Goal: Task Accomplishment & Management: Complete application form

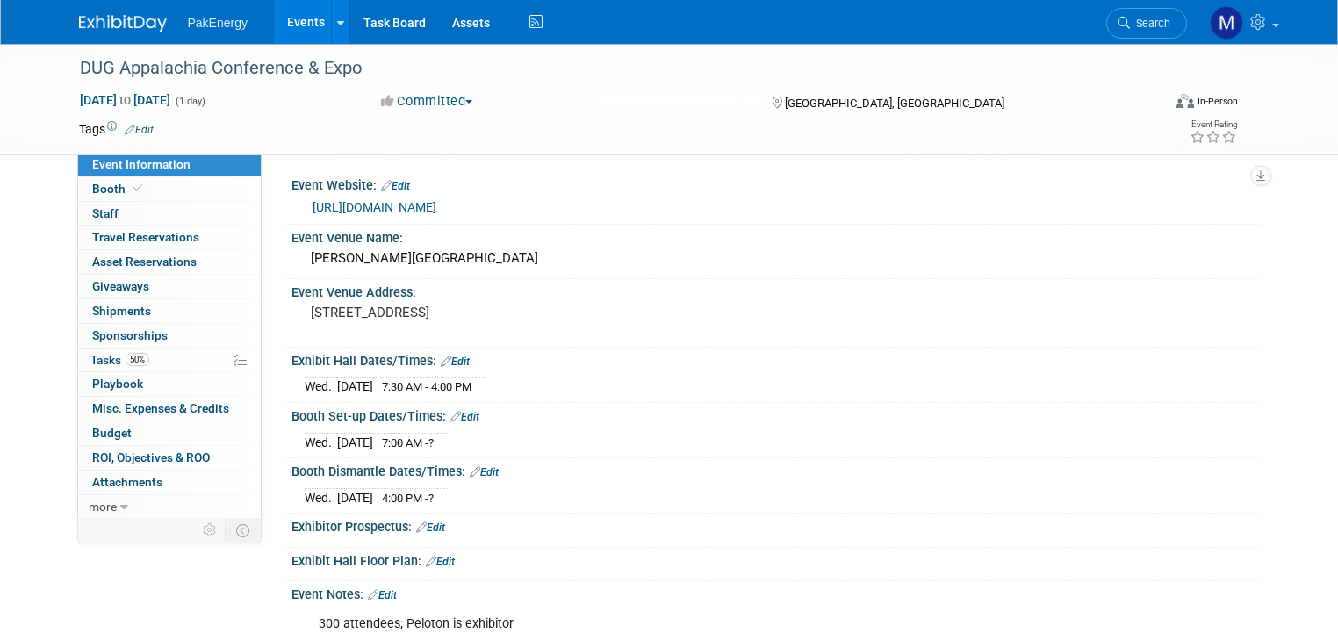
click at [283, 18] on link "Events" at bounding box center [306, 22] width 64 height 44
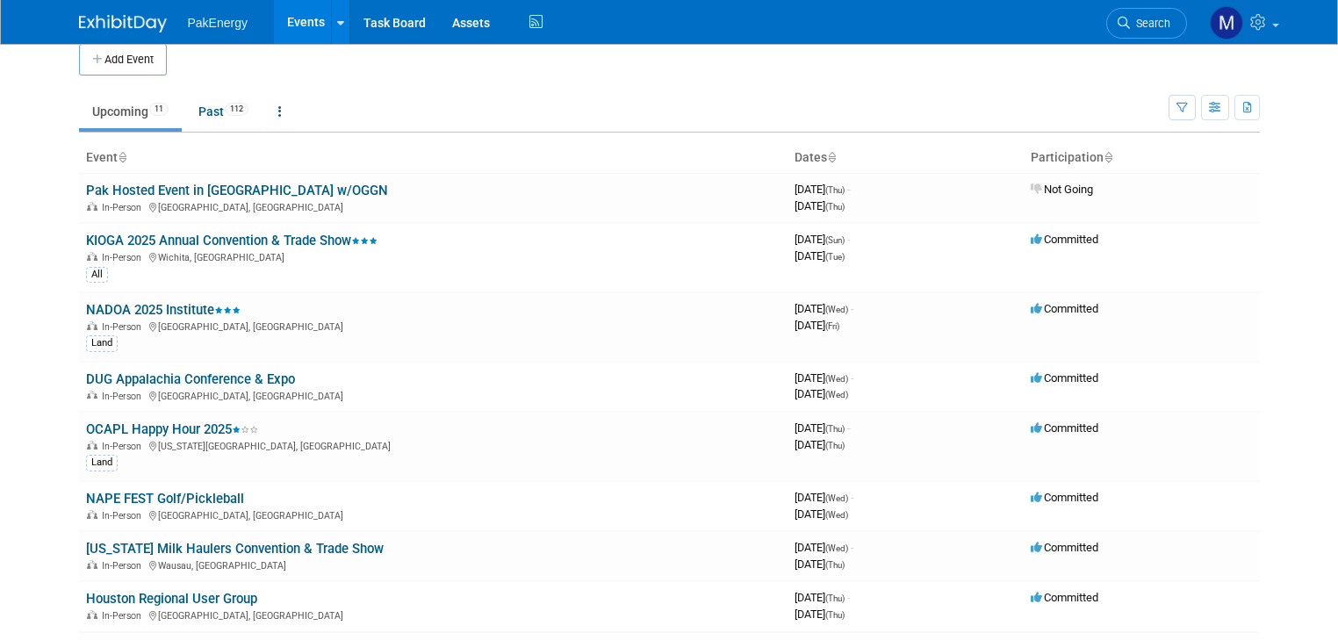
scroll to position [11, 0]
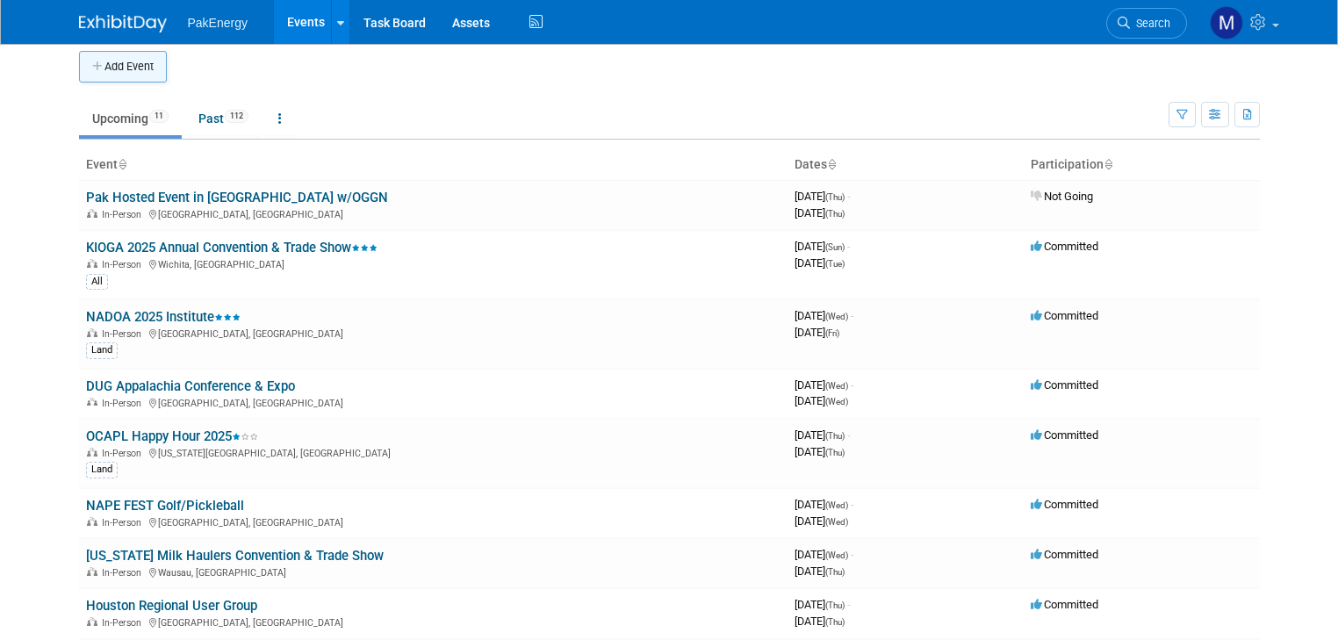
click at [117, 62] on button "Add Event" at bounding box center [123, 67] width 88 height 32
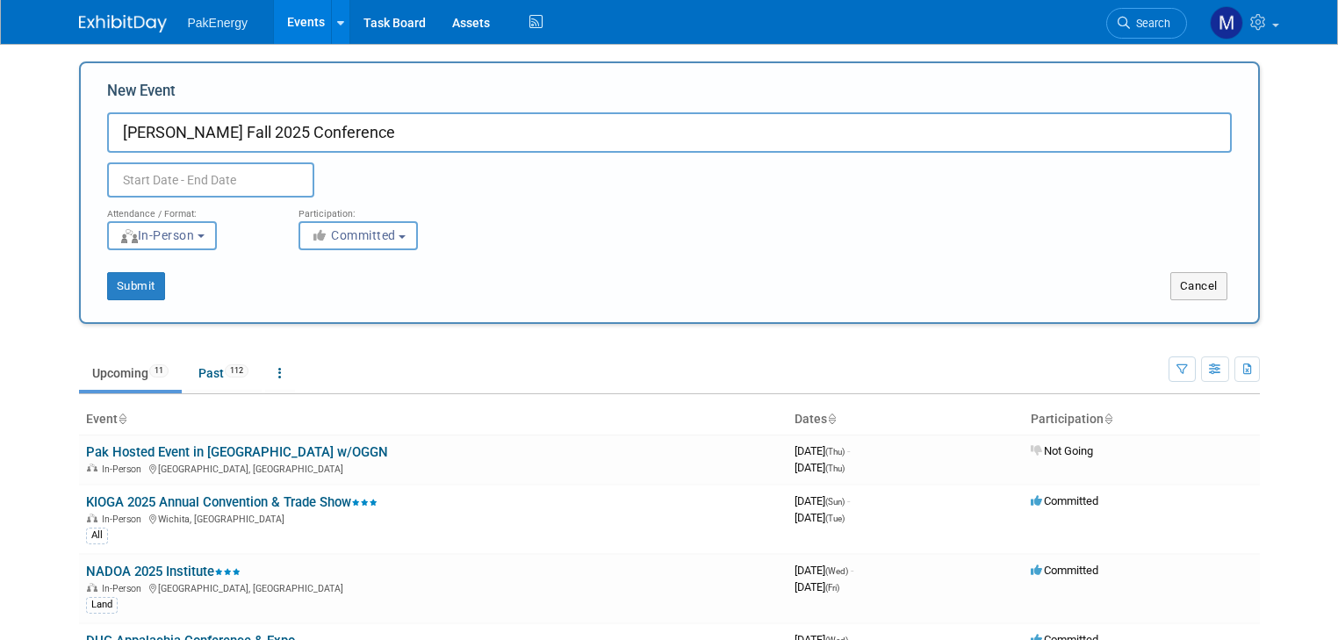
type input "[PERSON_NAME] Fall 2025 Conference"
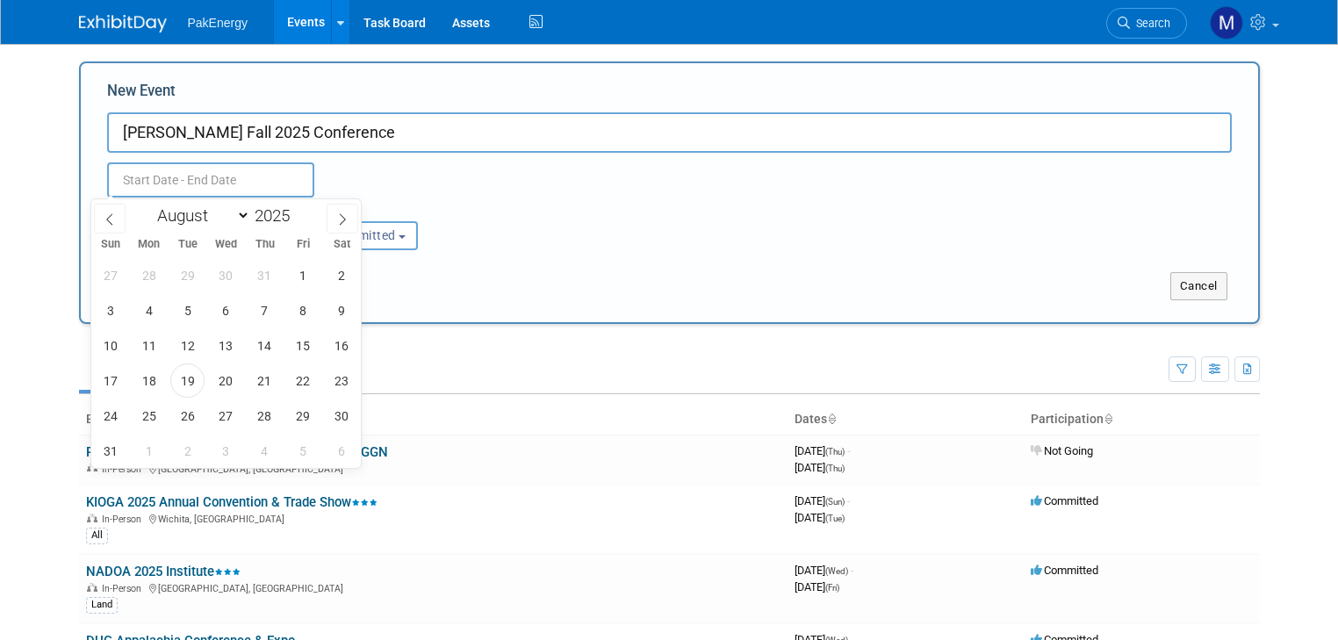
click at [180, 183] on input "text" at bounding box center [210, 179] width 207 height 35
click at [341, 211] on span at bounding box center [343, 219] width 32 height 30
select select "9"
click at [185, 377] on span "21" at bounding box center [187, 380] width 34 height 34
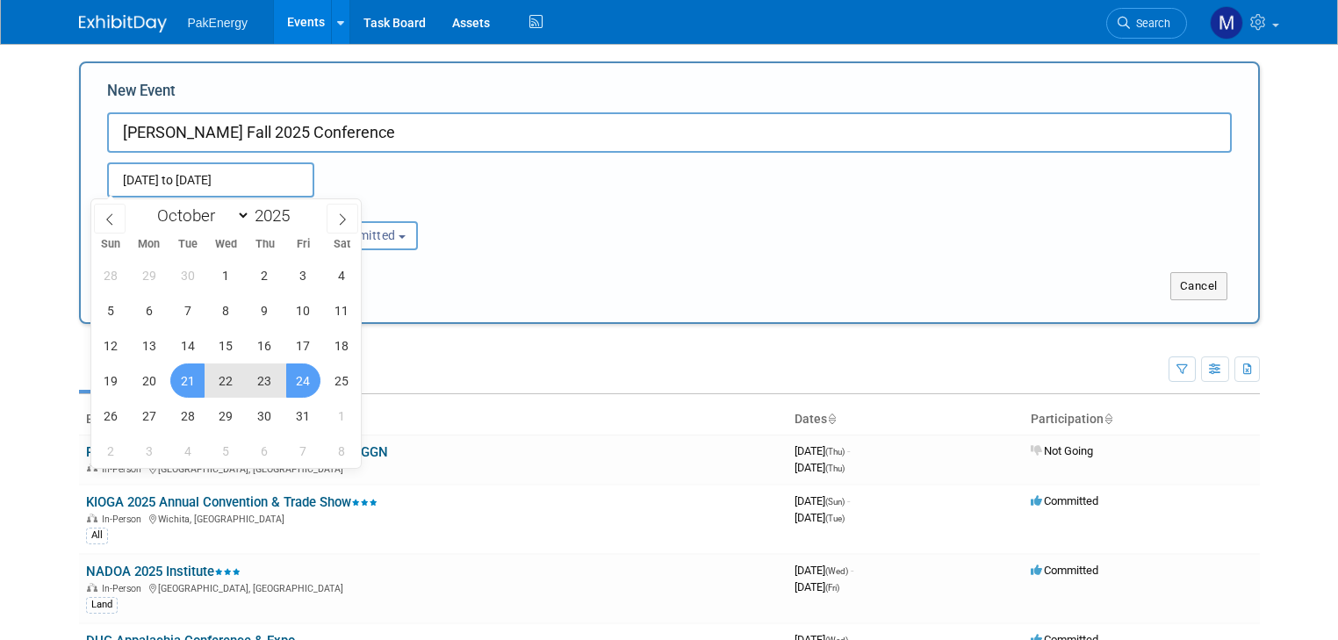
click at [298, 376] on span "24" at bounding box center [303, 380] width 34 height 34
type input "Oct 21, 2025 to Oct 24, 2025"
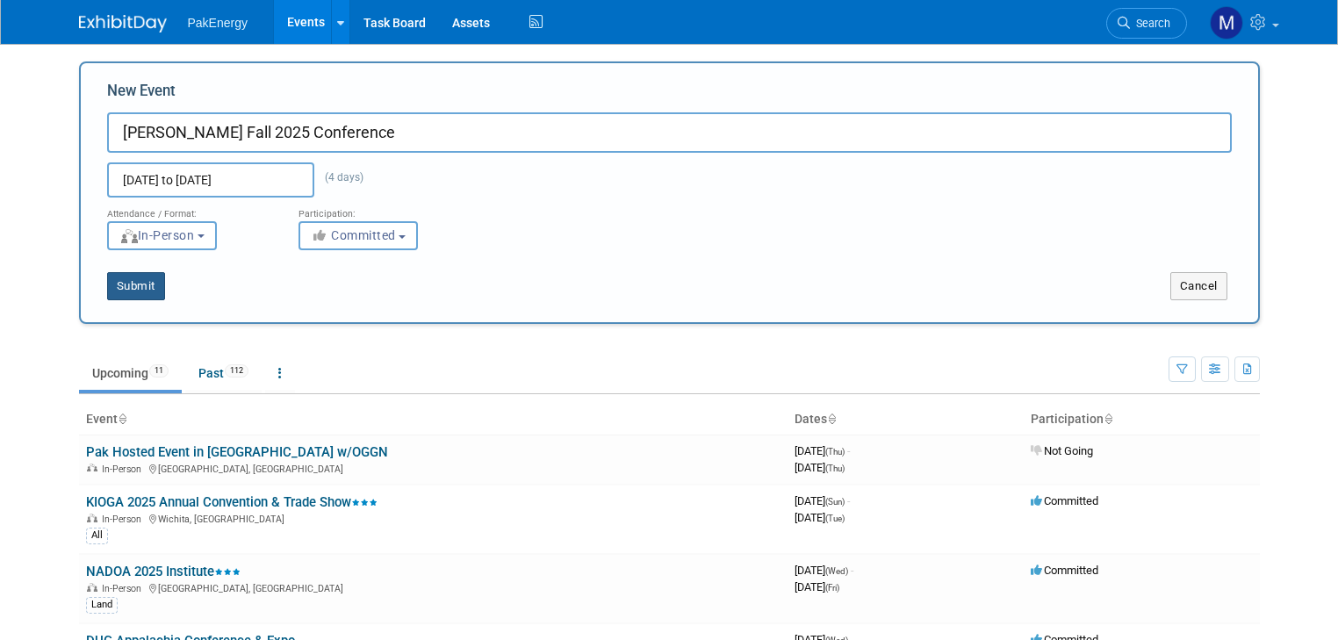
click at [119, 276] on button "Submit" at bounding box center [136, 286] width 58 height 28
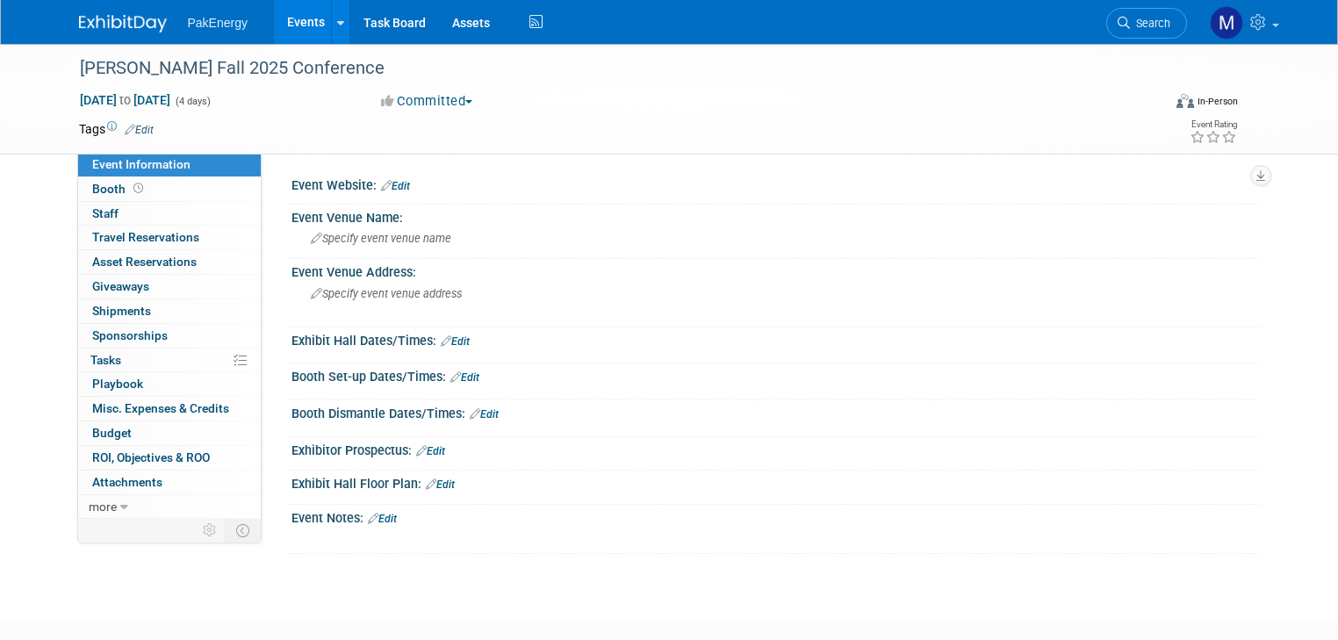
click at [386, 180] on link "Edit" at bounding box center [395, 186] width 29 height 12
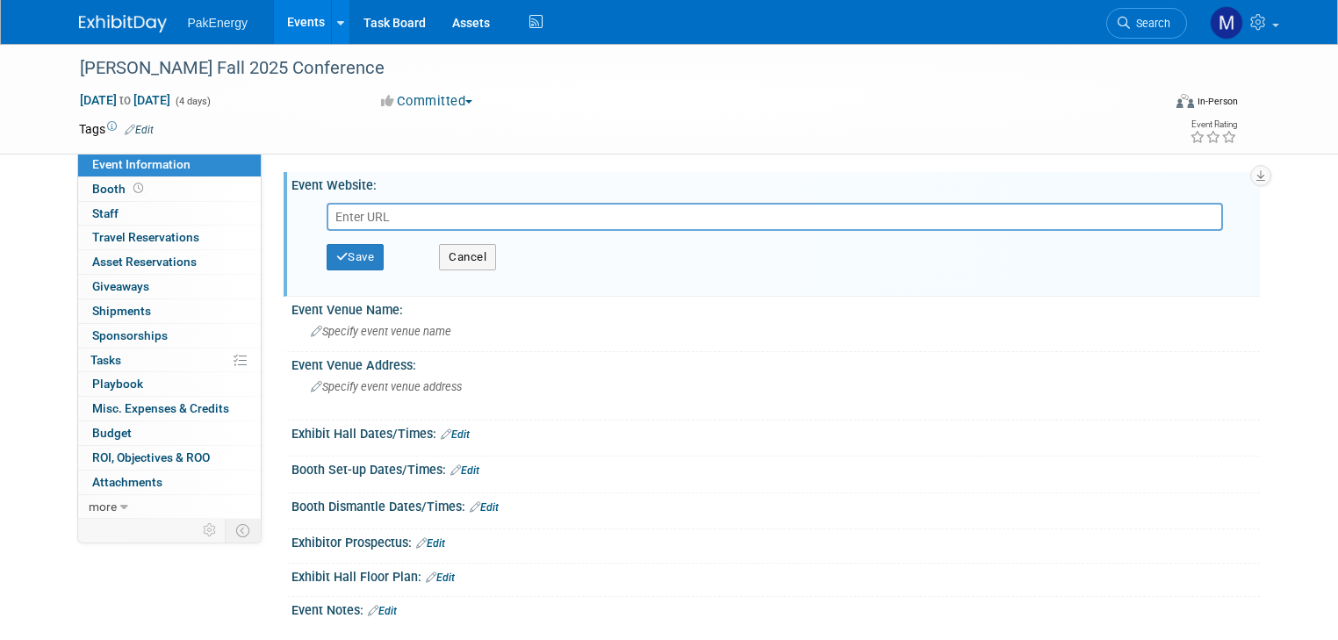
paste input "https://copas.org/2025-fall-meeting/"
type input "https://copas.org/2025-fall-meeting/"
click at [343, 253] on button "Save" at bounding box center [356, 257] width 58 height 26
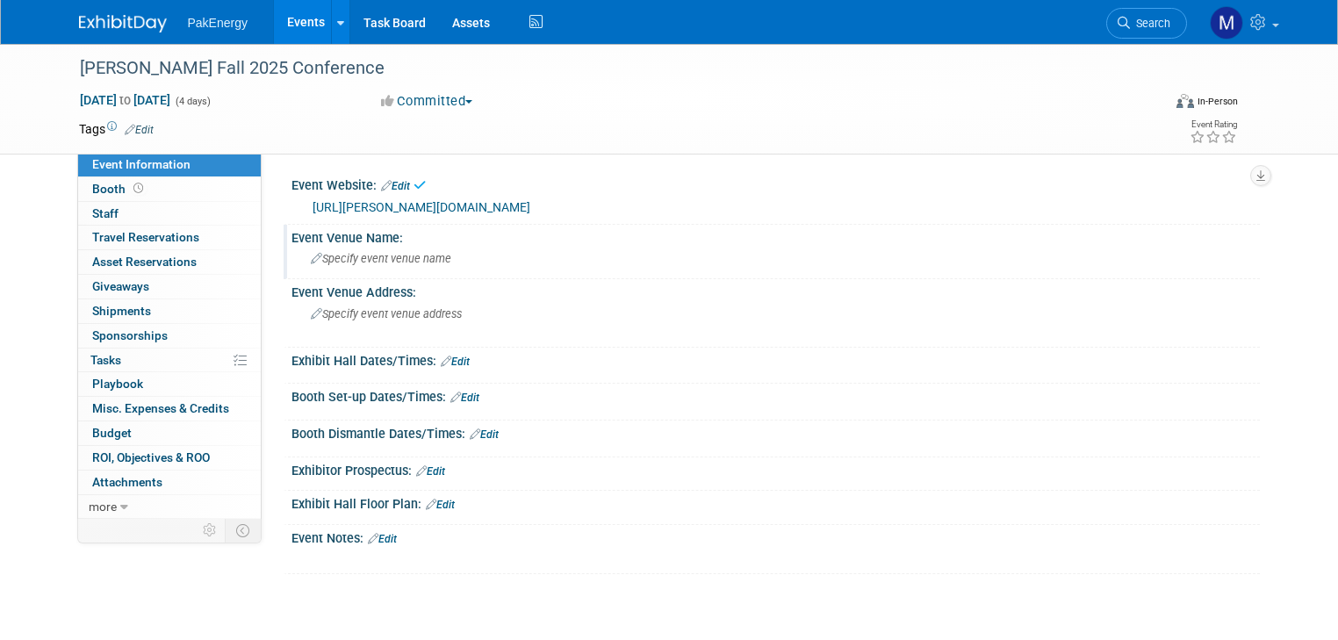
click at [388, 258] on span "Specify event venue name" at bounding box center [381, 258] width 140 height 13
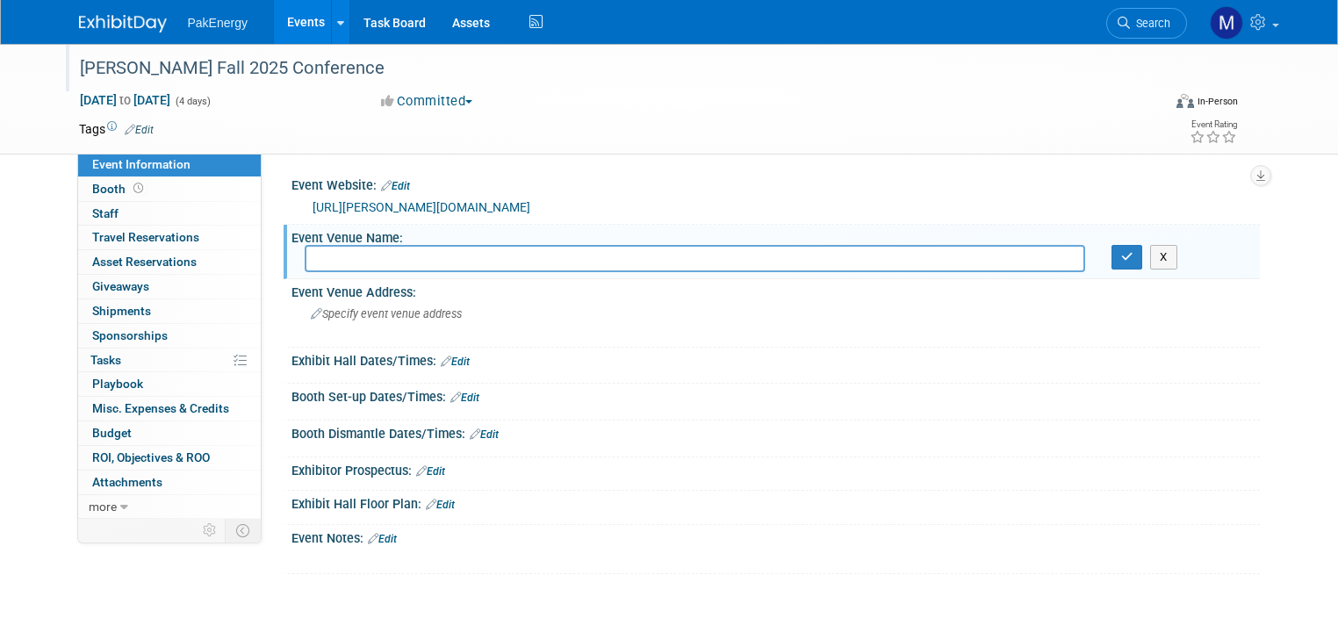
paste input "Marriott Country Club Plaza"
type input "Marriott Country Club Plaza"
click at [1133, 256] on icon "button" at bounding box center [1127, 256] width 12 height 11
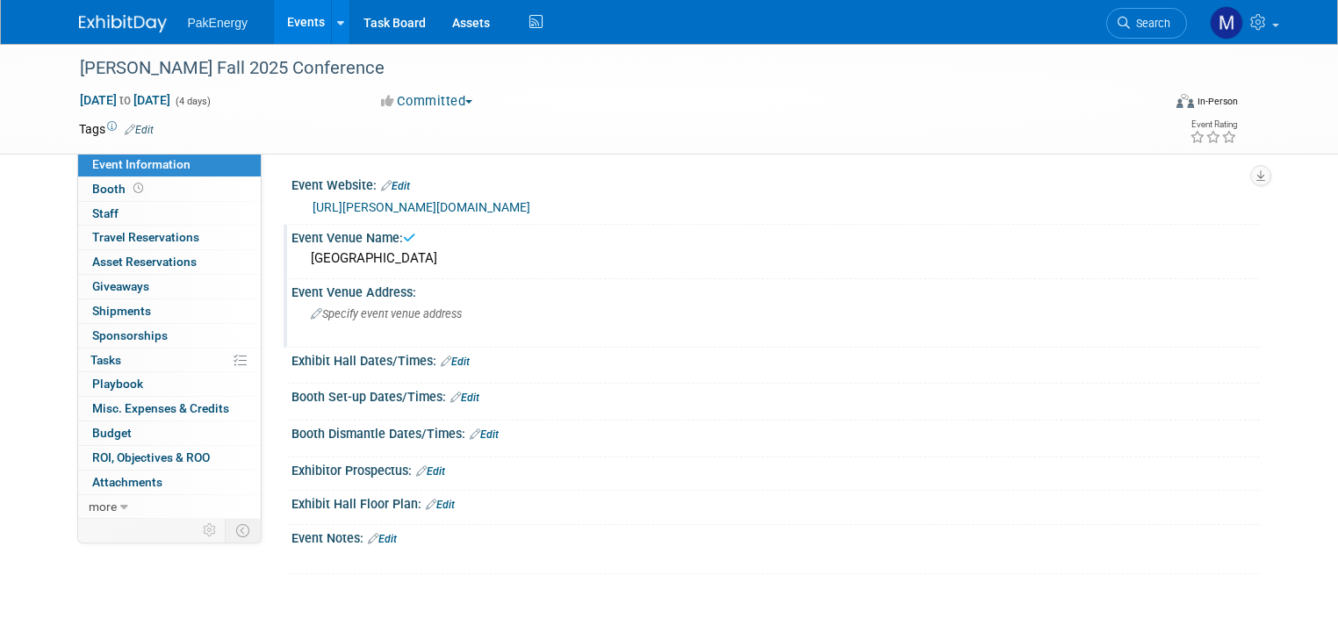
click at [360, 304] on div "Specify event venue address" at bounding box center [493, 320] width 377 height 40
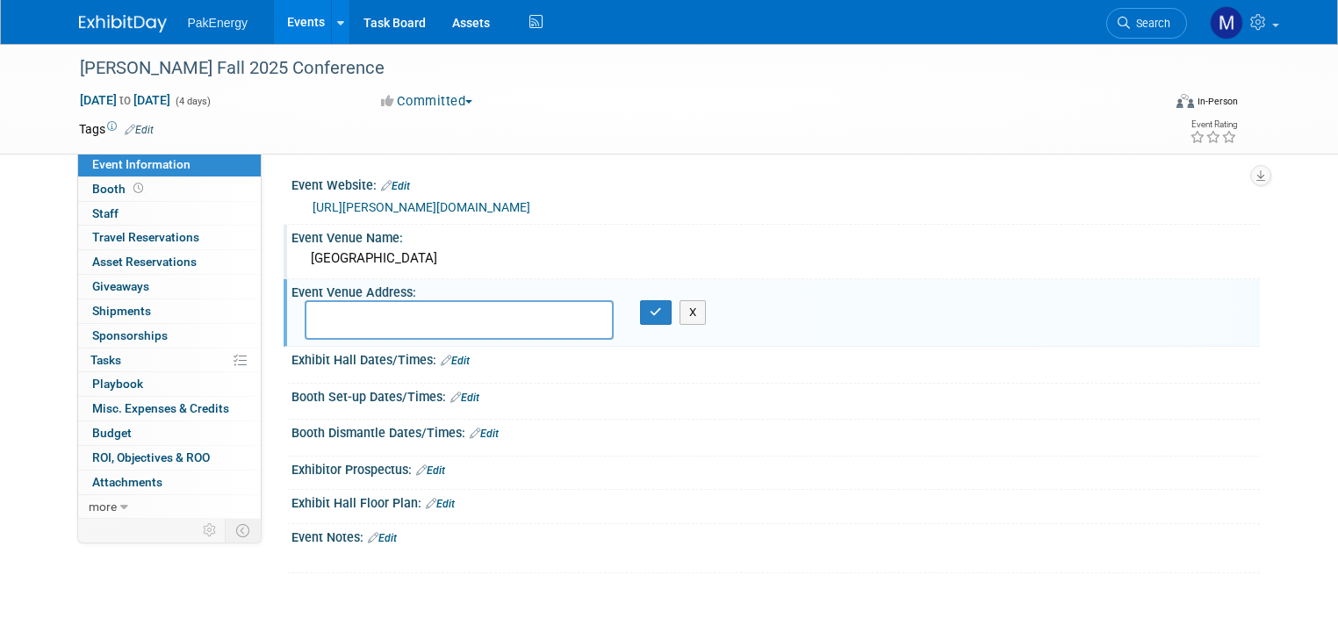
paste textarea "4445 Main St, Kansas City, MO 64111"
type textarea "4445 Main St, Kansas City, MO 64111"
click at [650, 308] on icon "button" at bounding box center [656, 311] width 12 height 11
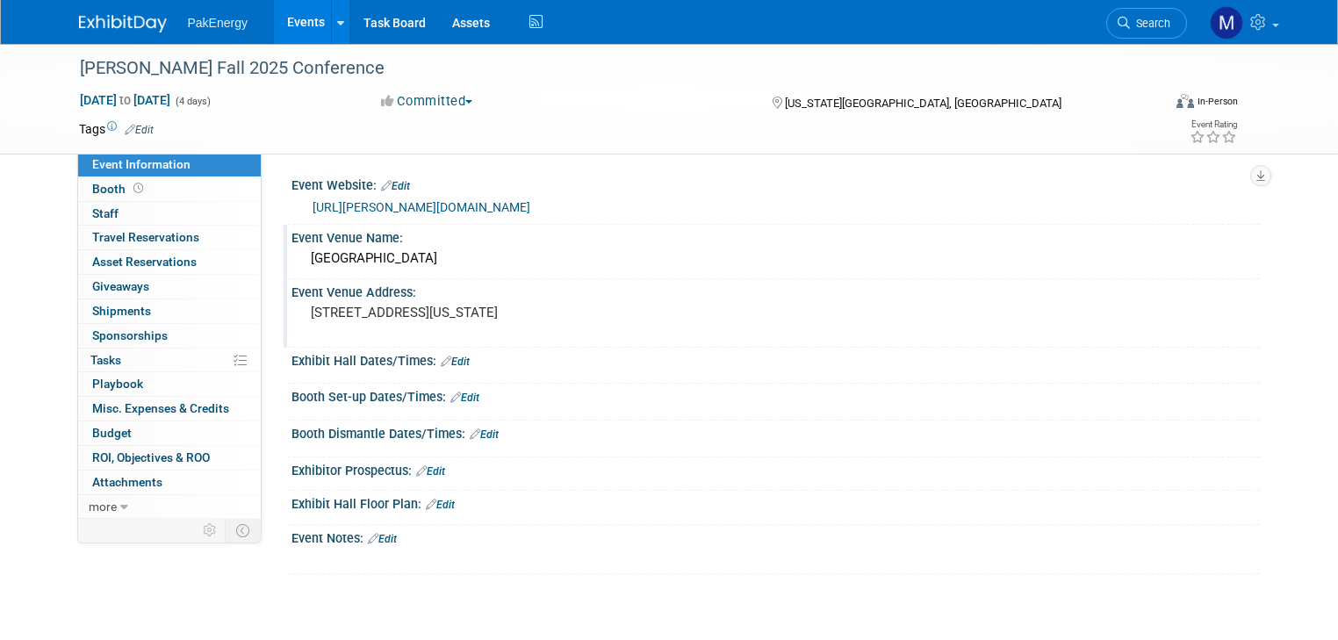
click at [449, 355] on link "Edit" at bounding box center [455, 361] width 29 height 12
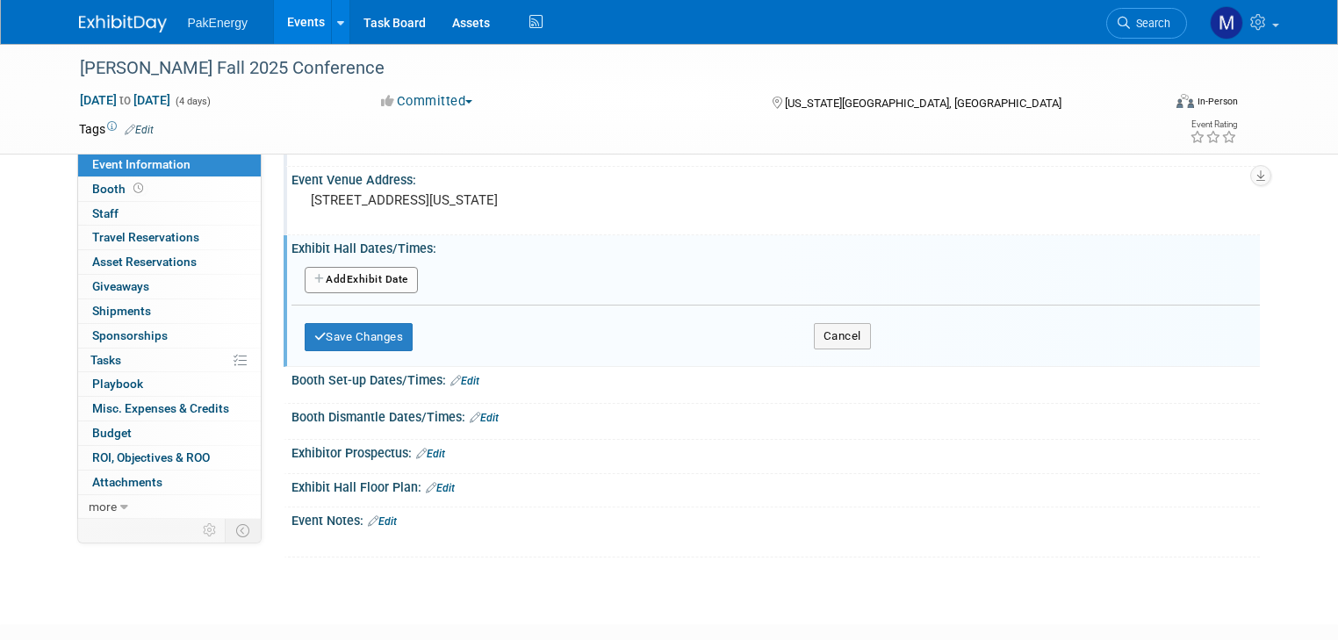
scroll to position [215, 0]
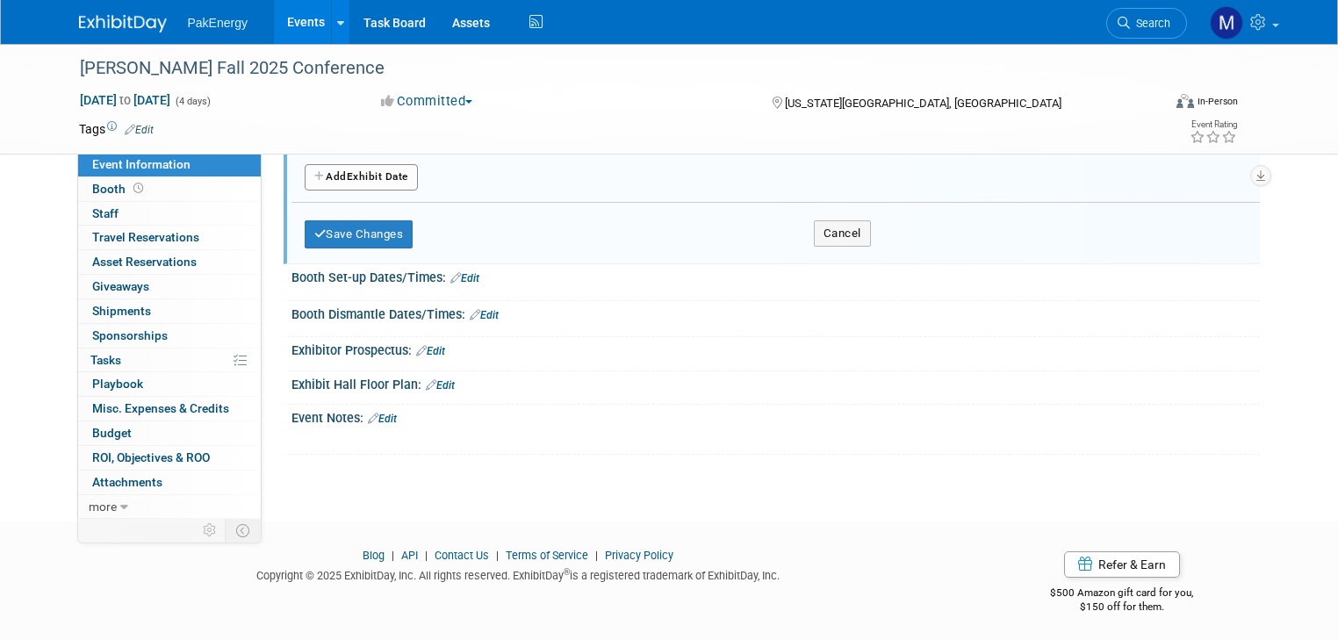
click at [376, 413] on link "Edit" at bounding box center [382, 419] width 29 height 12
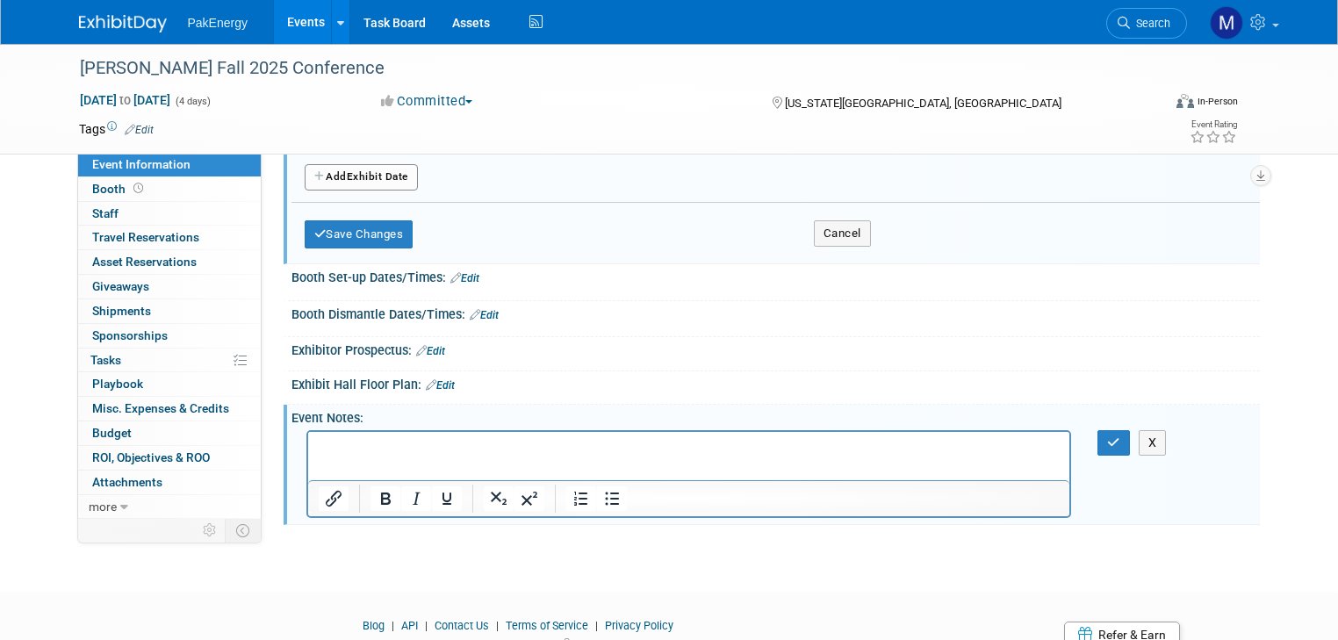
scroll to position [0, 0]
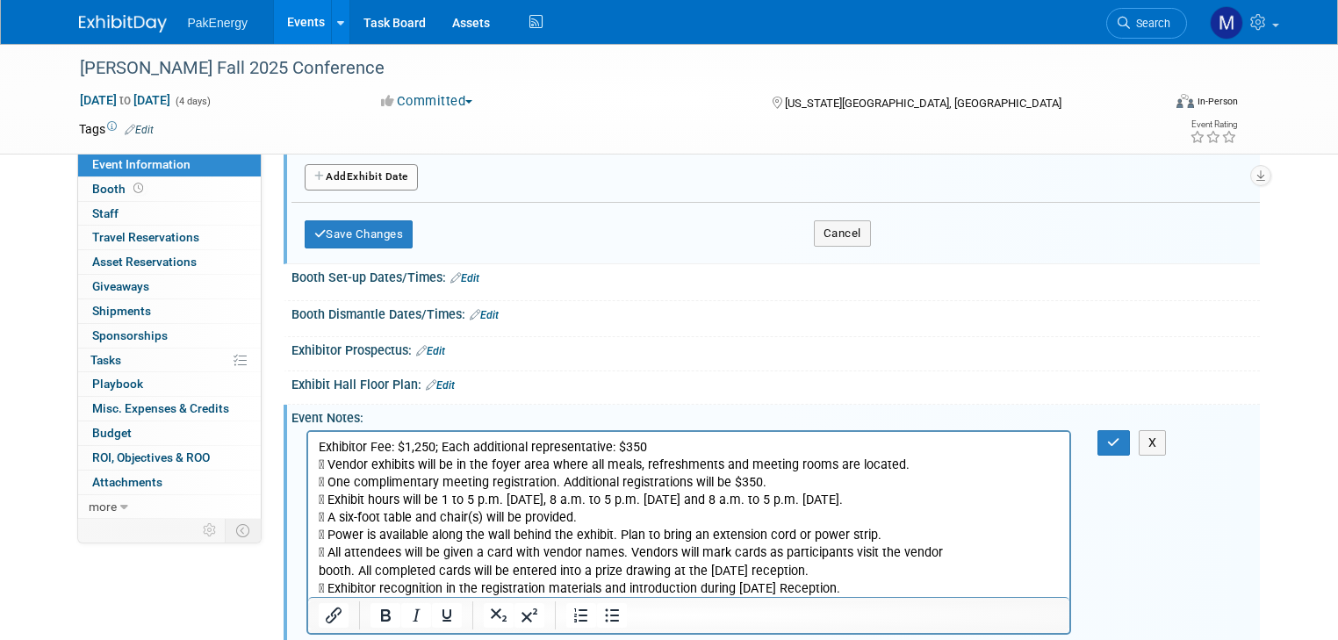
click at [442, 498] on p "Exhibitor Fee: $1,250; Each additional representative: $350  Vendor exhibits w…" at bounding box center [689, 517] width 742 height 159
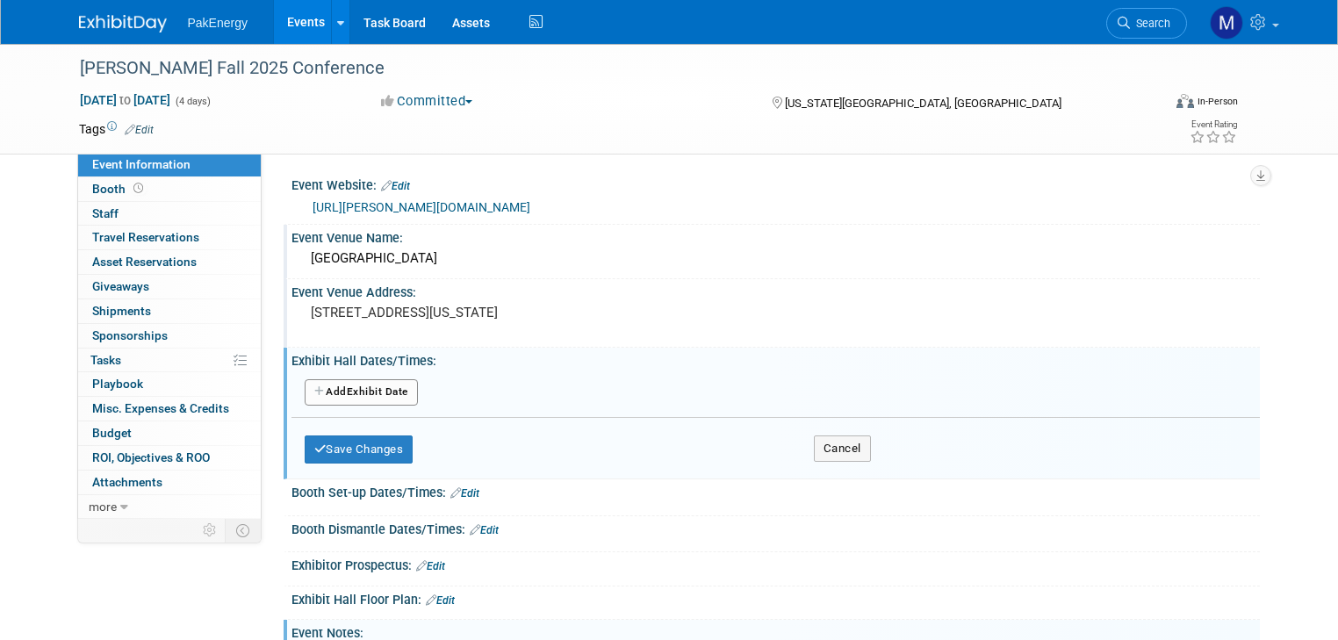
click at [360, 386] on button "Add Another Exhibit Date" at bounding box center [361, 392] width 113 height 26
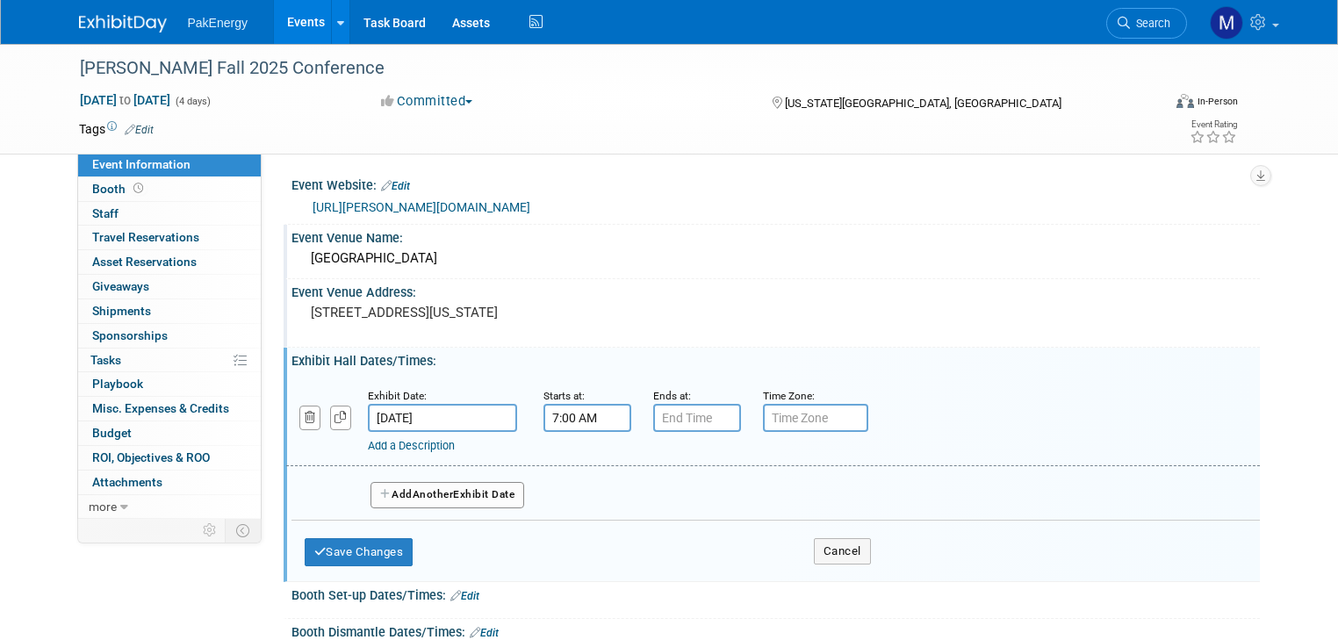
click at [588, 417] on input "7:00 AM" at bounding box center [587, 418] width 88 height 28
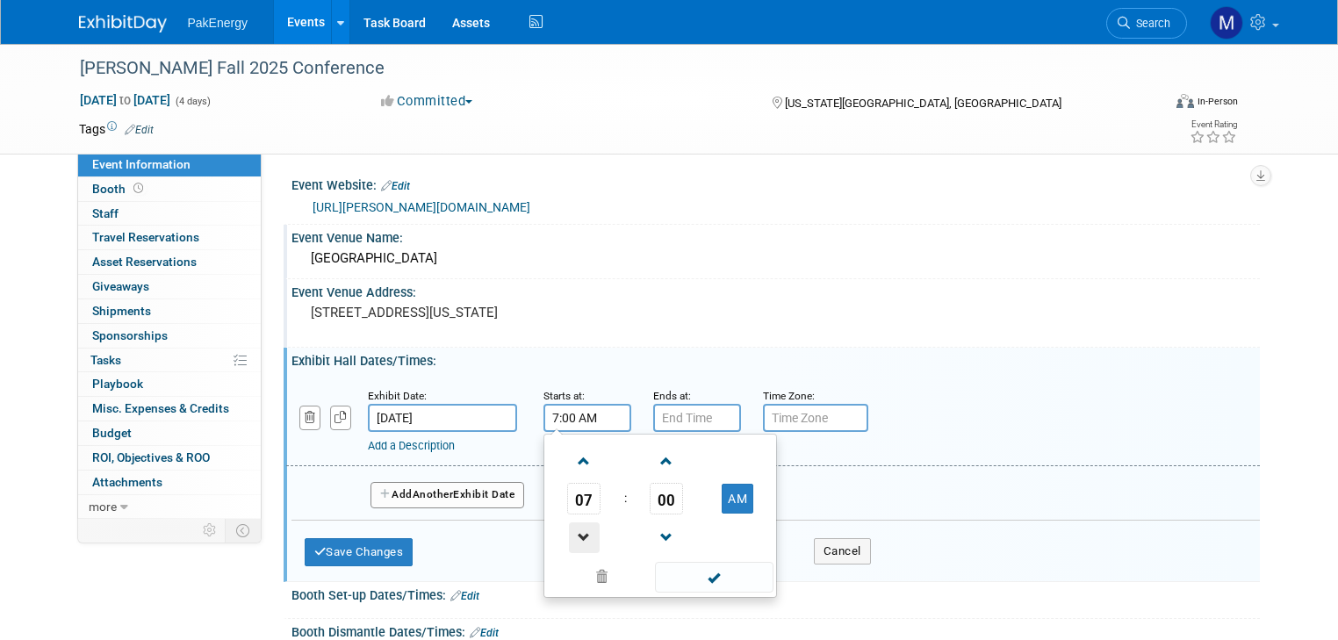
click at [569, 534] on span at bounding box center [584, 537] width 31 height 31
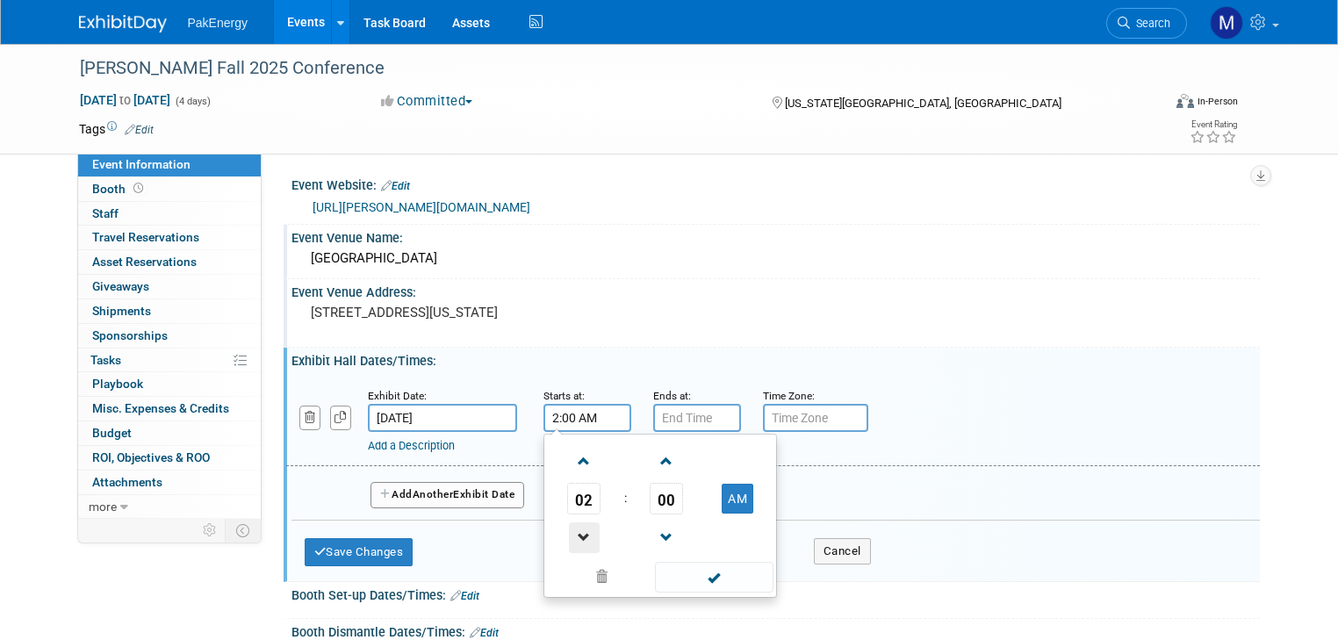
click at [569, 534] on span at bounding box center [584, 537] width 31 height 31
click at [729, 487] on button "AM" at bounding box center [738, 499] width 32 height 30
type input "1:00 PM"
click at [706, 572] on span at bounding box center [714, 577] width 118 height 31
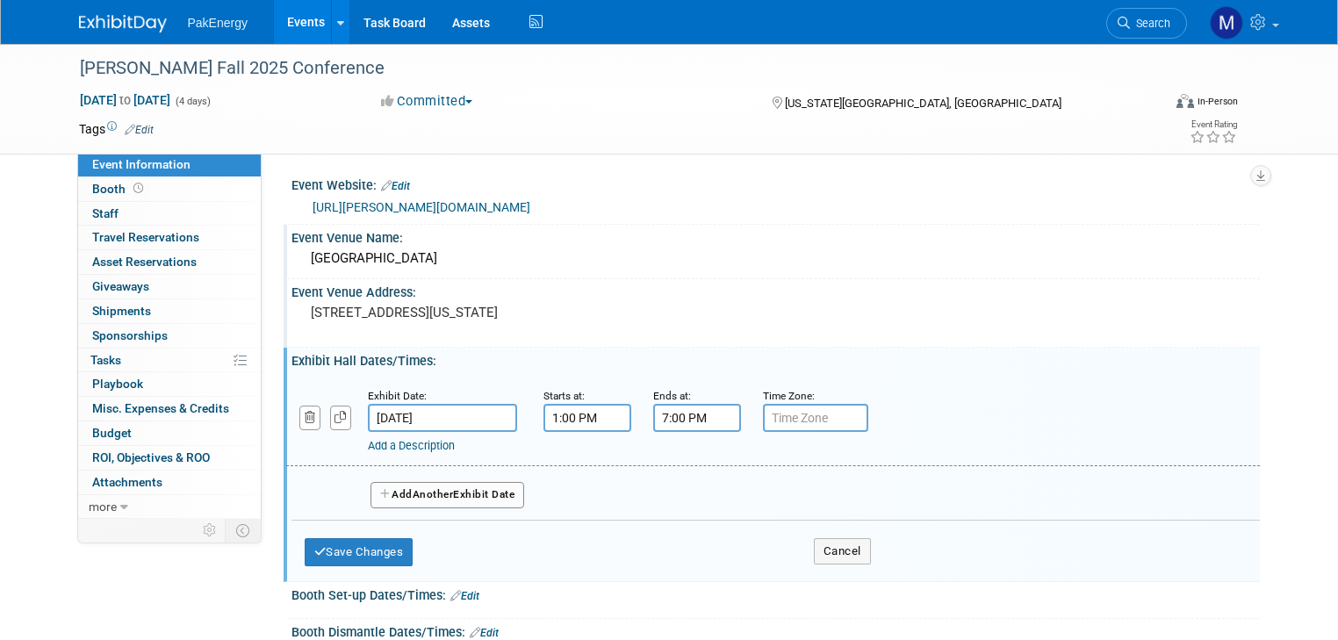
click at [688, 414] on input "7:00 PM" at bounding box center [697, 418] width 88 height 28
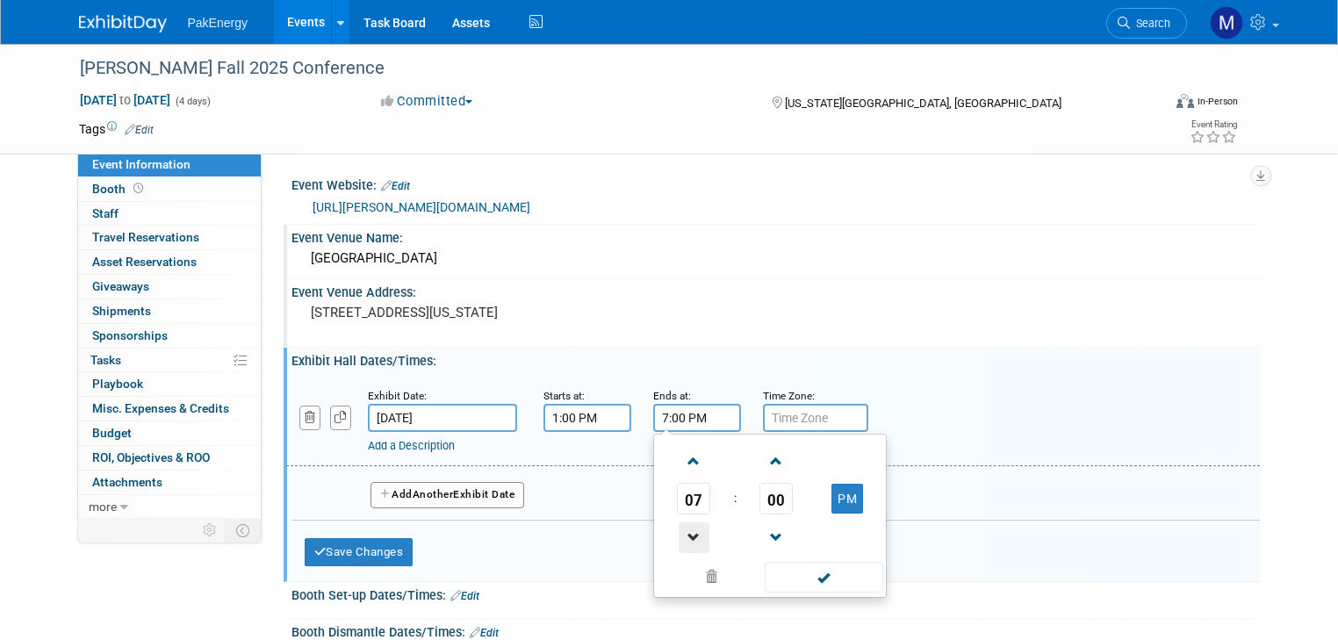
click at [679, 523] on span at bounding box center [694, 537] width 31 height 31
type input "5:00 PM"
click at [827, 572] on span at bounding box center [824, 577] width 118 height 31
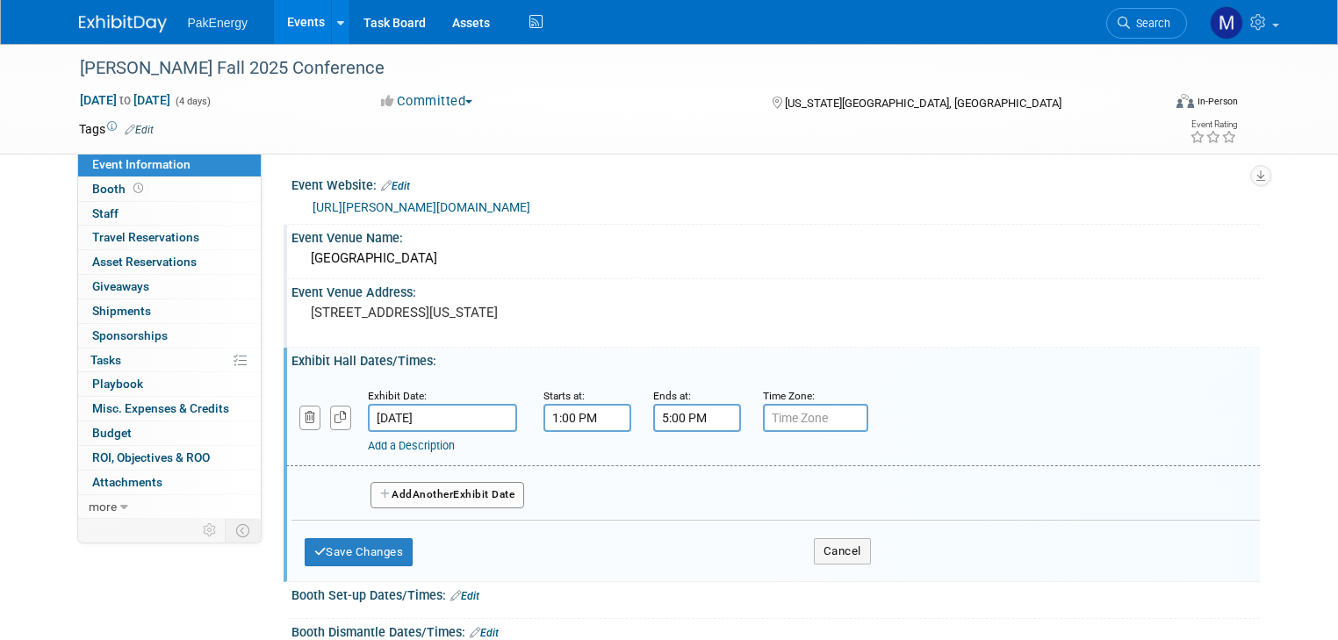
click at [441, 488] on span "Another" at bounding box center [433, 494] width 41 height 12
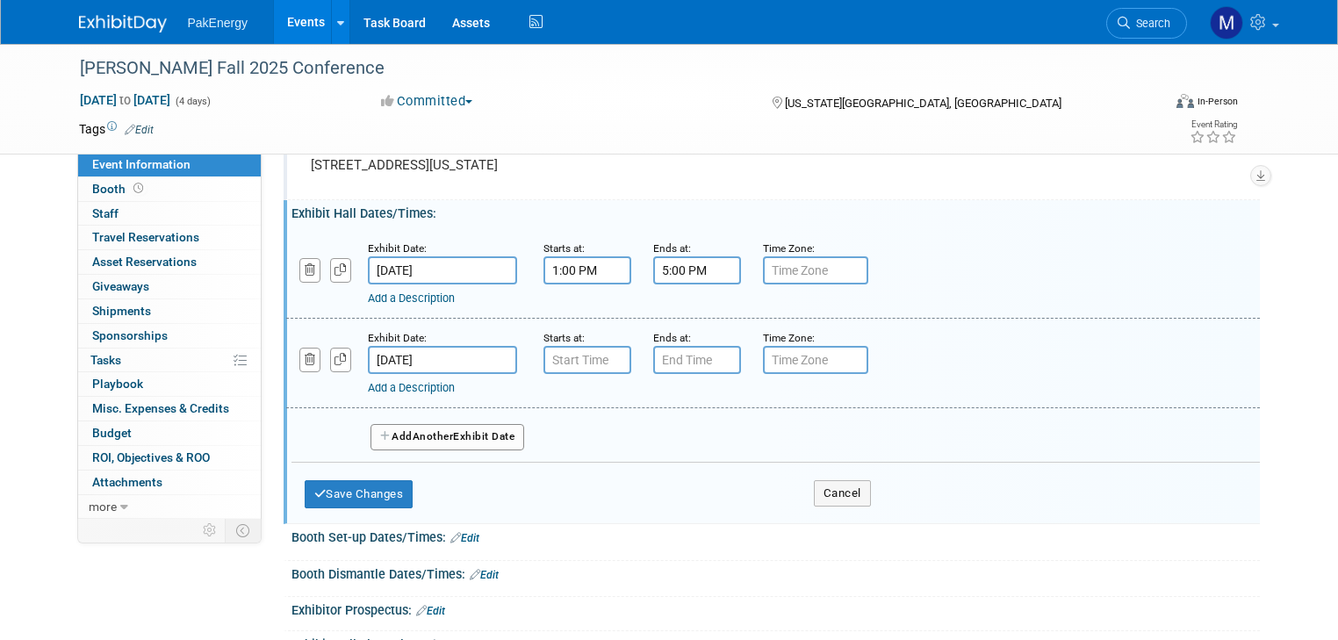
scroll to position [117, 0]
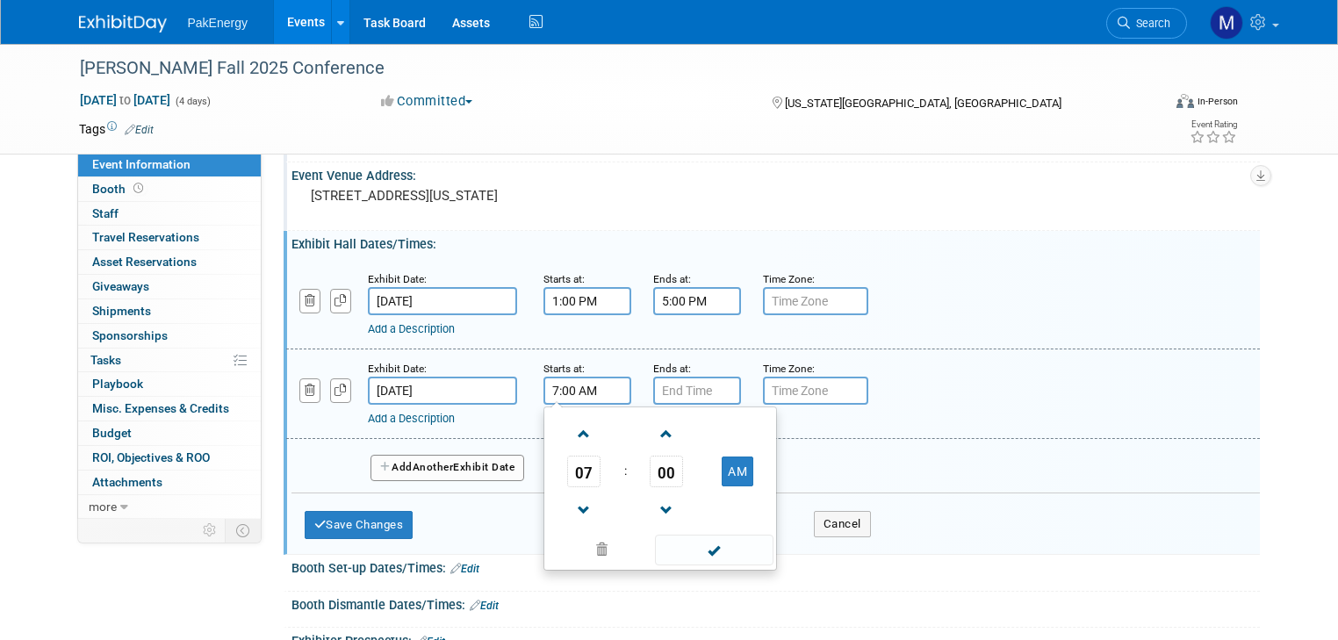
click at [564, 387] on input "7:00 AM" at bounding box center [587, 391] width 88 height 28
click at [571, 426] on span at bounding box center [584, 434] width 31 height 31
type input "8:00 AM"
click at [727, 543] on span at bounding box center [714, 550] width 118 height 31
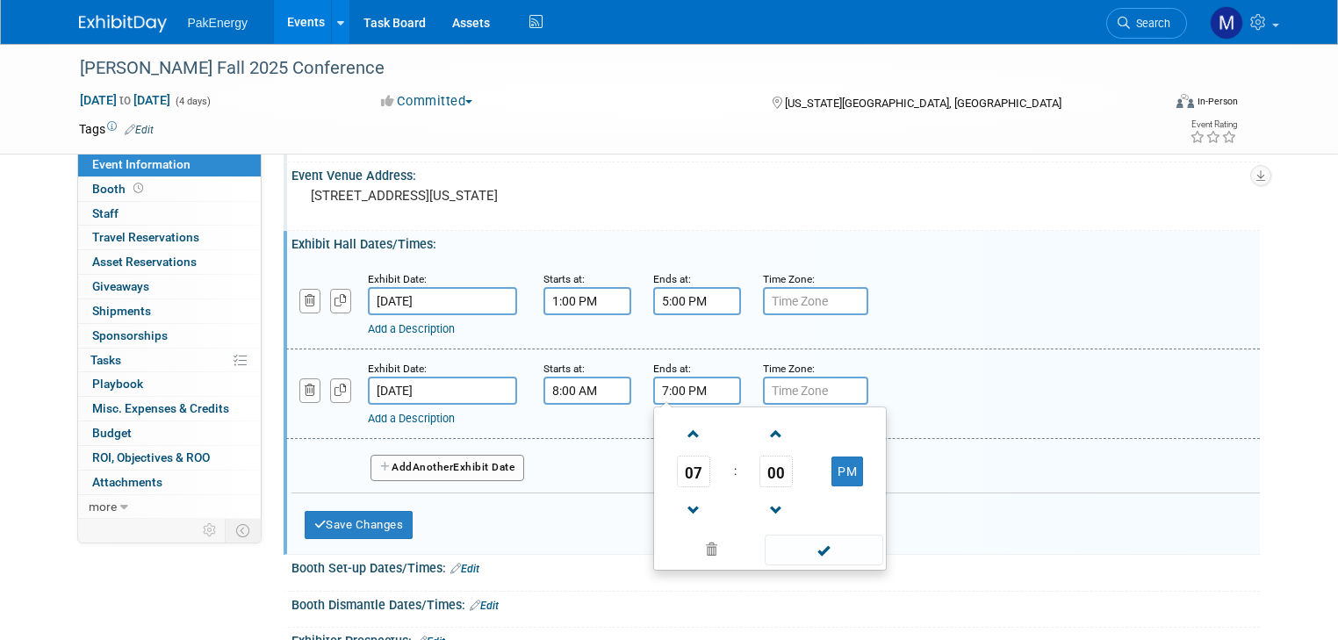
click at [680, 387] on input "7:00 PM" at bounding box center [697, 391] width 88 height 28
click at [679, 499] on span at bounding box center [694, 510] width 31 height 31
type input "5:00 PM"
click at [810, 542] on span at bounding box center [824, 550] width 118 height 31
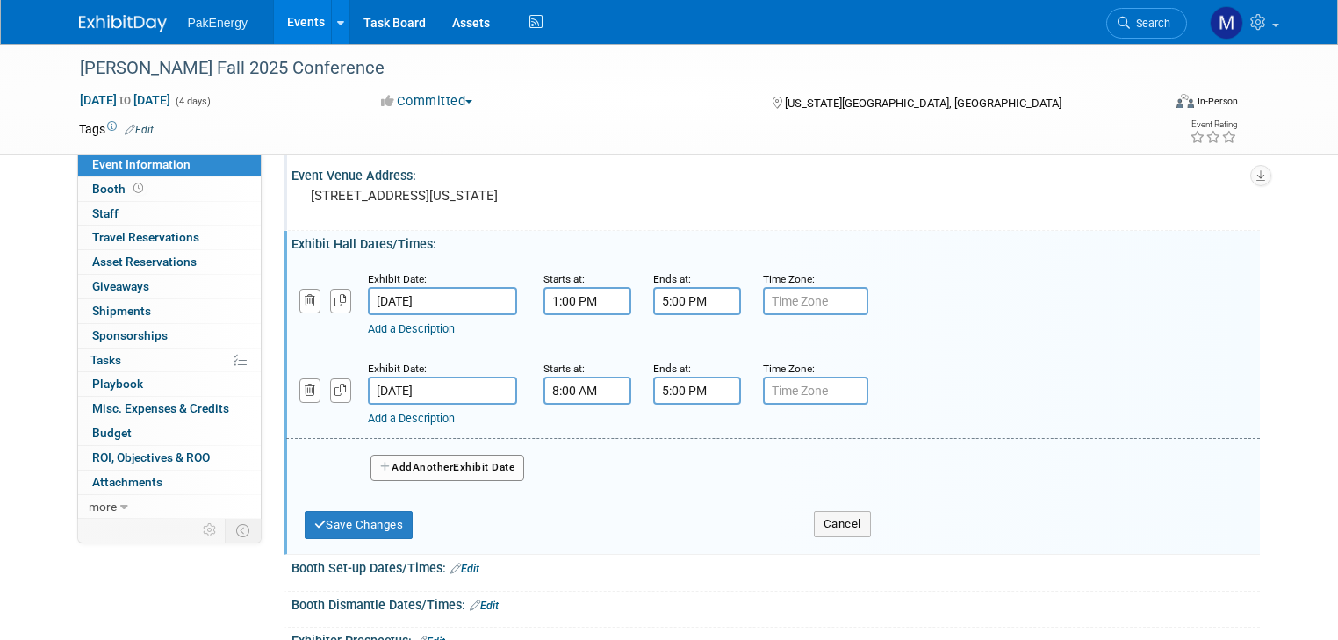
click at [446, 463] on button "Add Another Exhibit Date" at bounding box center [447, 468] width 154 height 26
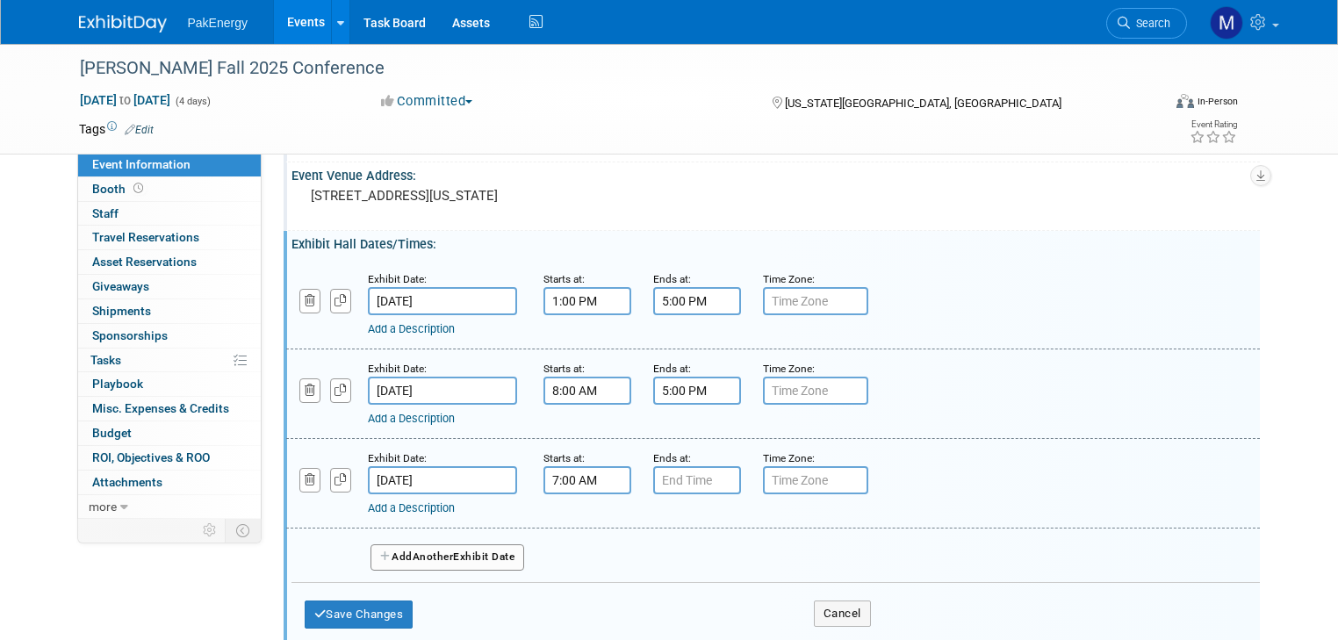
click at [591, 474] on input "7:00 AM" at bounding box center [587, 480] width 88 height 28
click at [569, 508] on span at bounding box center [584, 523] width 31 height 31
type input "8:00 AM"
click at [690, 628] on span at bounding box center [714, 639] width 118 height 31
click at [681, 473] on input "7:00 PM" at bounding box center [697, 480] width 88 height 28
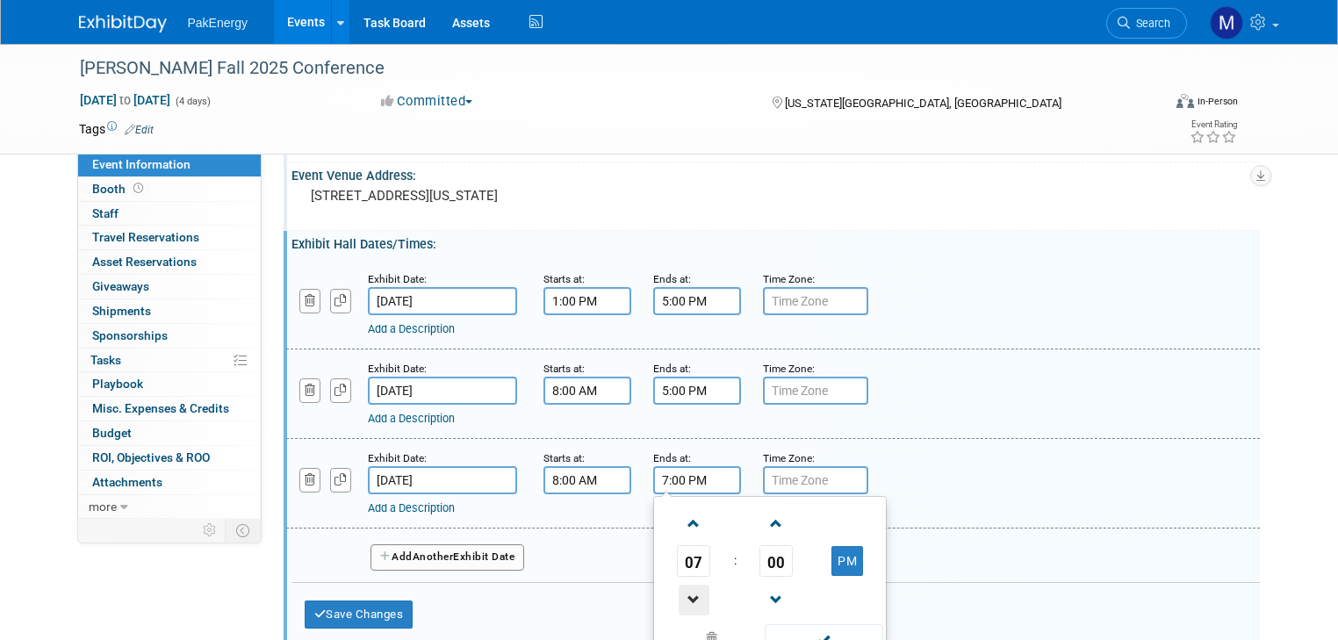
click at [681, 592] on span at bounding box center [694, 600] width 31 height 31
type input "5:00 PM"
click at [801, 624] on span at bounding box center [824, 639] width 118 height 31
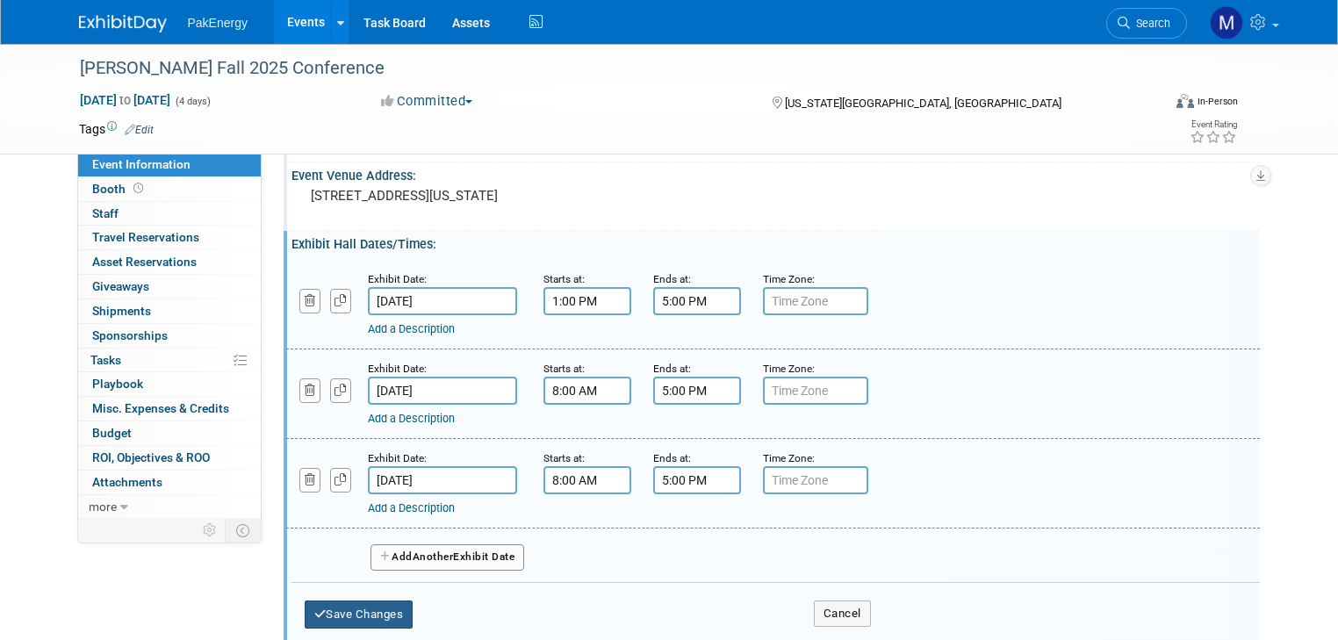
click at [359, 601] on button "Save Changes" at bounding box center [359, 614] width 109 height 28
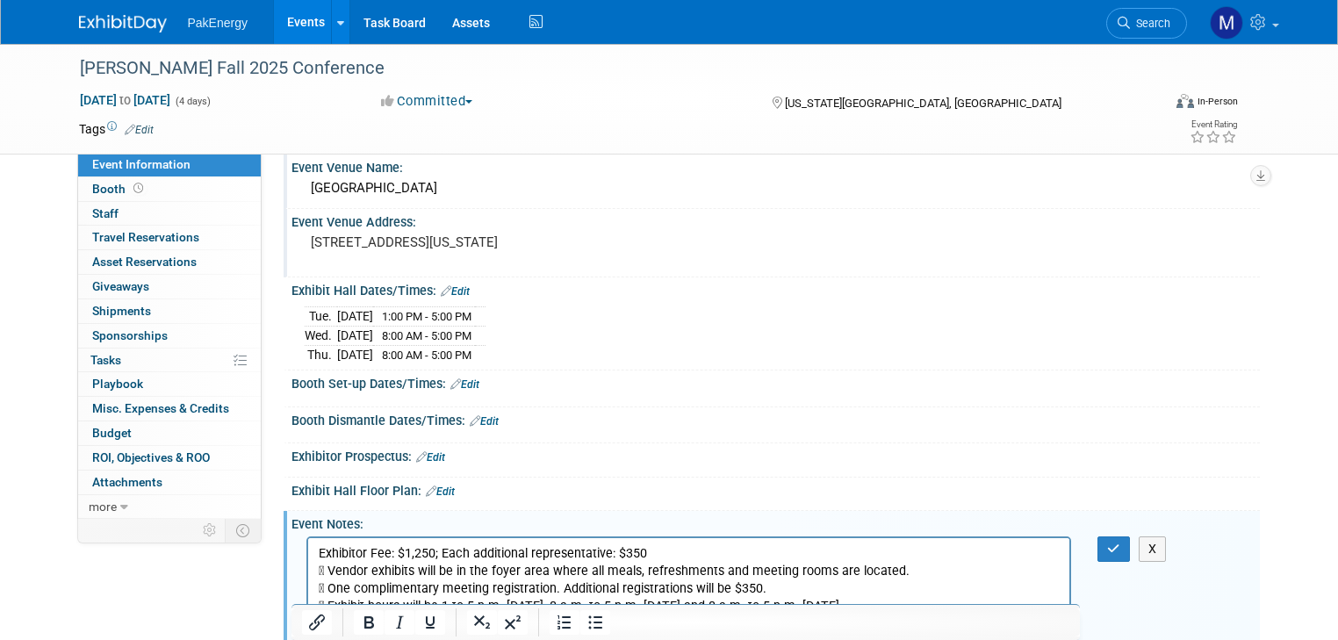
scroll to position [54, 0]
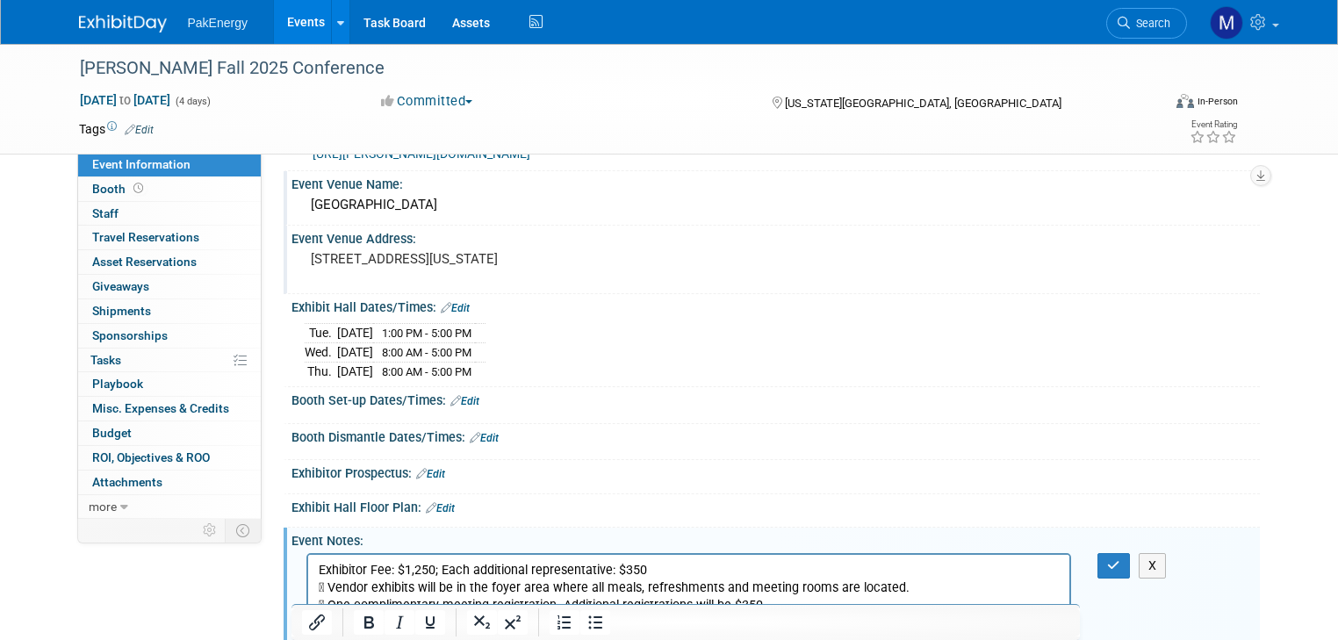
click at [453, 395] on link "Edit" at bounding box center [464, 401] width 29 height 12
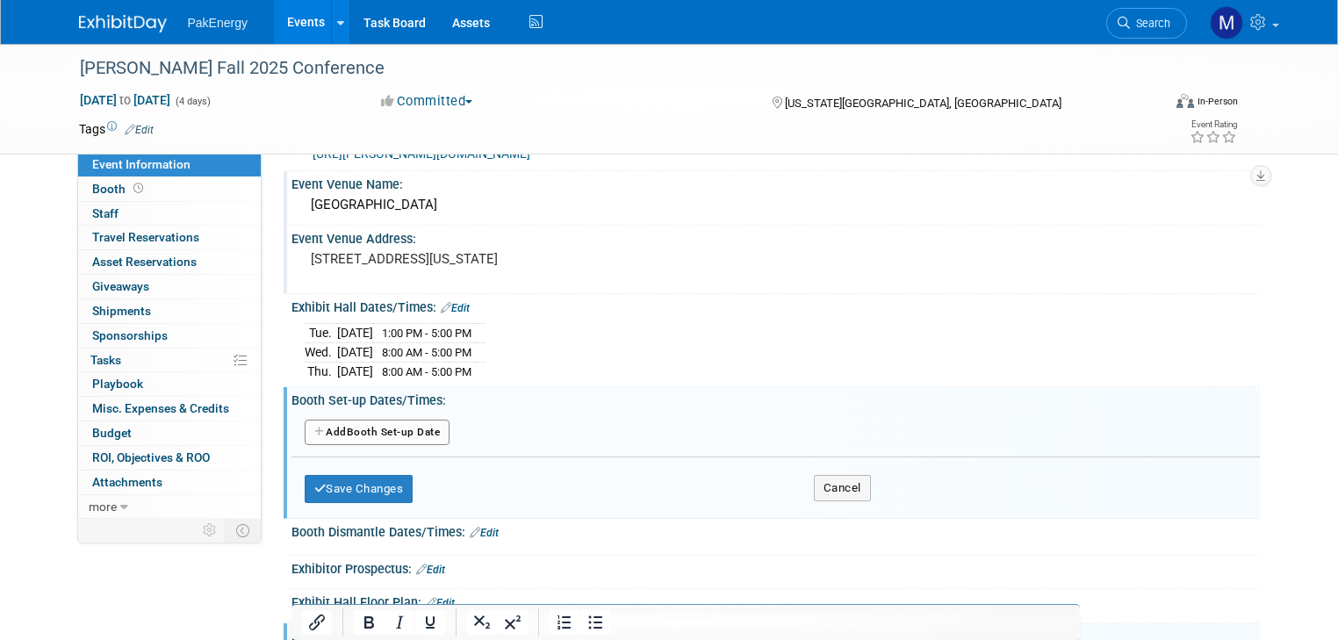
click at [393, 428] on button "Add Another Booth Set-up Date" at bounding box center [378, 433] width 146 height 26
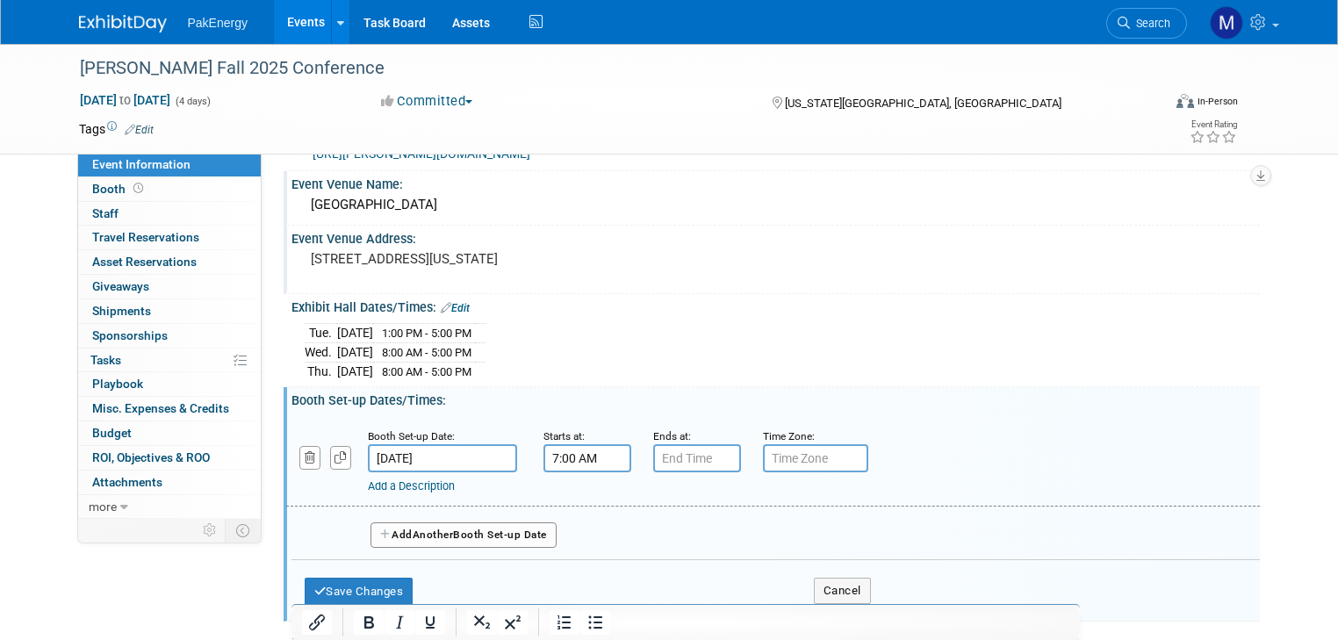
click at [571, 454] on input "7:00 AM" at bounding box center [587, 458] width 88 height 28
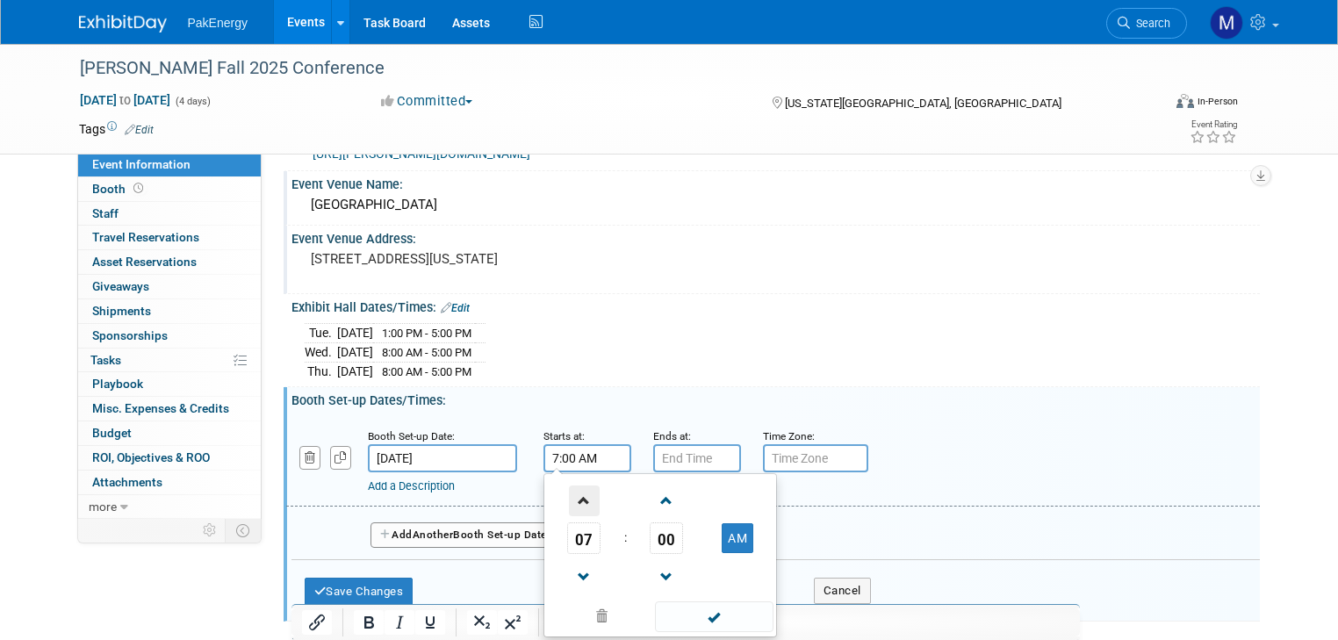
click at [569, 489] on span at bounding box center [584, 500] width 31 height 31
type input "8:00 AM"
click at [699, 611] on span at bounding box center [714, 616] width 118 height 31
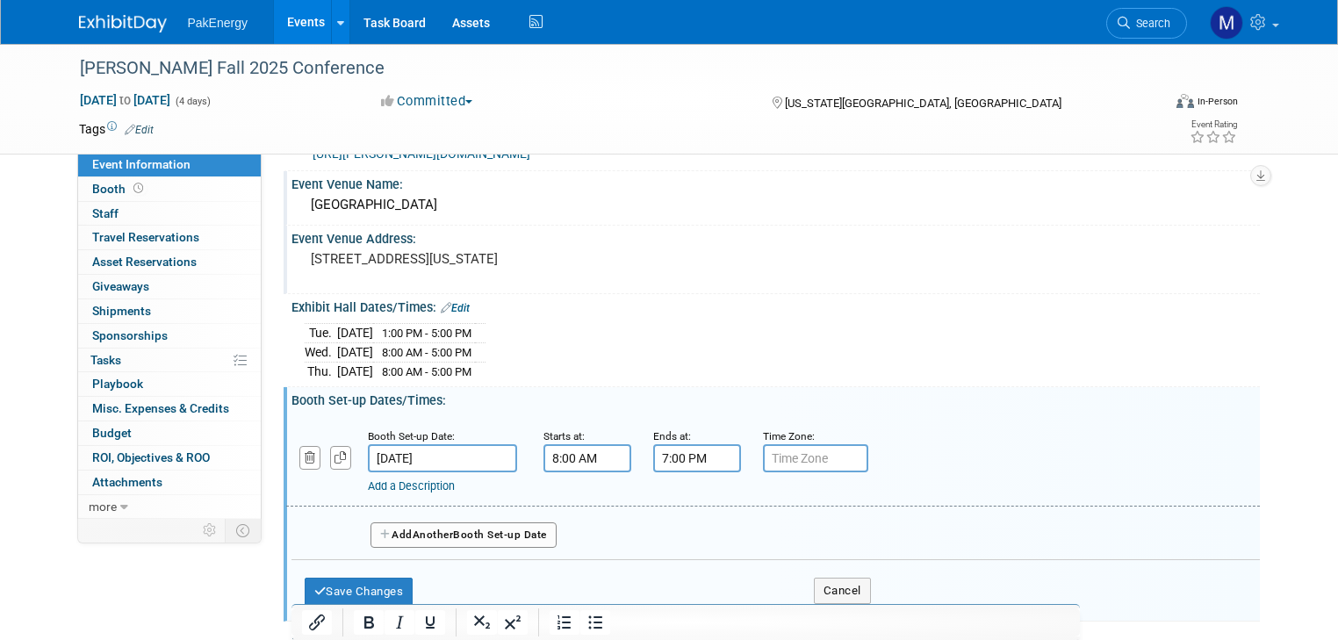
click at [684, 451] on input "7:00 PM" at bounding box center [697, 458] width 88 height 28
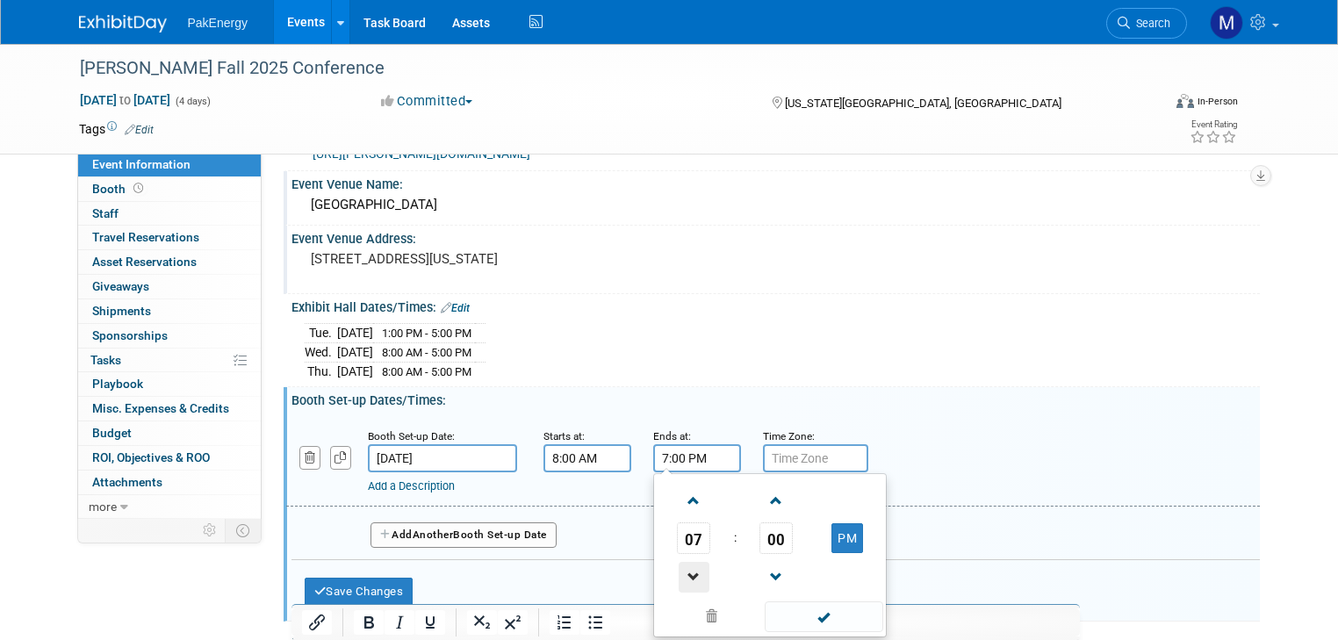
click at [679, 570] on span at bounding box center [694, 577] width 31 height 31
click at [679, 492] on span at bounding box center [694, 500] width 31 height 31
click at [679, 491] on span at bounding box center [694, 500] width 31 height 31
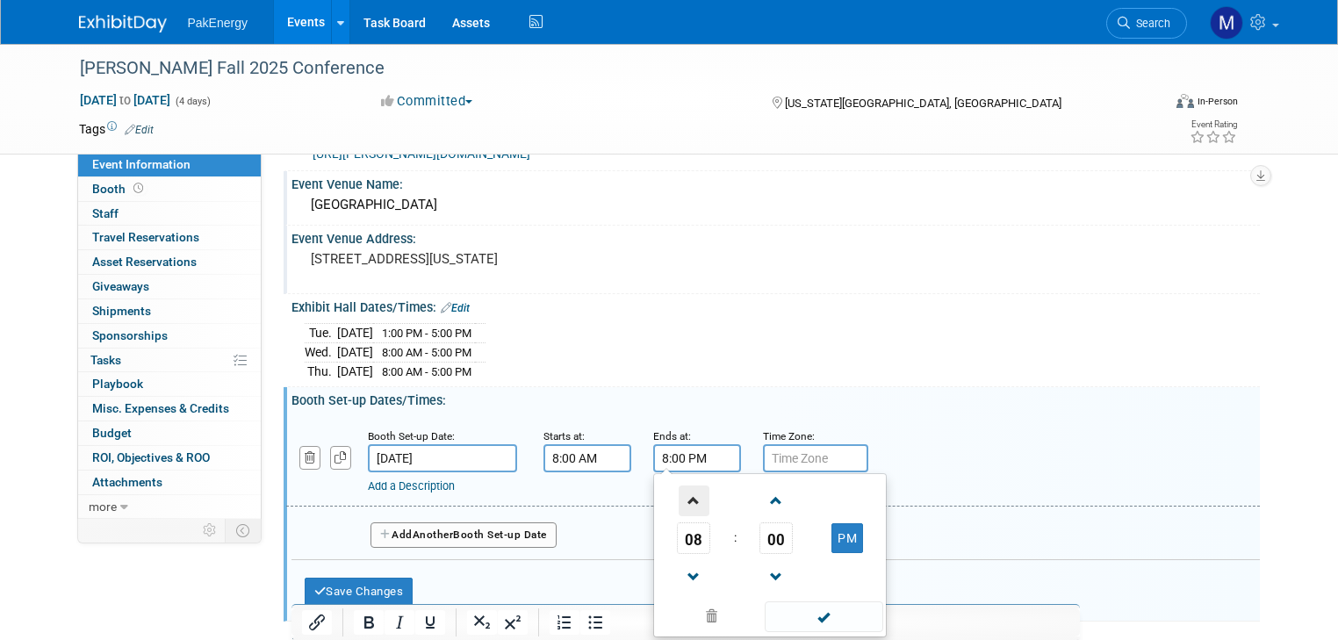
click at [679, 491] on span at bounding box center [694, 500] width 31 height 31
click at [759, 534] on span "00" at bounding box center [775, 538] width 33 height 32
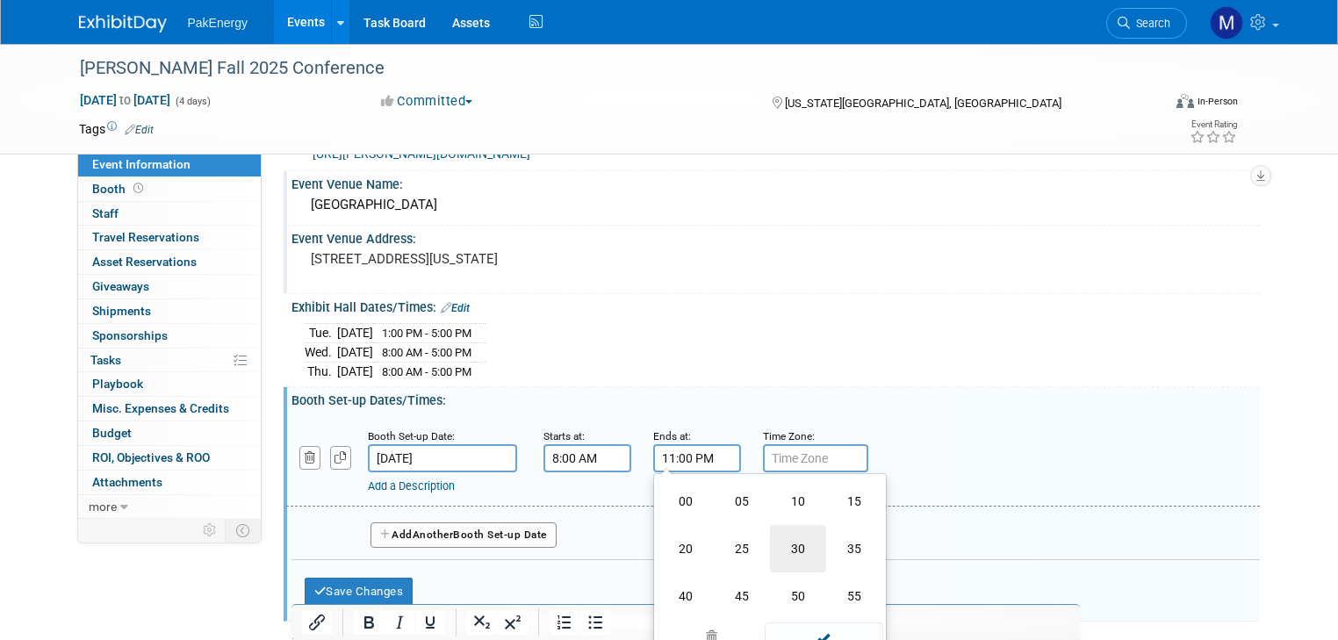
click at [781, 542] on td "30" at bounding box center [798, 548] width 56 height 47
type input "11:30 PM"
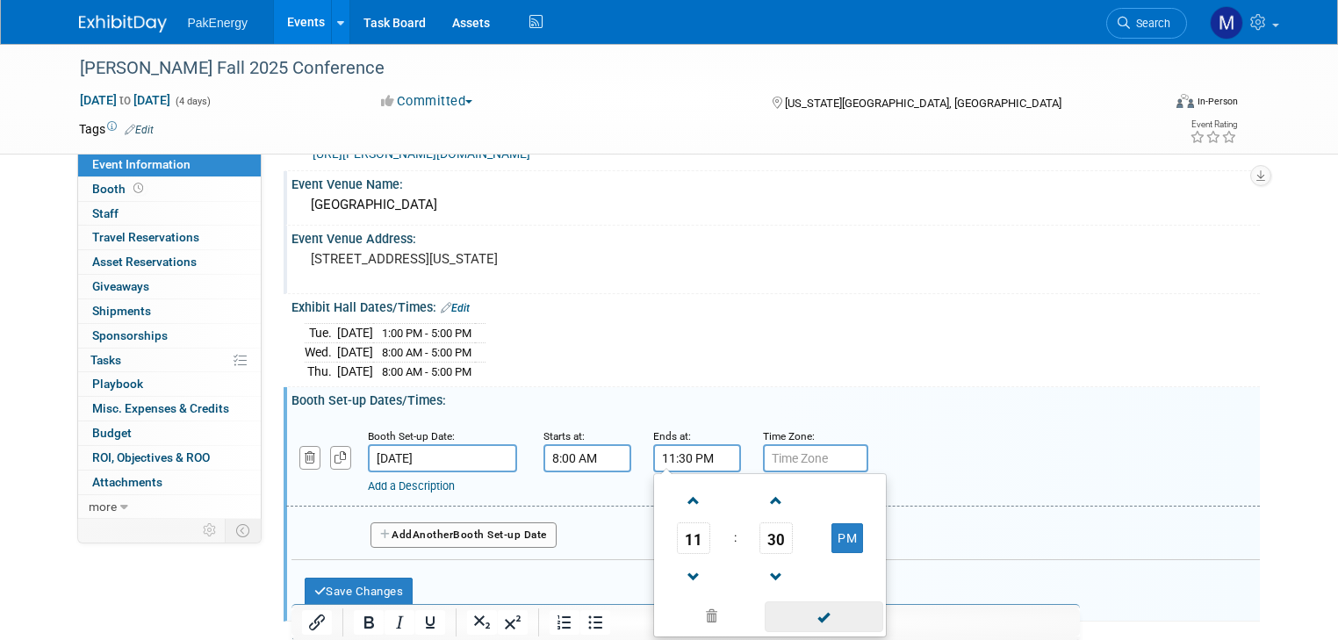
click at [820, 613] on span at bounding box center [824, 616] width 118 height 31
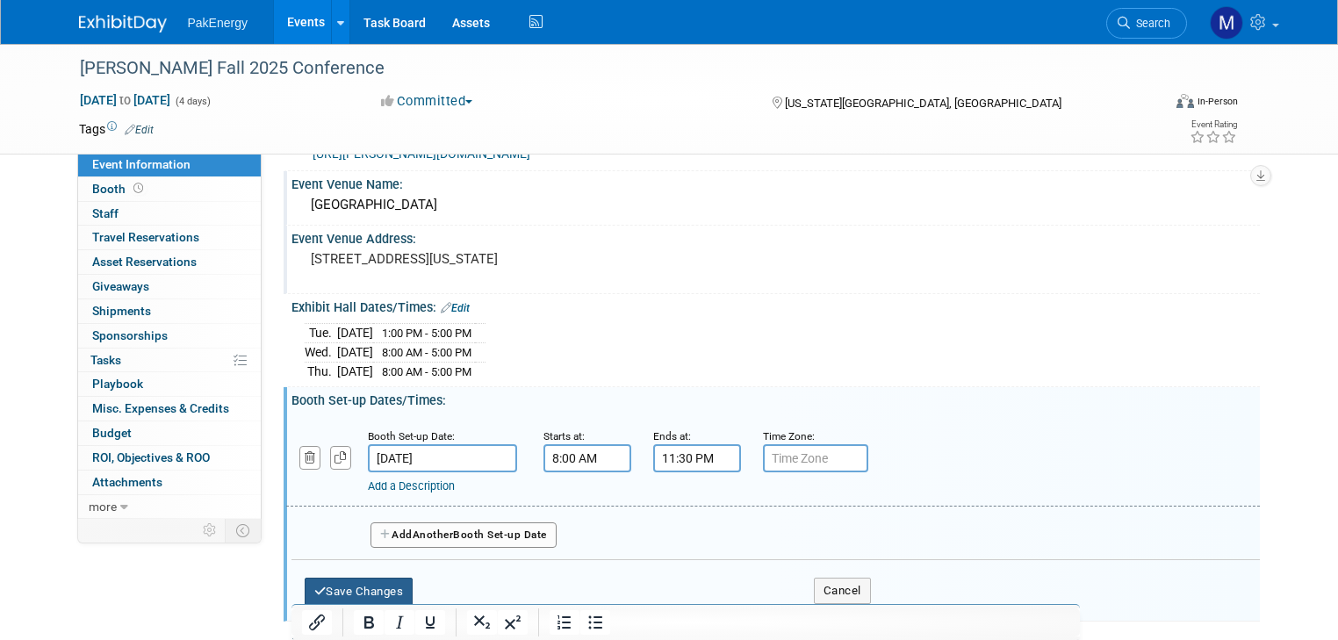
click at [340, 584] on button "Save Changes" at bounding box center [359, 592] width 109 height 28
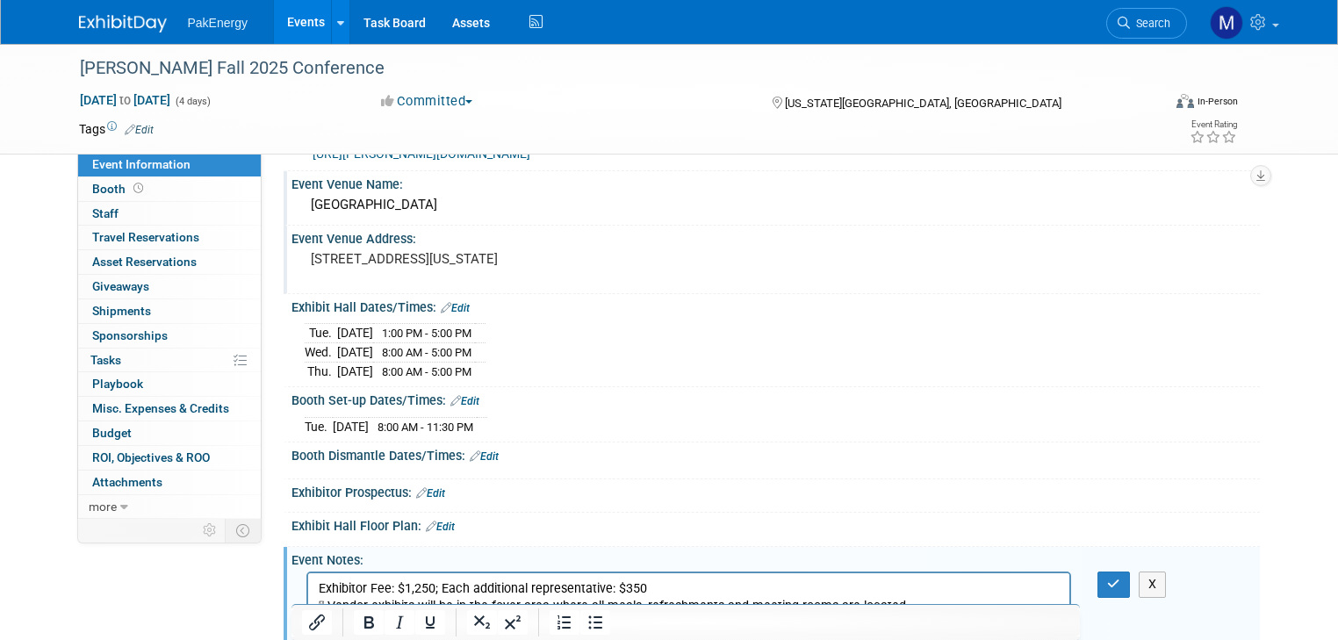
click at [420, 450] on div "Booth Dismantle Dates/Times: Edit" at bounding box center [775, 453] width 968 height 23
click at [482, 450] on link "Edit" at bounding box center [484, 456] width 29 height 12
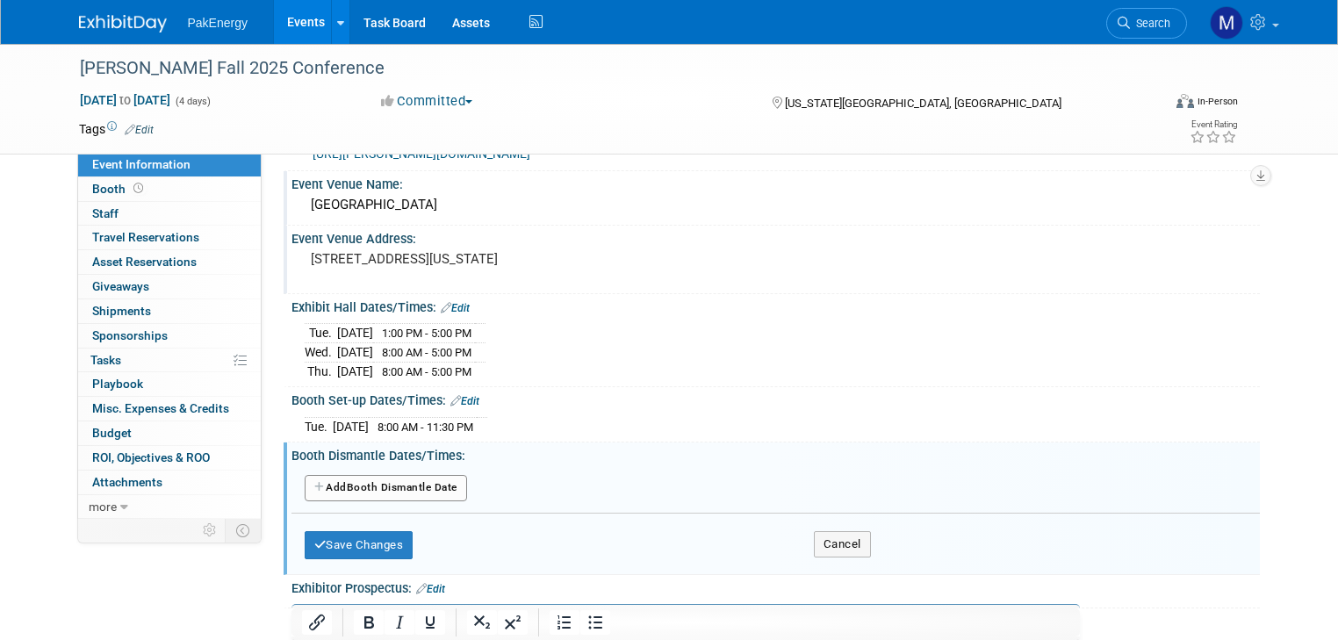
click at [420, 480] on button "Add Another Booth Dismantle Date" at bounding box center [386, 488] width 162 height 26
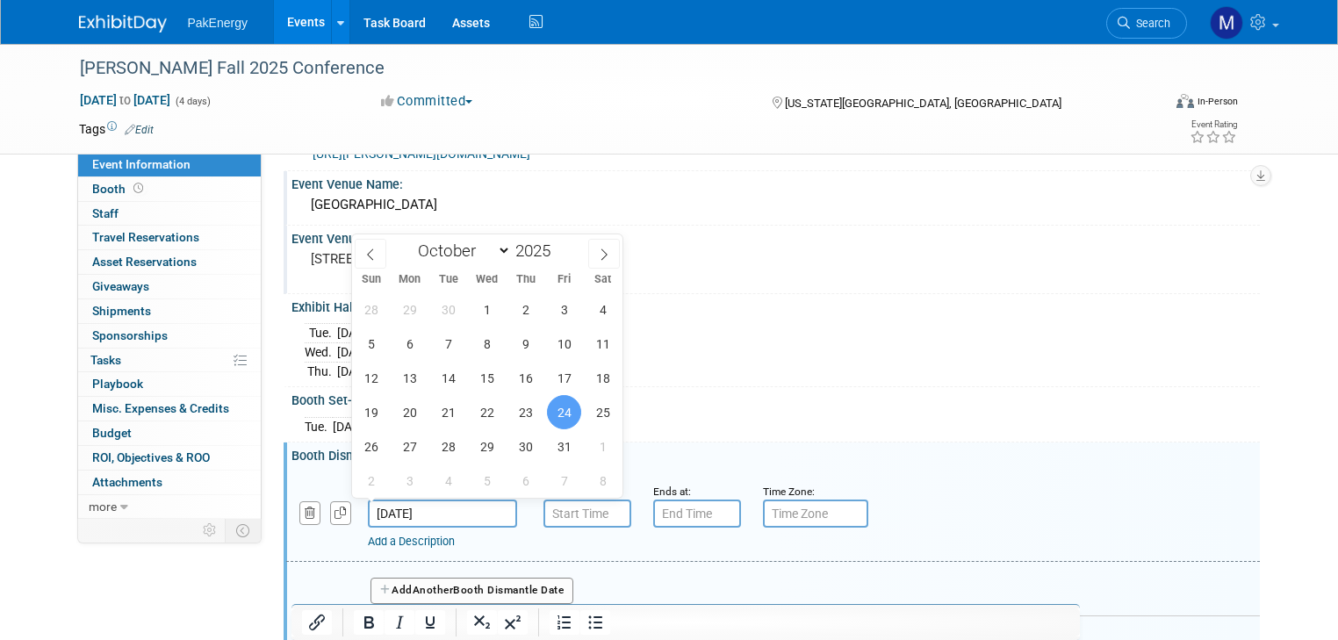
click at [480, 506] on input "Oct 24, 2025" at bounding box center [442, 513] width 149 height 28
click at [524, 413] on span "23" at bounding box center [525, 412] width 34 height 34
type input "Oct 23, 2025"
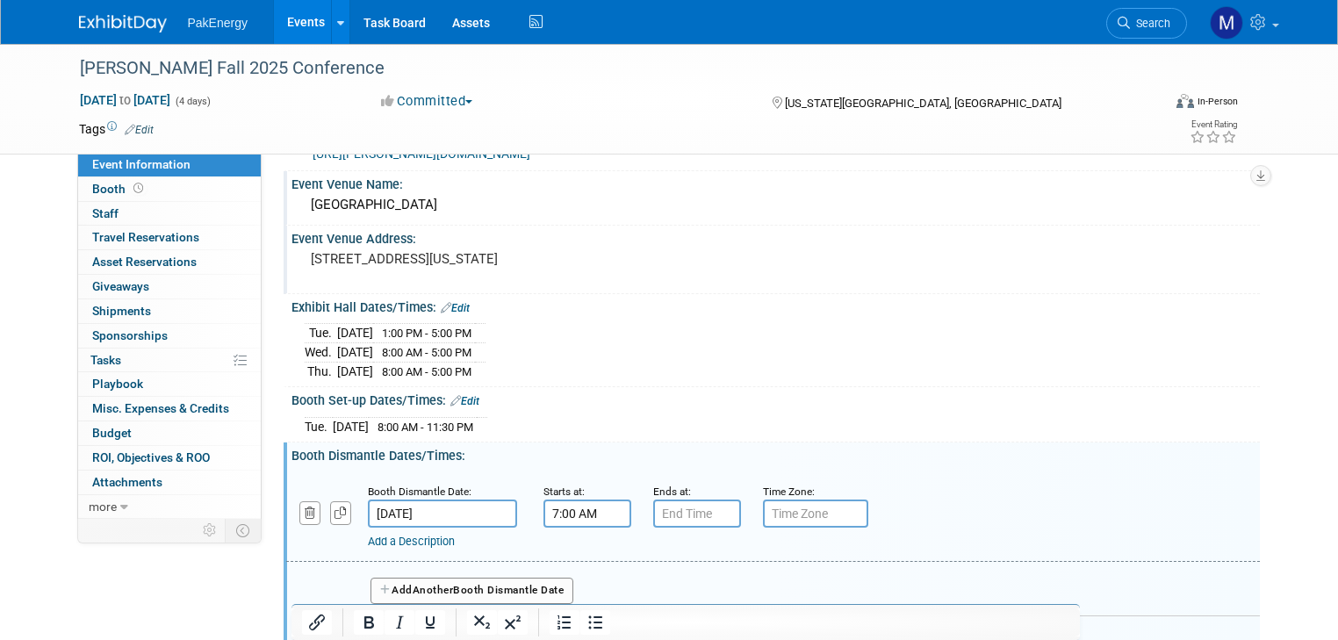
click at [576, 510] on input "7:00 AM" at bounding box center [587, 513] width 88 height 28
click at [567, 611] on link at bounding box center [583, 631] width 33 height 45
click at [727, 582] on button "AM" at bounding box center [738, 593] width 32 height 30
type input "5:00 PM"
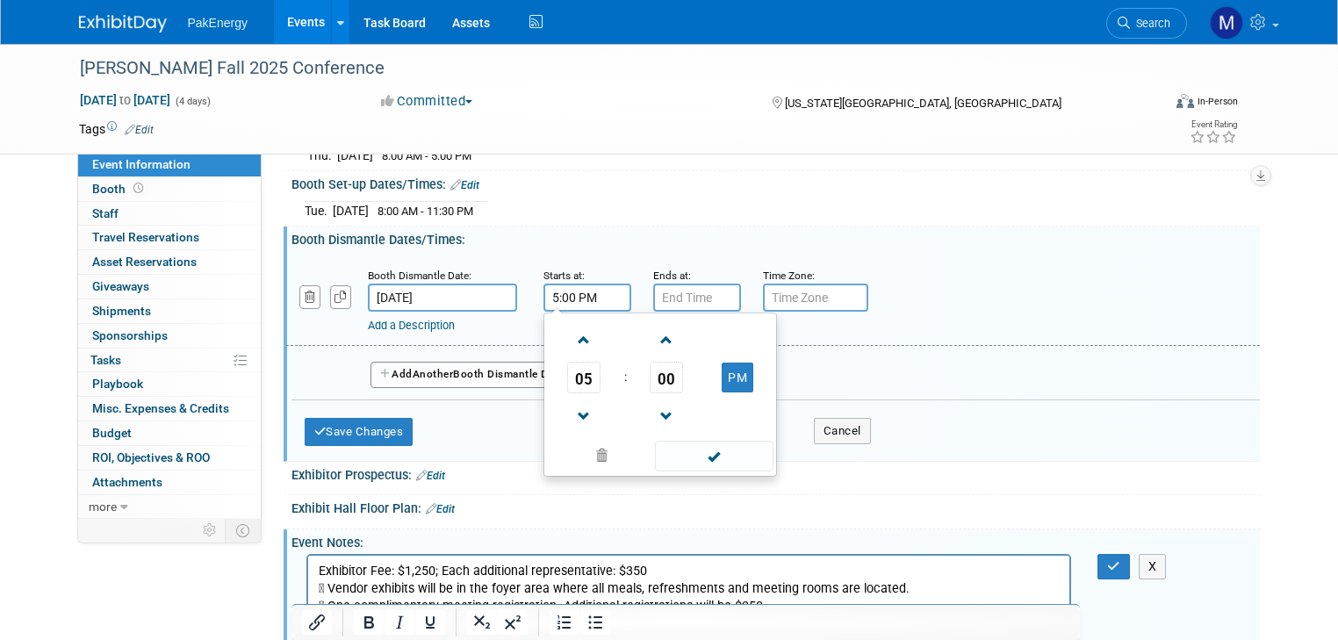
scroll to position [312, 0]
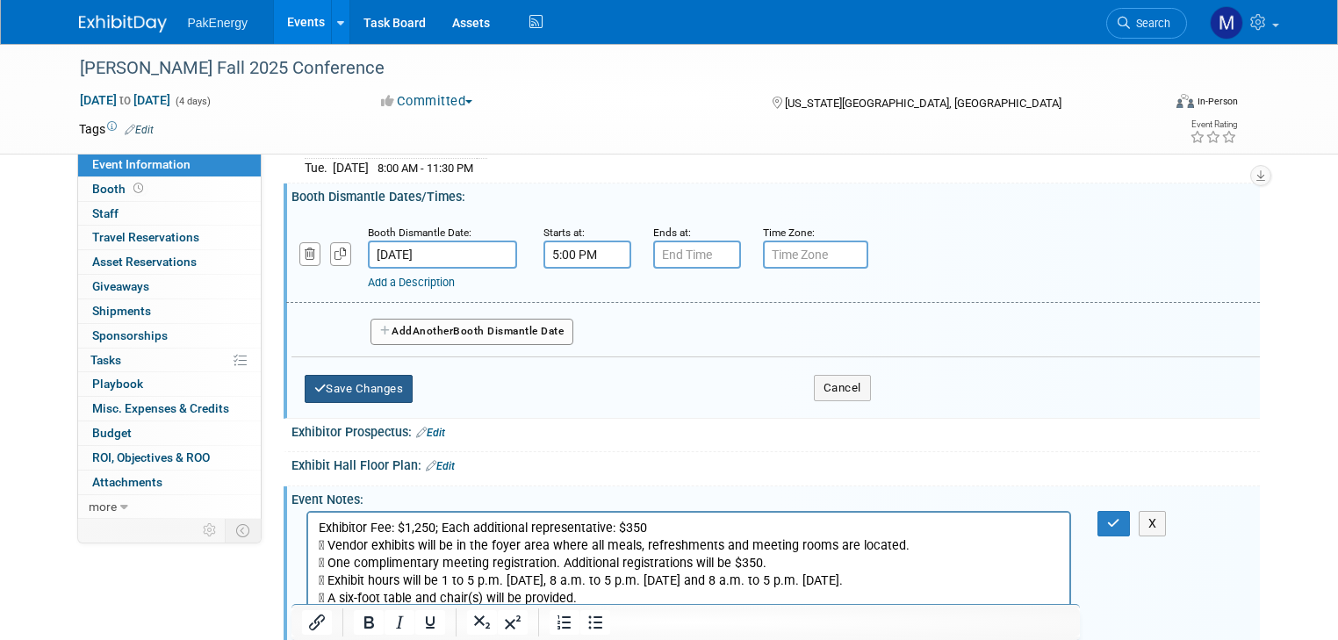
click at [368, 379] on button "Save Changes" at bounding box center [359, 389] width 109 height 28
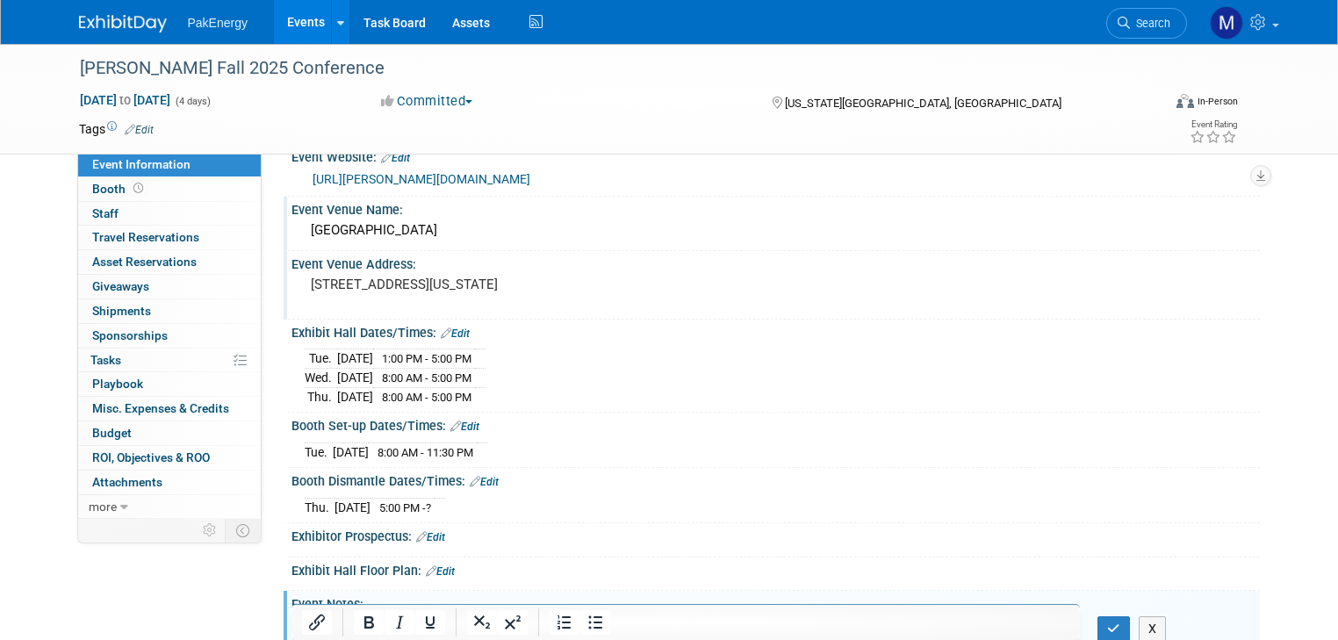
scroll to position [0, 0]
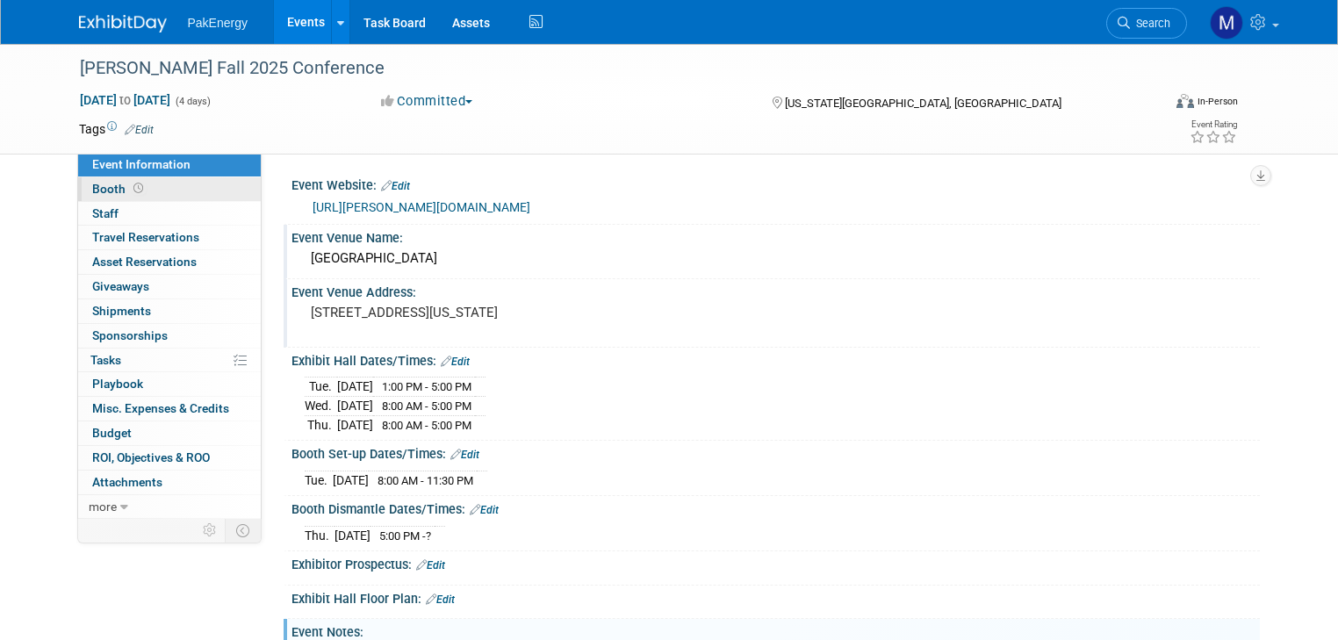
click at [92, 188] on span "Booth" at bounding box center [119, 189] width 54 height 14
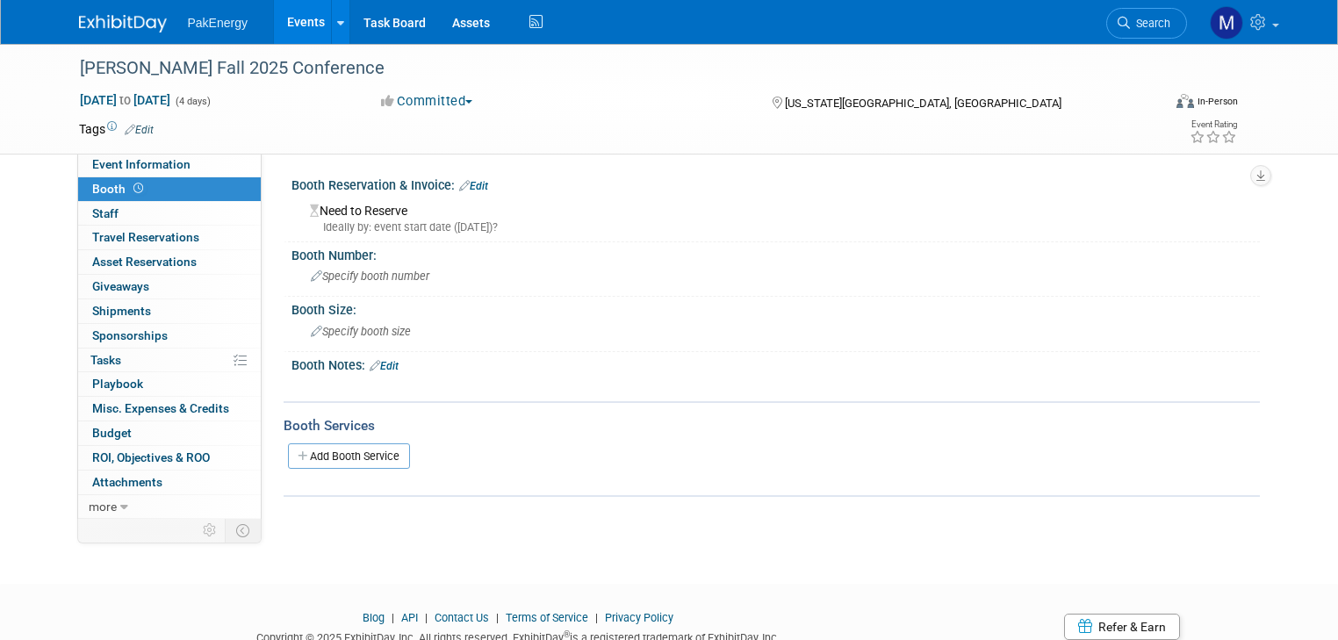
click at [367, 217] on div "Need to Reserve Ideally by: event start date (Tue. Oct 21, 2025)?" at bounding box center [776, 216] width 942 height 38
click at [473, 181] on link "Edit" at bounding box center [473, 186] width 29 height 12
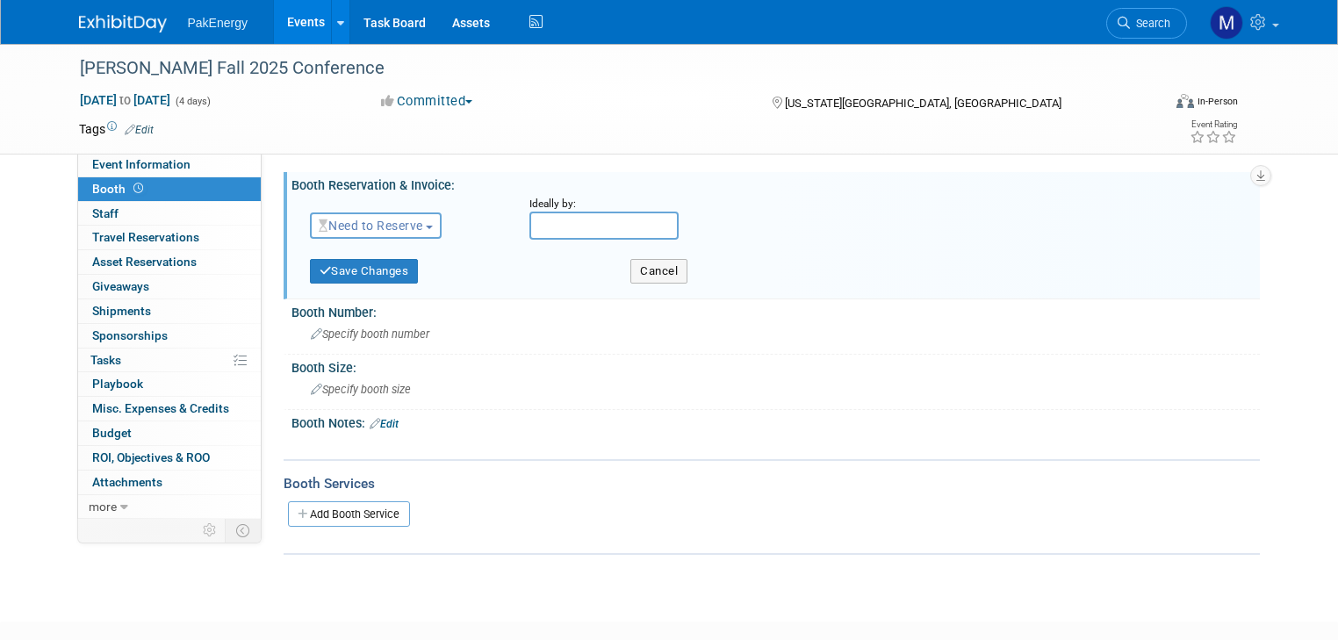
click at [413, 221] on span "Need to Reserve" at bounding box center [371, 226] width 104 height 14
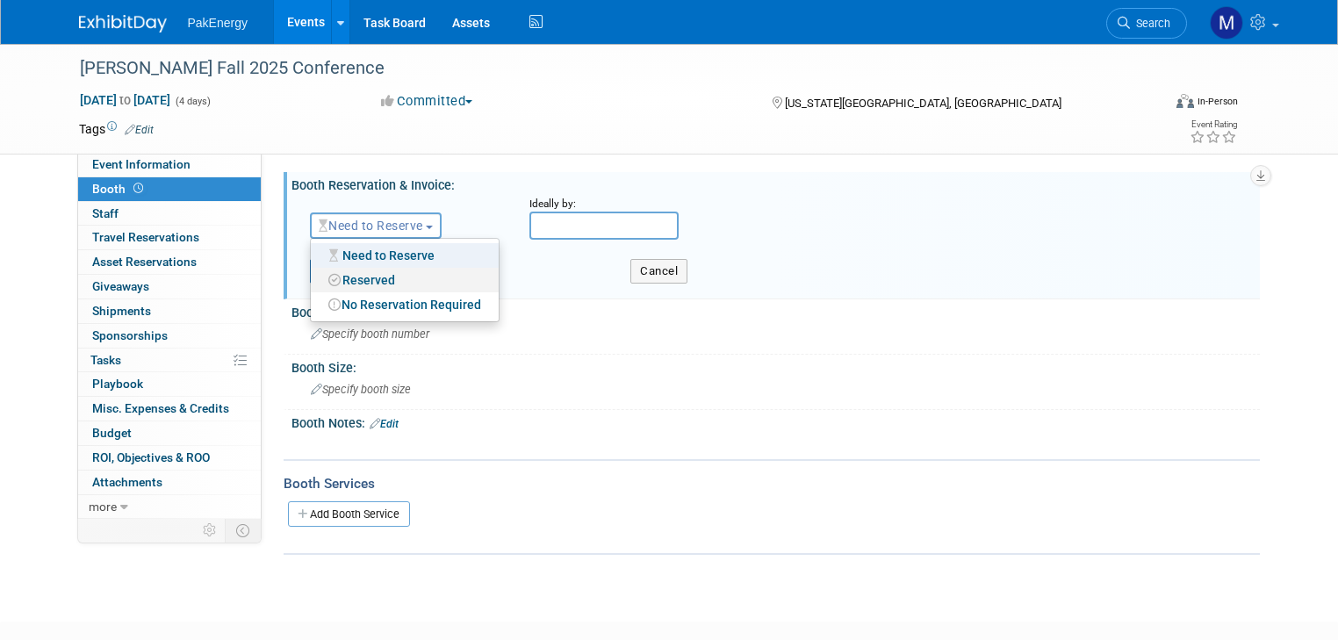
click at [376, 274] on link "Reserved" at bounding box center [405, 280] width 188 height 25
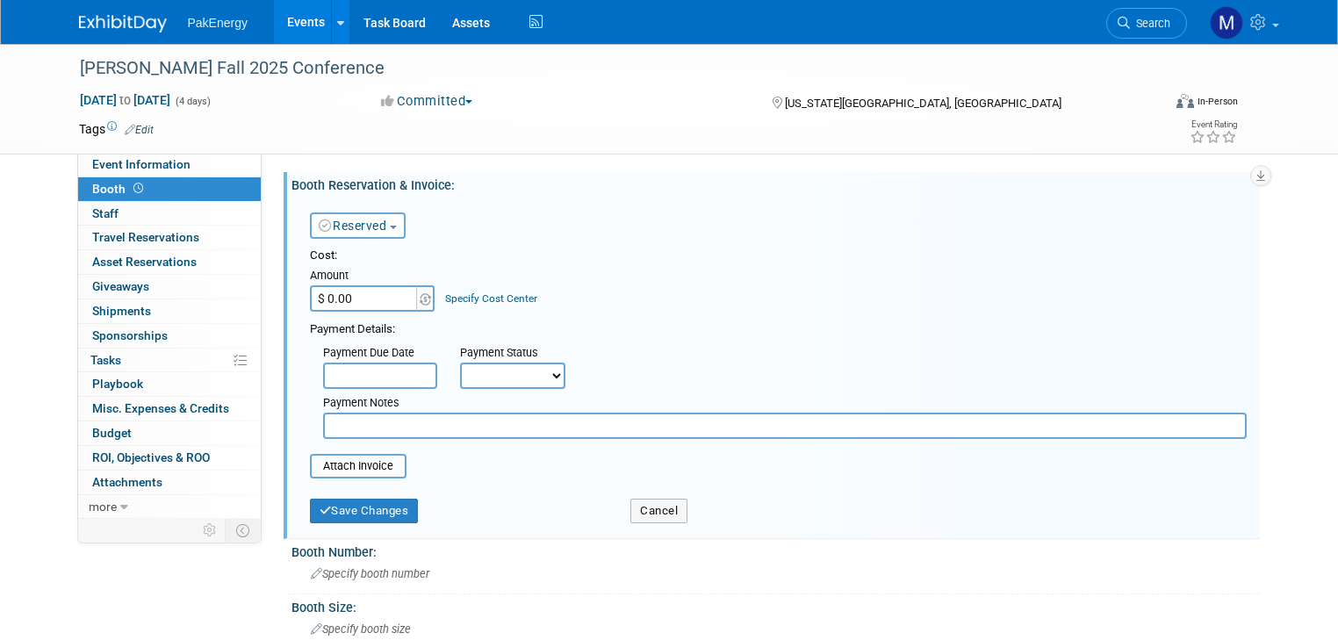
click at [381, 297] on input "$ 0.00" at bounding box center [365, 298] width 110 height 26
type input "$ 1,250.00"
click at [411, 366] on input "text" at bounding box center [380, 376] width 114 height 26
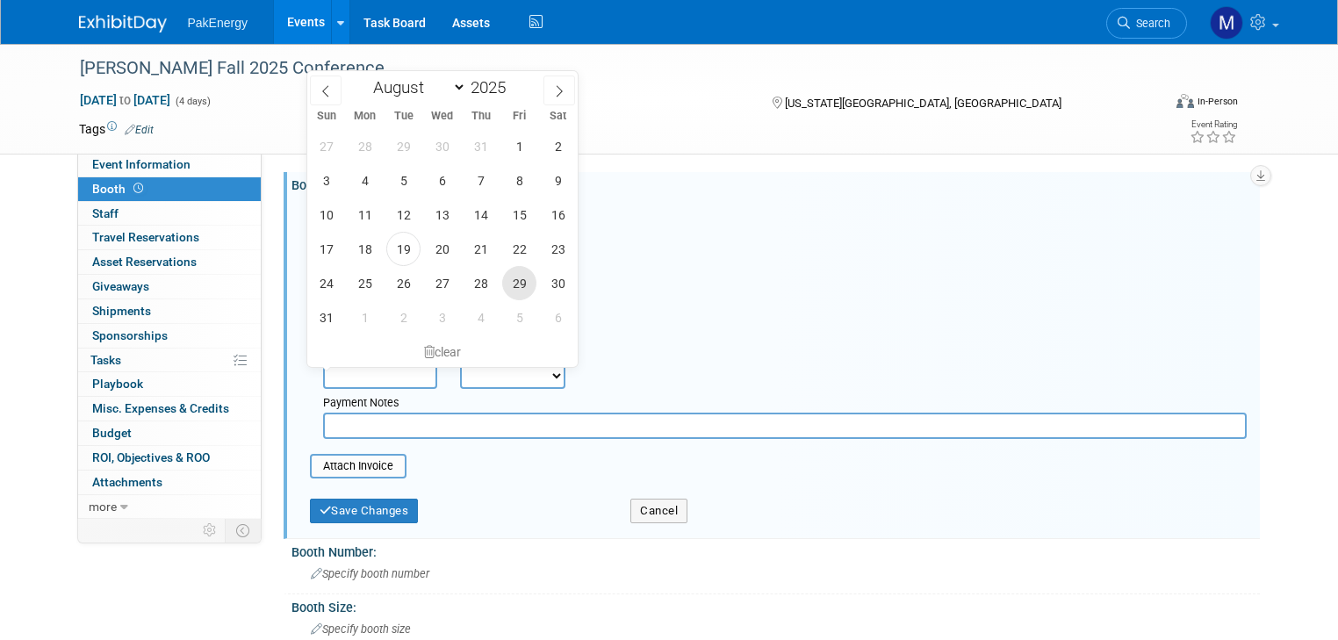
click at [513, 277] on span "29" at bounding box center [519, 283] width 34 height 34
type input "Aug 29, 2025"
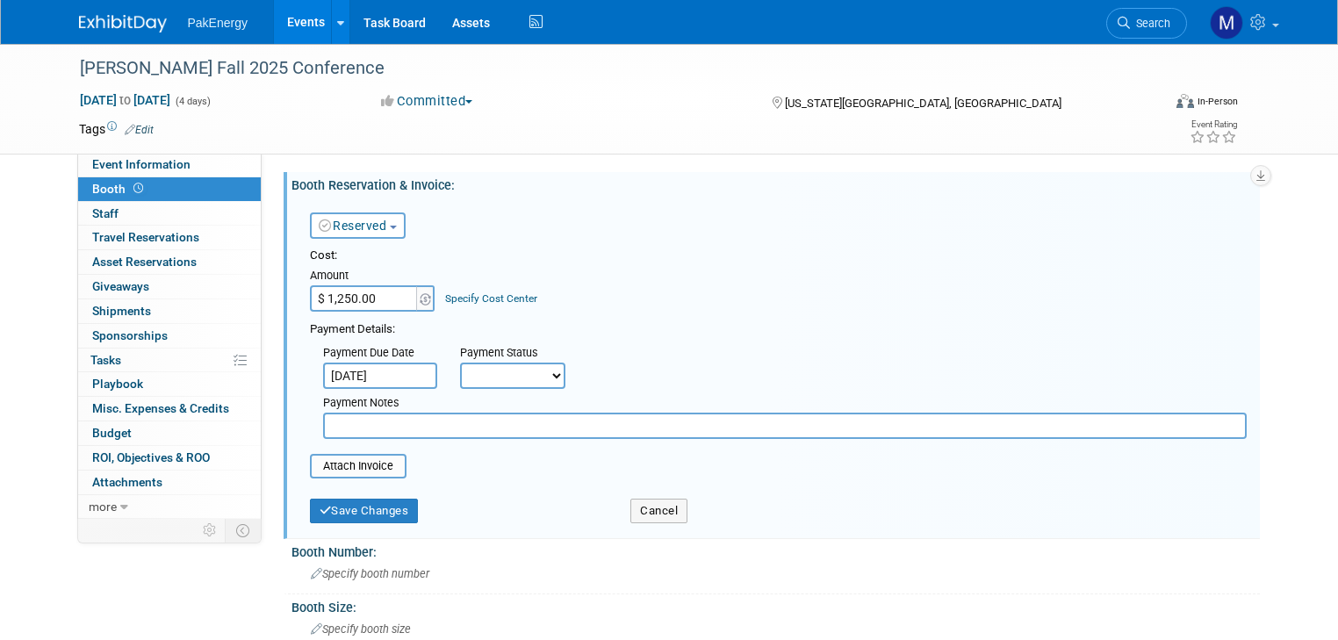
click at [539, 373] on select "Not Paid Yet Partially Paid Paid in Full" at bounding box center [512, 376] width 105 height 26
select select "3"
click at [460, 363] on select "Not Paid Yet Partially Paid Paid in Full" at bounding box center [512, 376] width 105 height 26
click at [521, 425] on input "text" at bounding box center [784, 426] width 923 height 26
paste input "Credit Card COPAS Call COPAS Office (303) 300-1131 PO Box 25277 Credit card pay…"
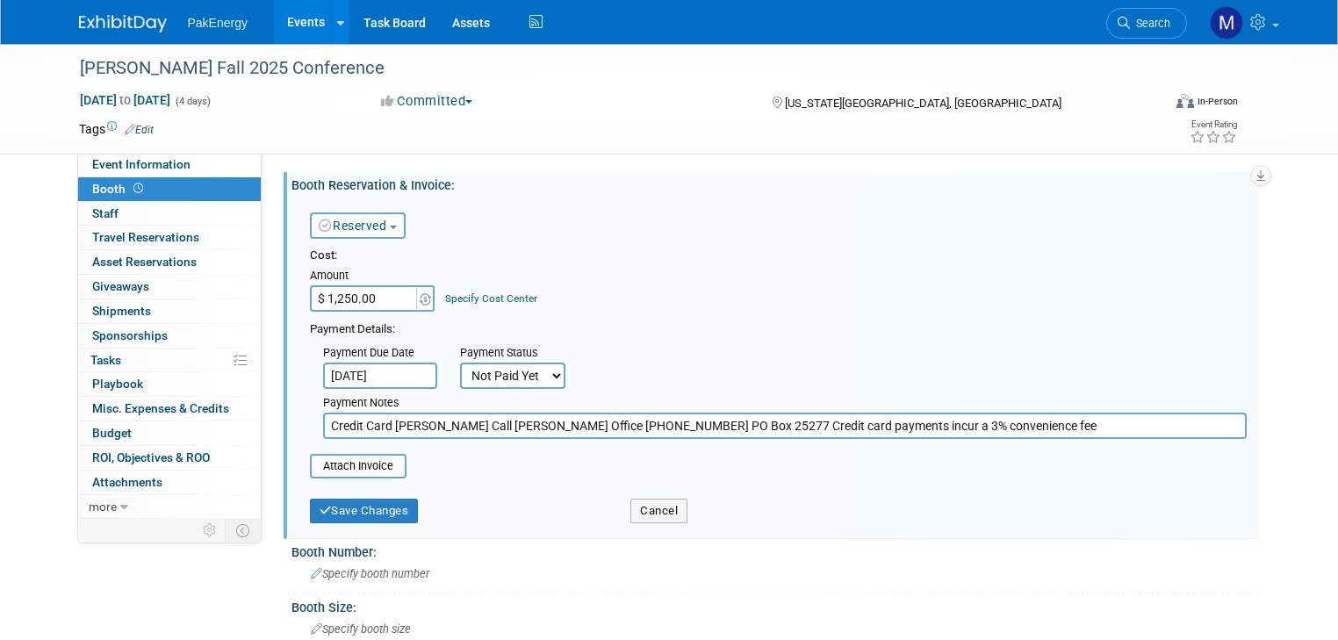
drag, startPoint x: 380, startPoint y: 421, endPoint x: 416, endPoint y: 446, distance: 43.6
click at [420, 423] on input "Credit Card COPAS Call COPAS Office (303) 300-1131 PO Box 25277 Credit card pay…" at bounding box center [784, 426] width 923 height 26
drag, startPoint x: 566, startPoint y: 424, endPoint x: 646, endPoint y: 427, distance: 79.9
click at [646, 427] on input "Credit Card Call COPAS Office (303) 300-1131 PO Box 25277 Credit card payments …" at bounding box center [784, 426] width 923 height 26
type input "Credit Card Call COPAS Office (303) 300-1131. Credit card payments incur a 3% c…"
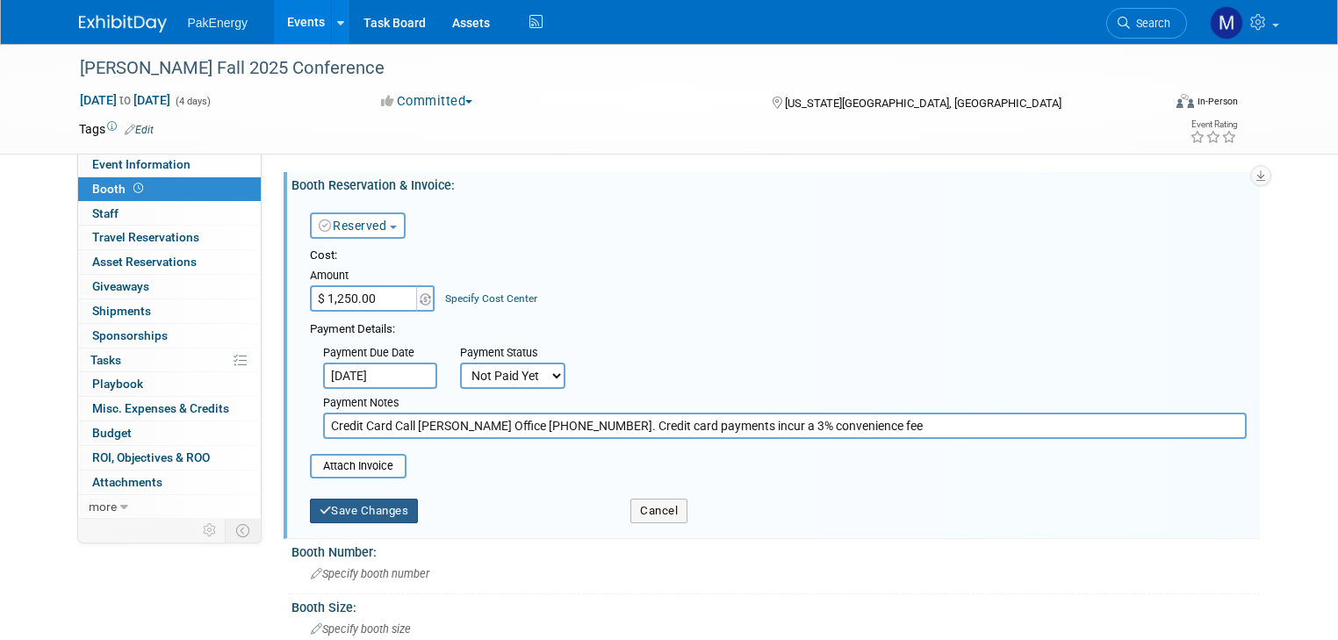
click at [344, 499] on button "Save Changes" at bounding box center [364, 511] width 109 height 25
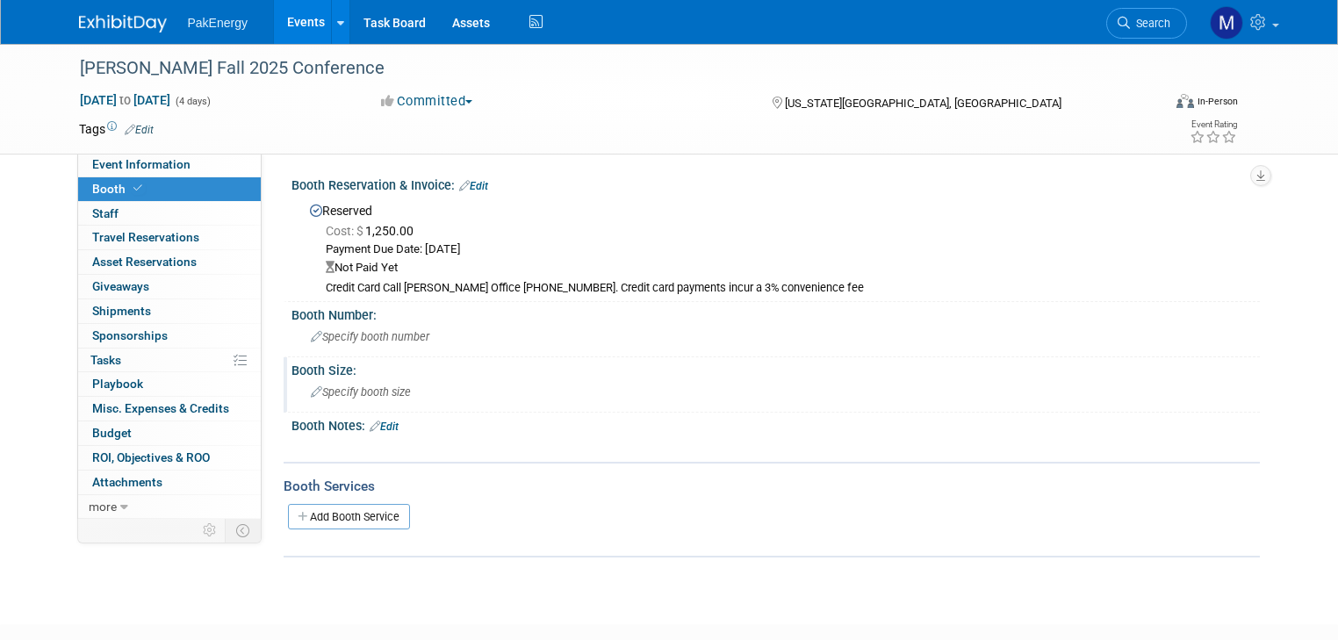
click at [363, 386] on span "Specify booth size" at bounding box center [361, 391] width 100 height 13
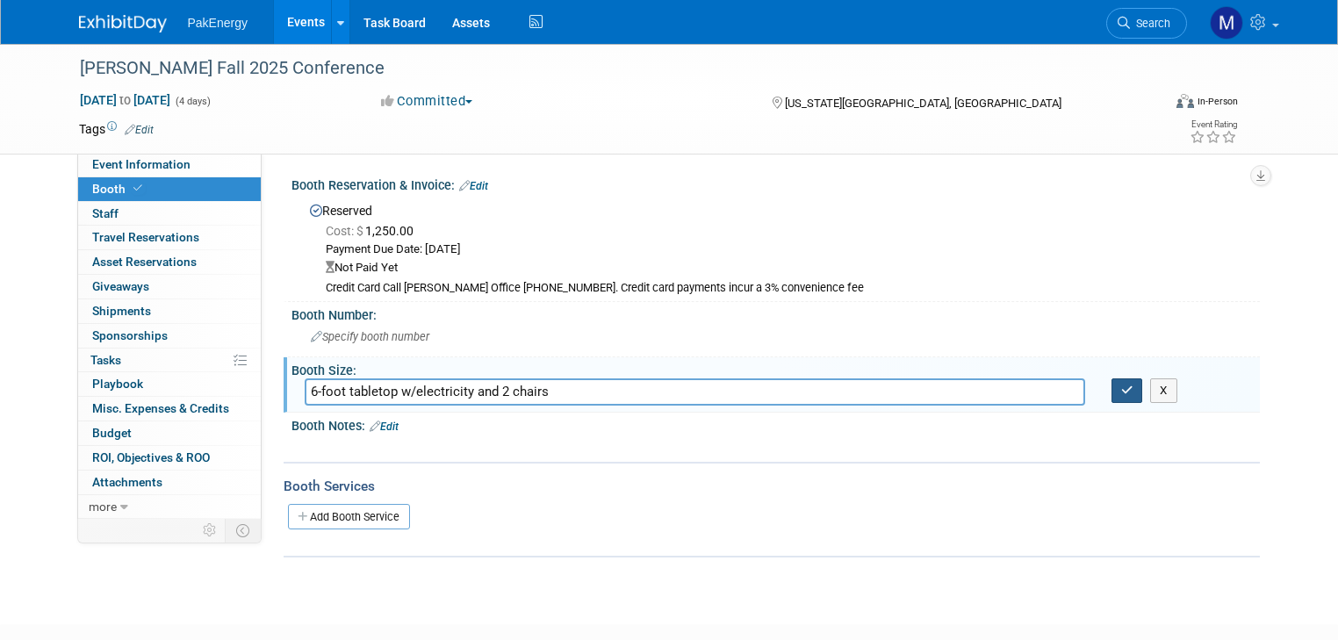
type input "6-foot tabletop w/electricity and 2 chairs"
click at [1132, 384] on icon "button" at bounding box center [1127, 389] width 12 height 11
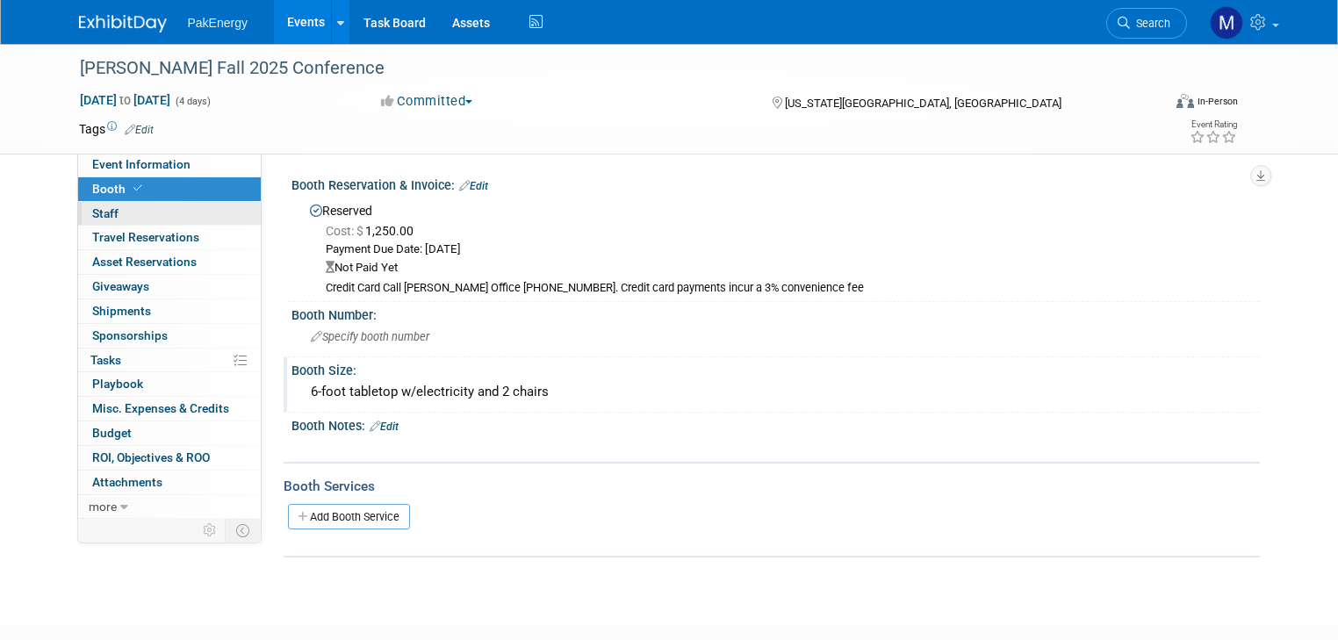
click at [101, 206] on span "Staff 0" at bounding box center [105, 213] width 26 height 14
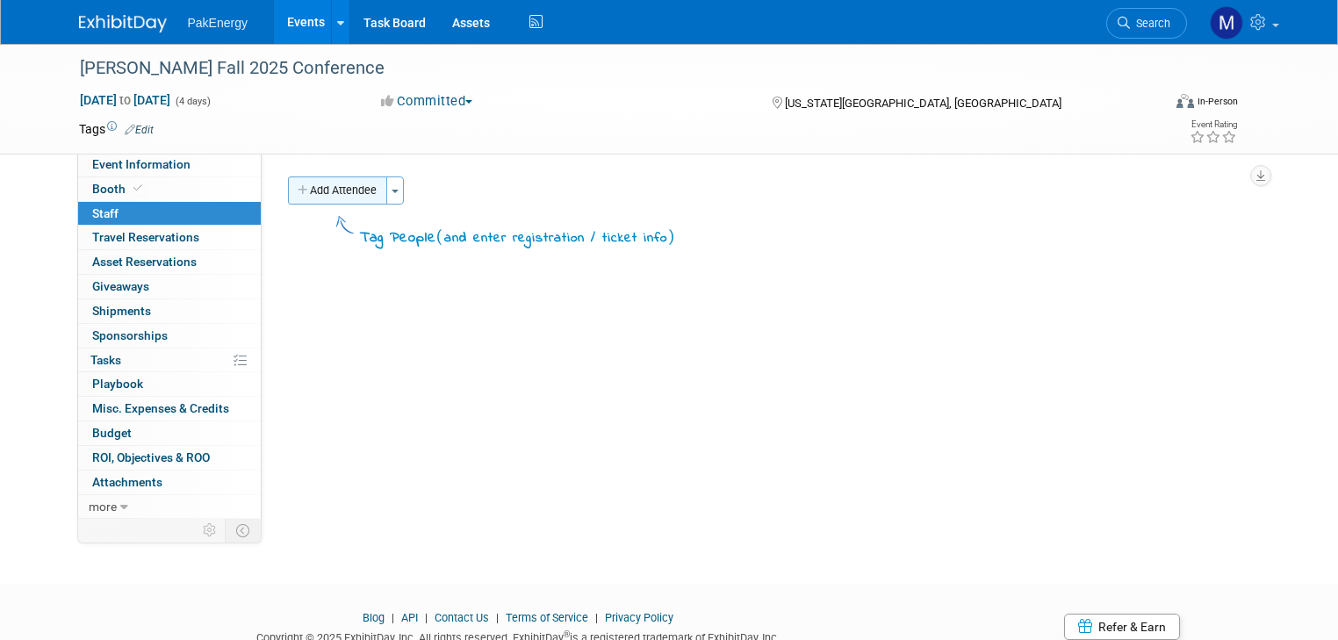
click at [334, 186] on button "Add Attendee" at bounding box center [337, 190] width 99 height 28
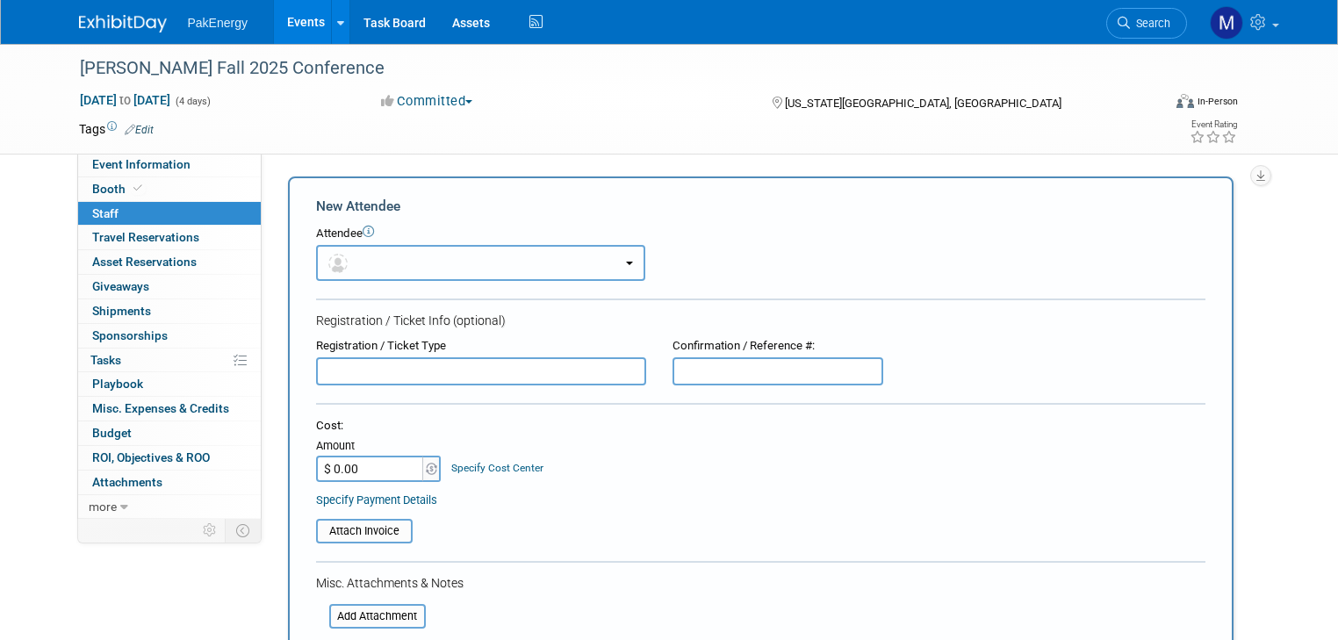
click at [380, 262] on button "button" at bounding box center [480, 263] width 329 height 36
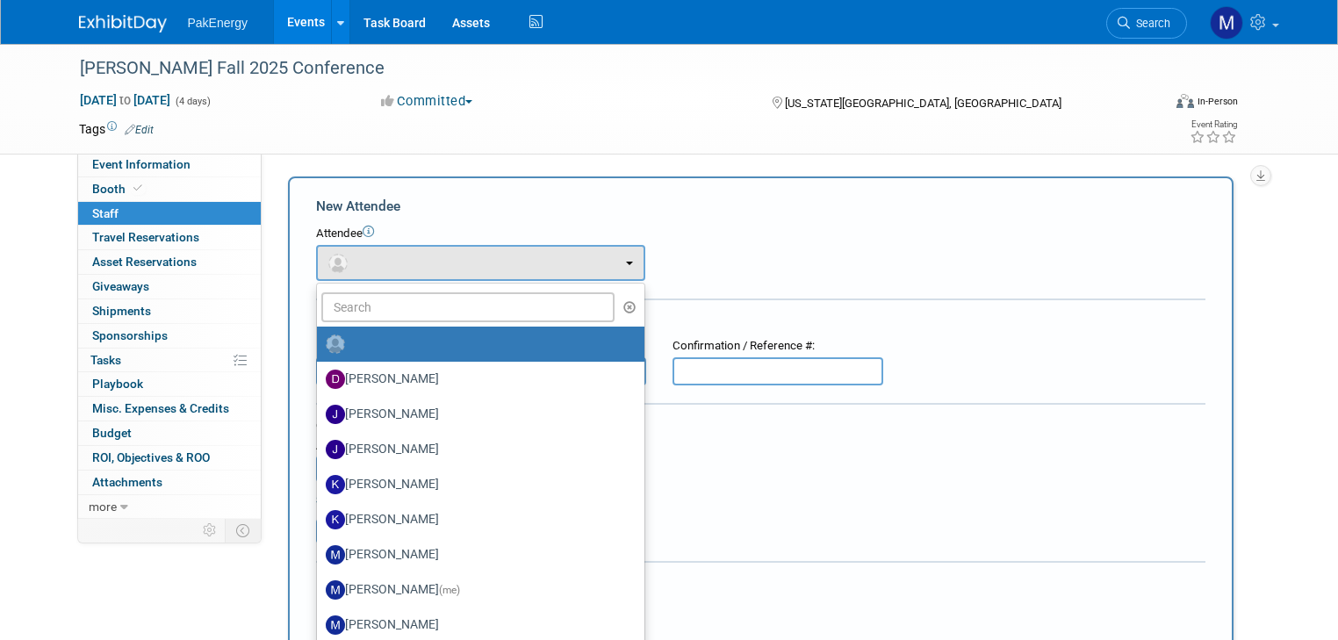
click at [643, 243] on div "Attendee <img src="https://www.exhibitday.com/Images/Unassigned-User-Icon.png" …" at bounding box center [760, 253] width 889 height 55
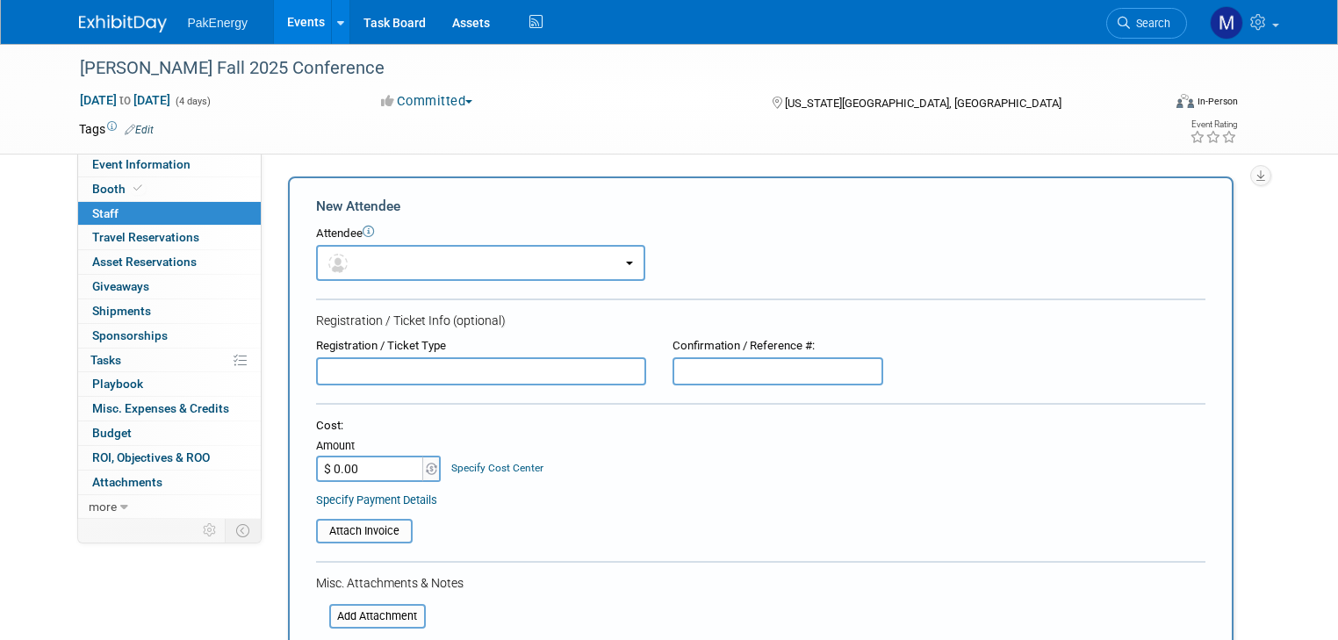
click at [397, 369] on input "text" at bounding box center [481, 371] width 330 height 28
type input "Robert Miller"
click at [376, 463] on input "$ 0.00" at bounding box center [371, 469] width 110 height 26
type input "$ 350.00"
click at [660, 466] on div "Cost: Amount $ 350.00 Specify Cost Center Cost Center -- Not Specified --" at bounding box center [760, 450] width 889 height 64
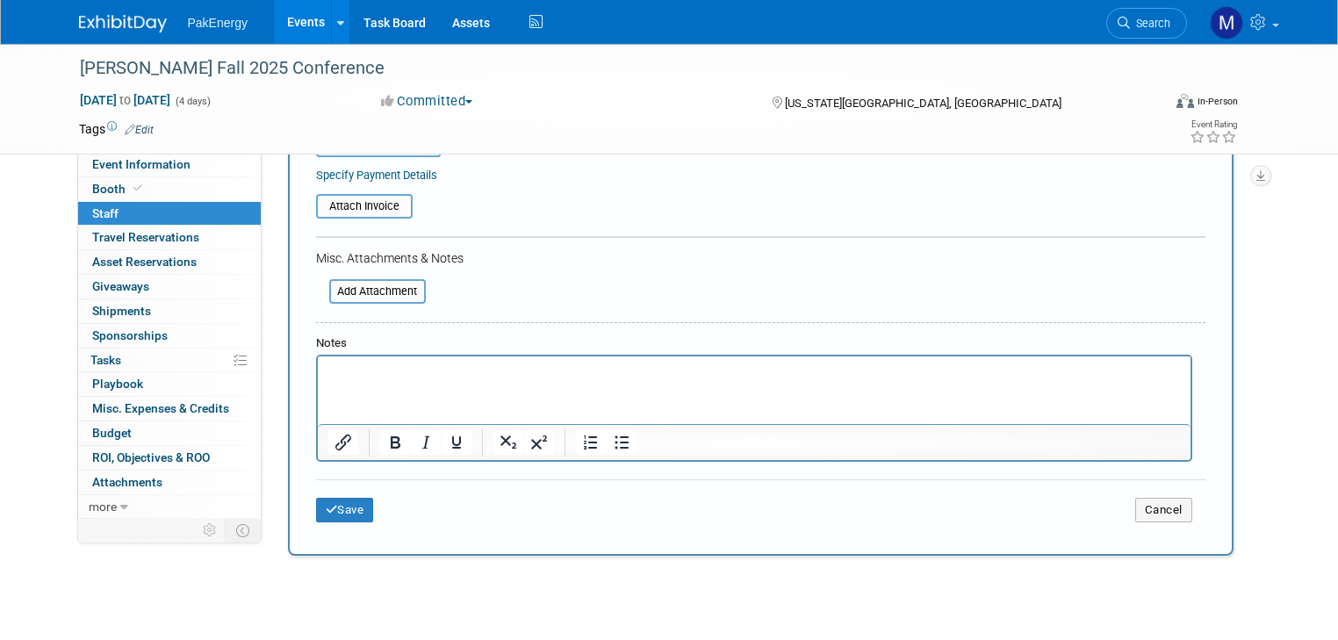
scroll to position [350, 0]
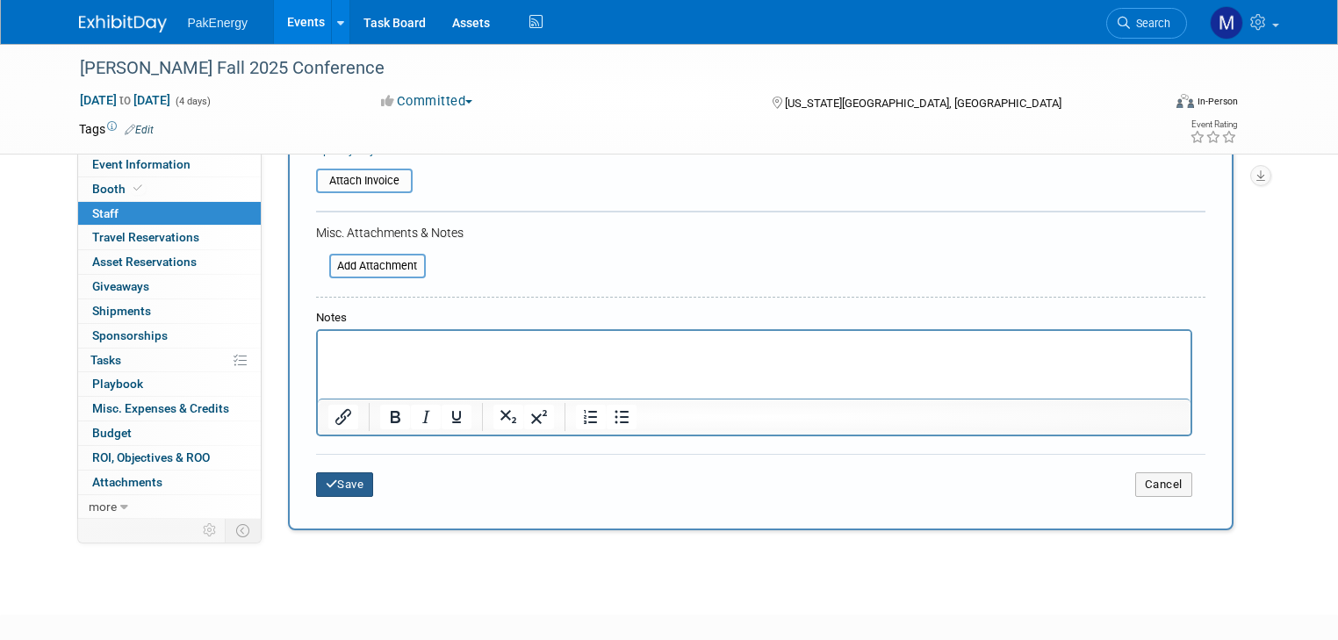
click at [349, 477] on button "Save" at bounding box center [345, 484] width 58 height 25
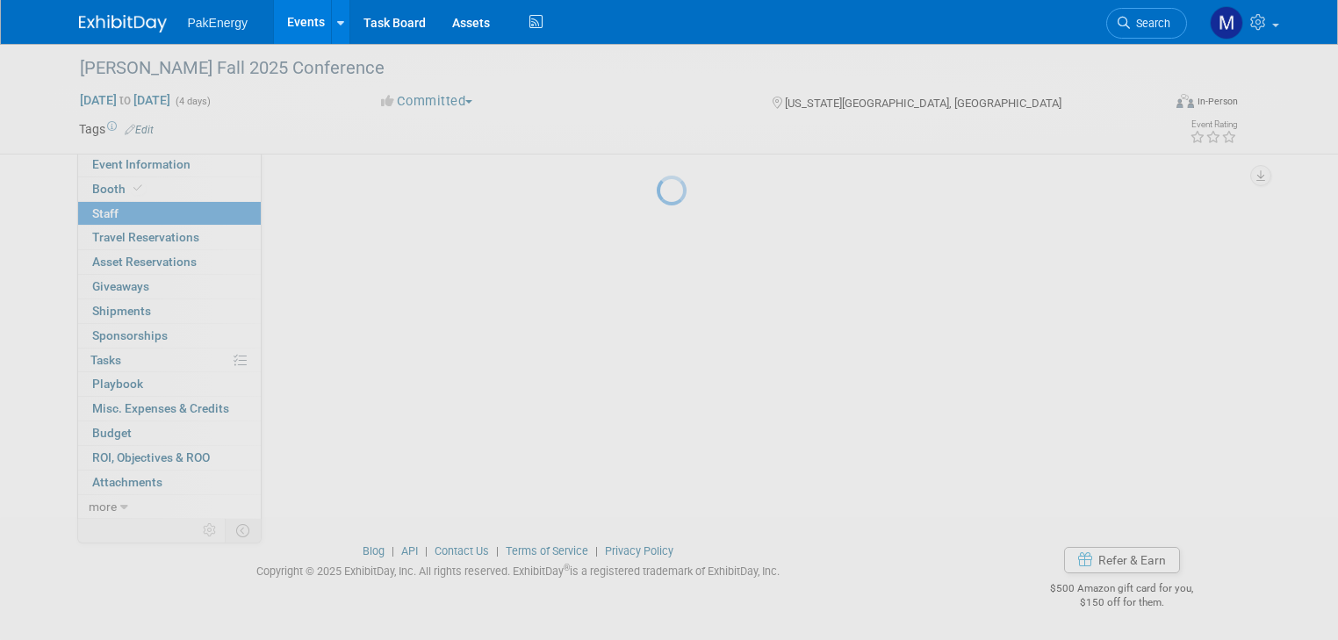
scroll to position [67, 0]
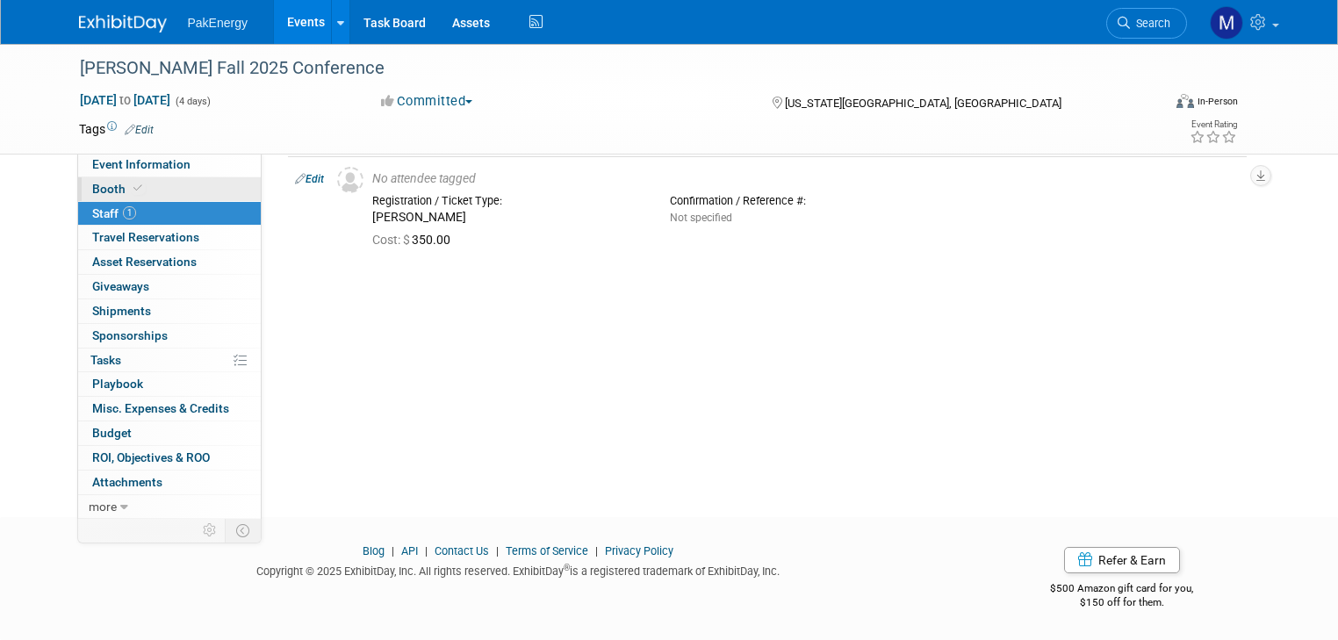
click at [102, 179] on link "Booth" at bounding box center [169, 189] width 183 height 24
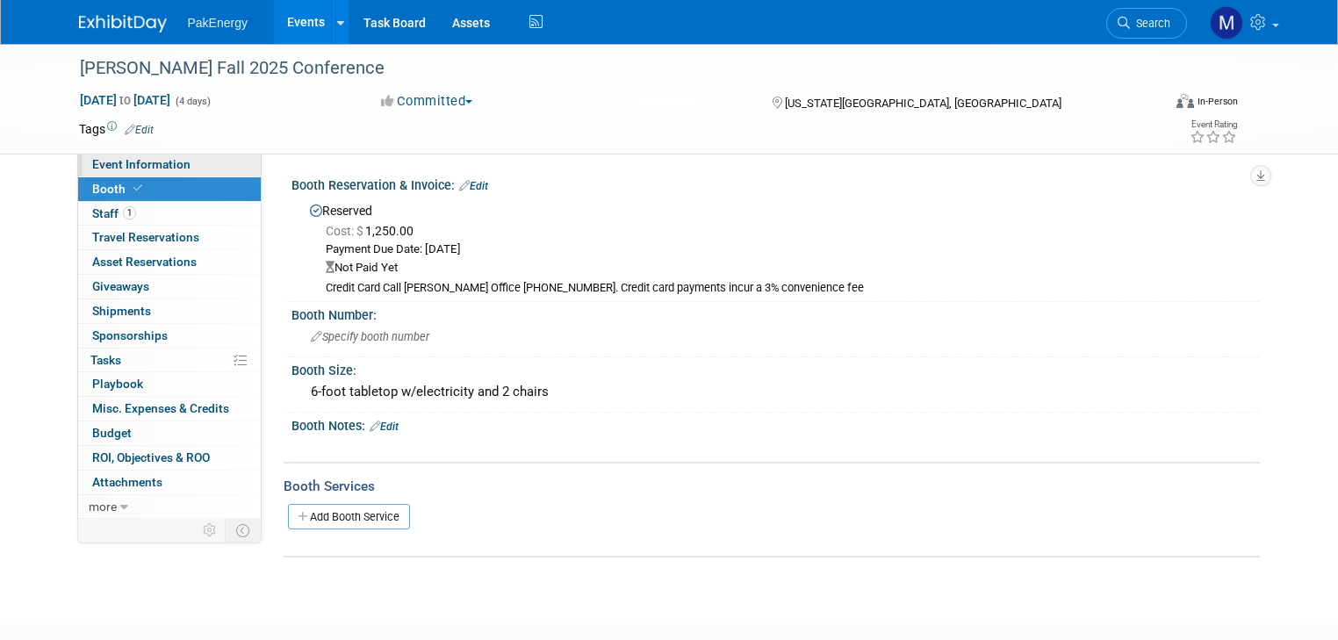
click at [107, 161] on span "Event Information" at bounding box center [141, 164] width 98 height 14
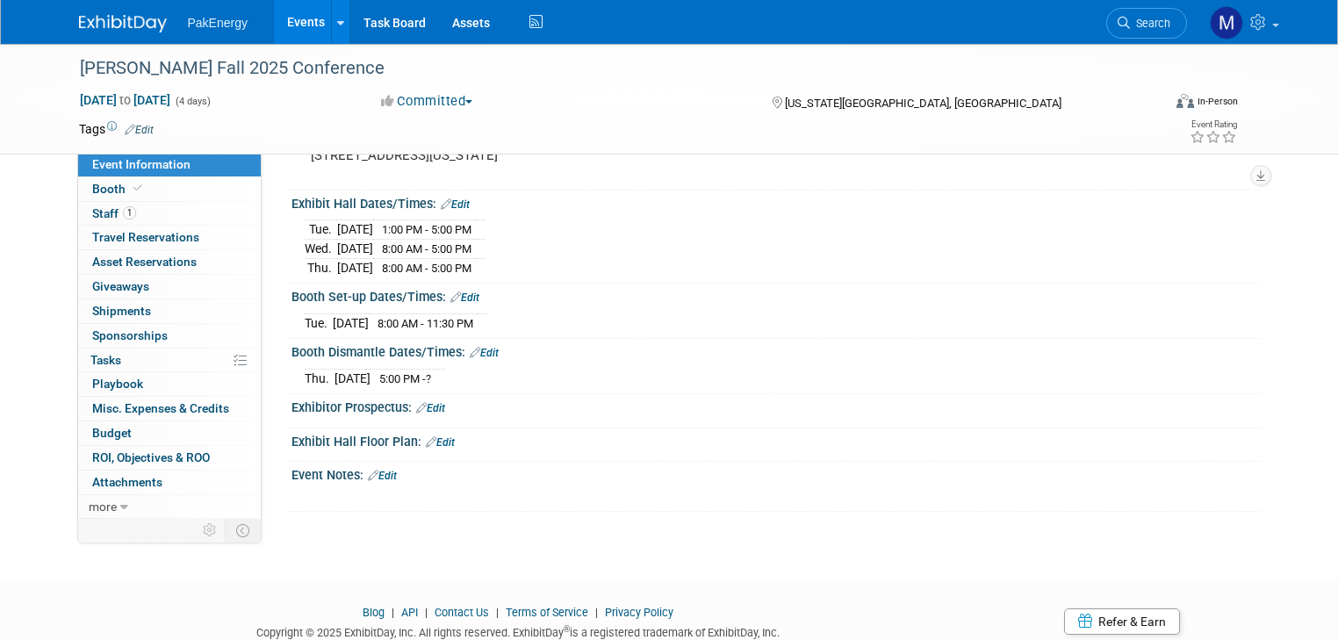
scroll to position [212, 0]
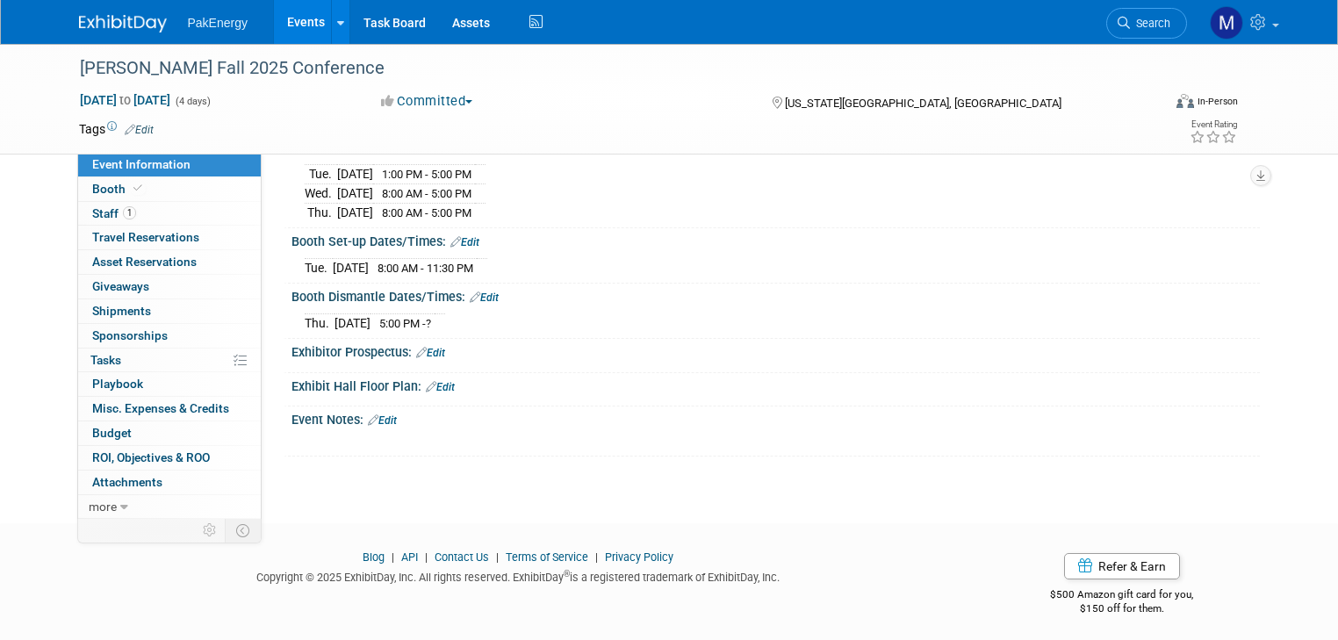
click at [376, 414] on link "Edit" at bounding box center [382, 420] width 29 height 12
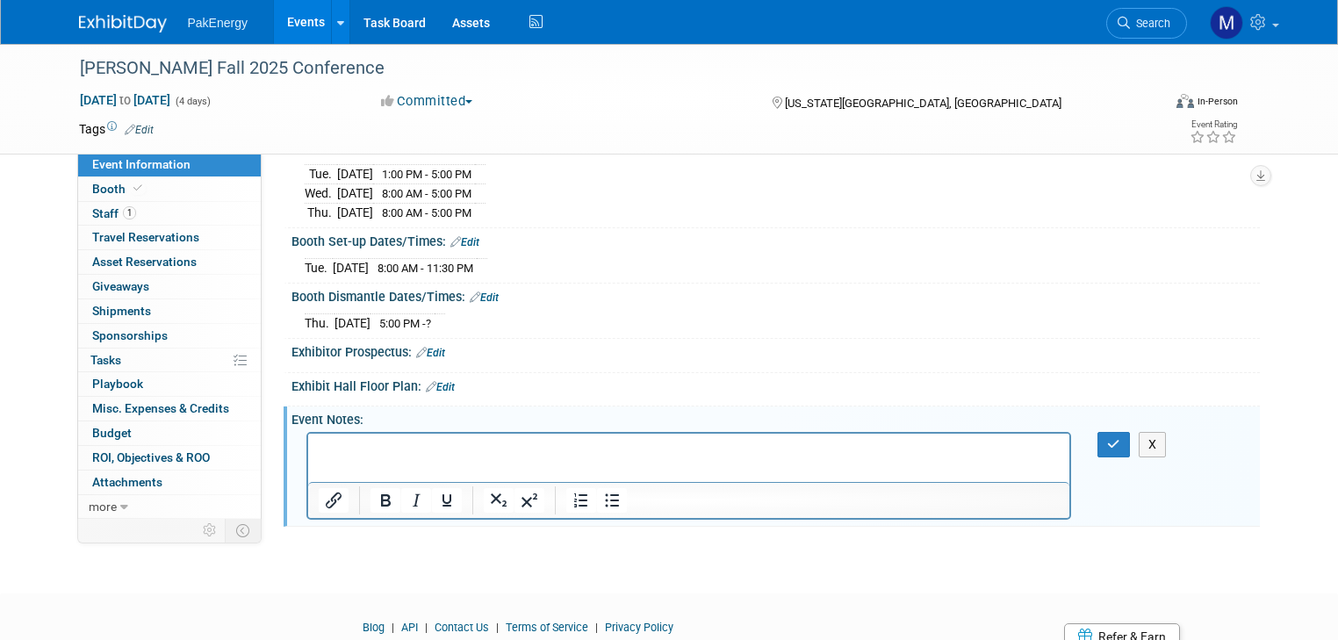
scroll to position [0, 0]
drag, startPoint x: 475, startPoint y: 453, endPoint x: 484, endPoint y: 449, distance: 9.5
click at [477, 452] on p "$1250 + $350 Robert attend =" at bounding box center [689, 449] width 742 height 18
click at [591, 448] on p "$1250 + $350 Robert attend + 3% CC fee =" at bounding box center [689, 449] width 742 height 18
click at [1119, 438] on icon "button" at bounding box center [1113, 444] width 13 height 12
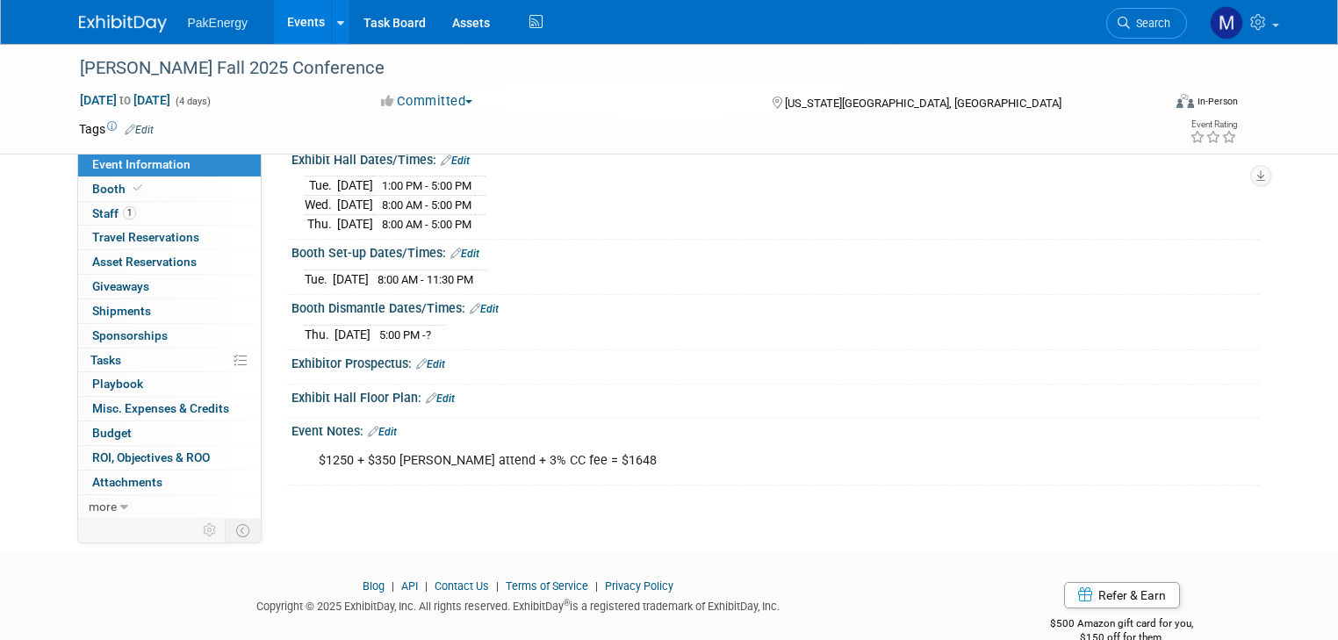
scroll to position [226, 0]
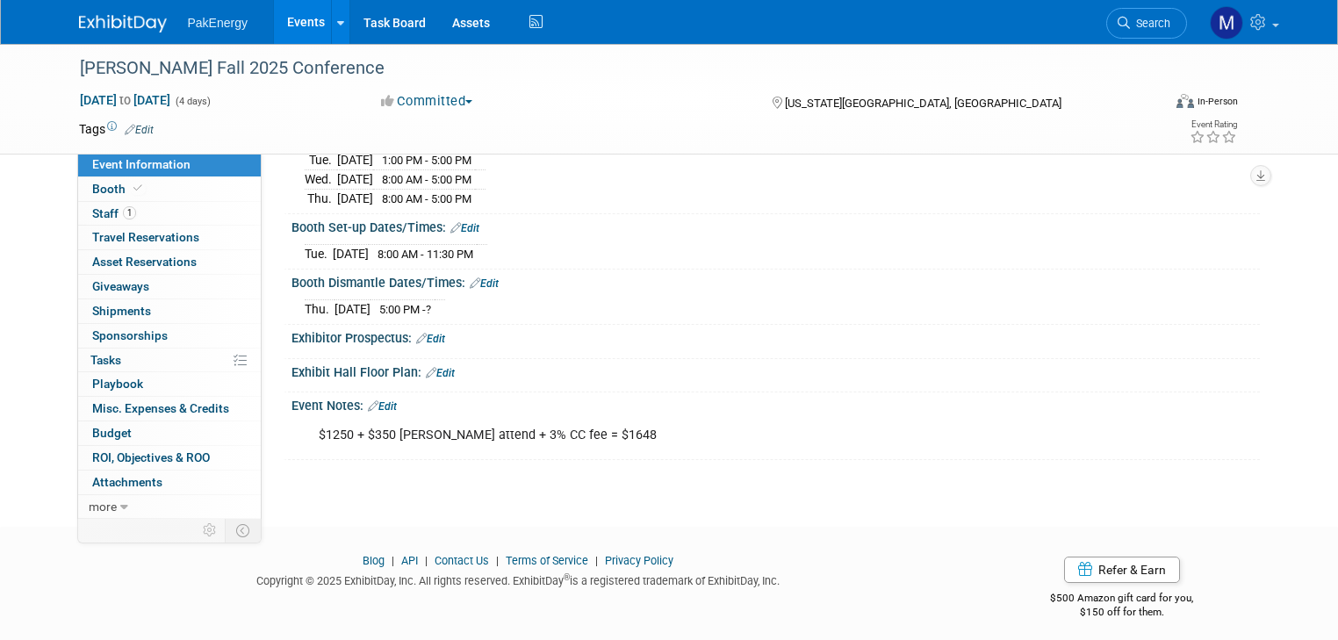
click at [376, 400] on link "Edit" at bounding box center [382, 406] width 29 height 12
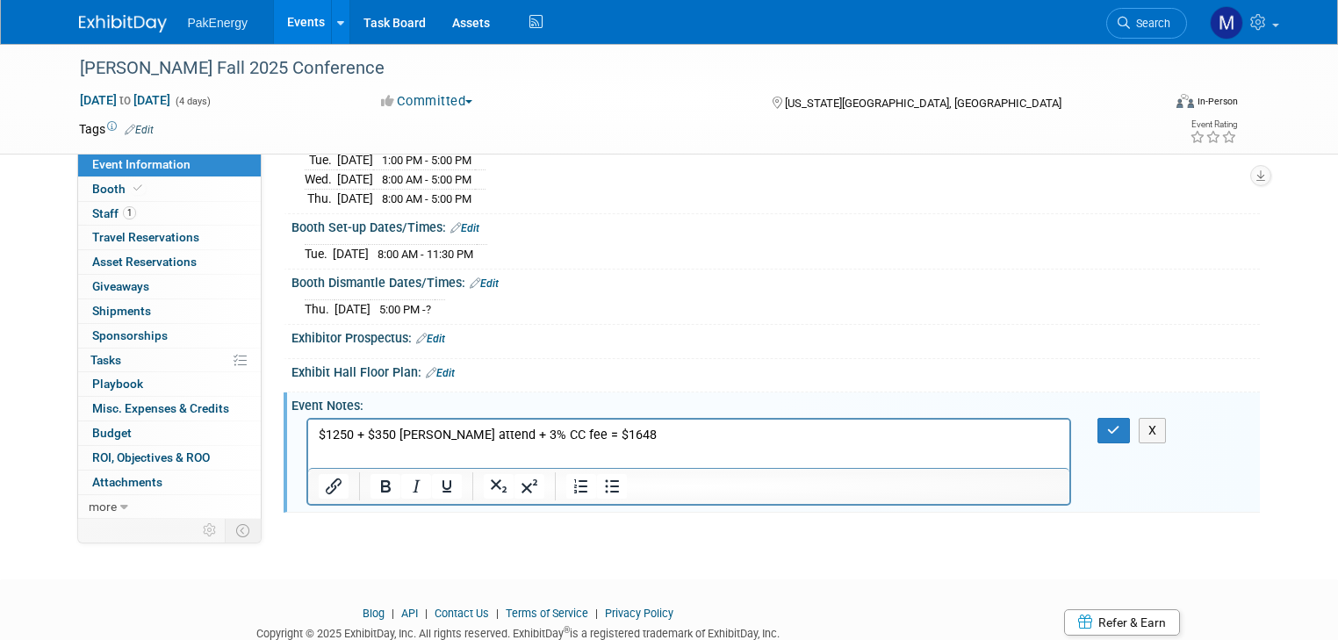
scroll to position [0, 0]
click at [400, 443] on html "$1250 + $350 Robert attend + 3% CC fee = $1648" at bounding box center [688, 431] width 762 height 25
click at [605, 434] on p "$1250 + $350 Robert attend + 3% CC fee = $1648" at bounding box center [689, 435] width 742 height 18
paste body "Rich Text Area. Press ALT-0 for help."
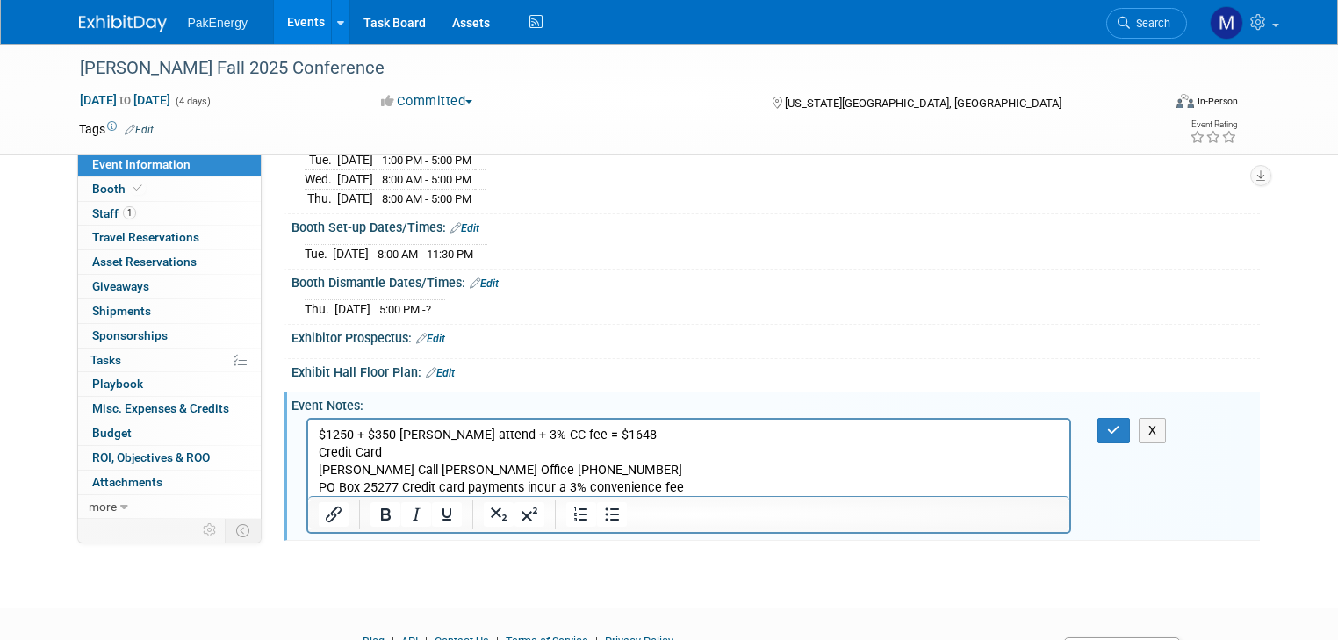
click at [401, 451] on p "Credit Card COPAS Call COPAS Office (303) 300-1131 PO Box 25277 Credit card pay…" at bounding box center [689, 469] width 742 height 53
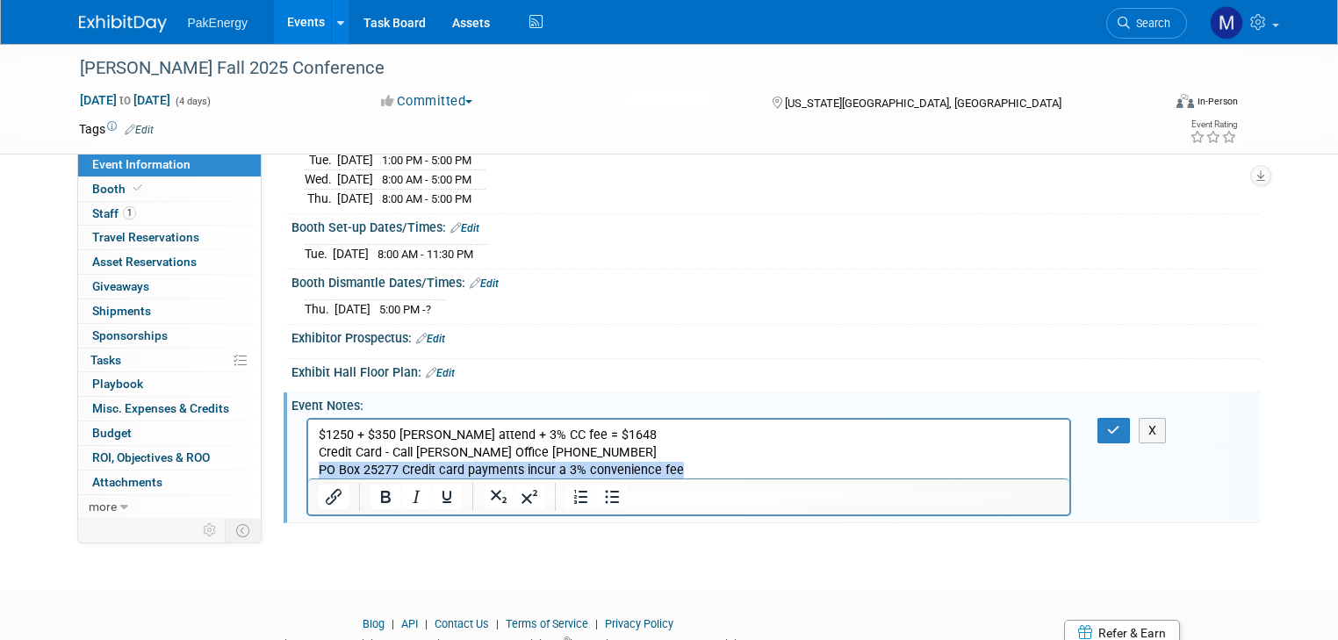
drag, startPoint x: 684, startPoint y: 469, endPoint x: 283, endPoint y: 474, distance: 401.2
click at [307, 474] on html "$1250 + $350 Robert attend + 3% CC fee = $1648 Credit Card - C all COPAS Office…" at bounding box center [688, 449] width 762 height 60
click at [1118, 424] on icon "button" at bounding box center [1113, 430] width 13 height 12
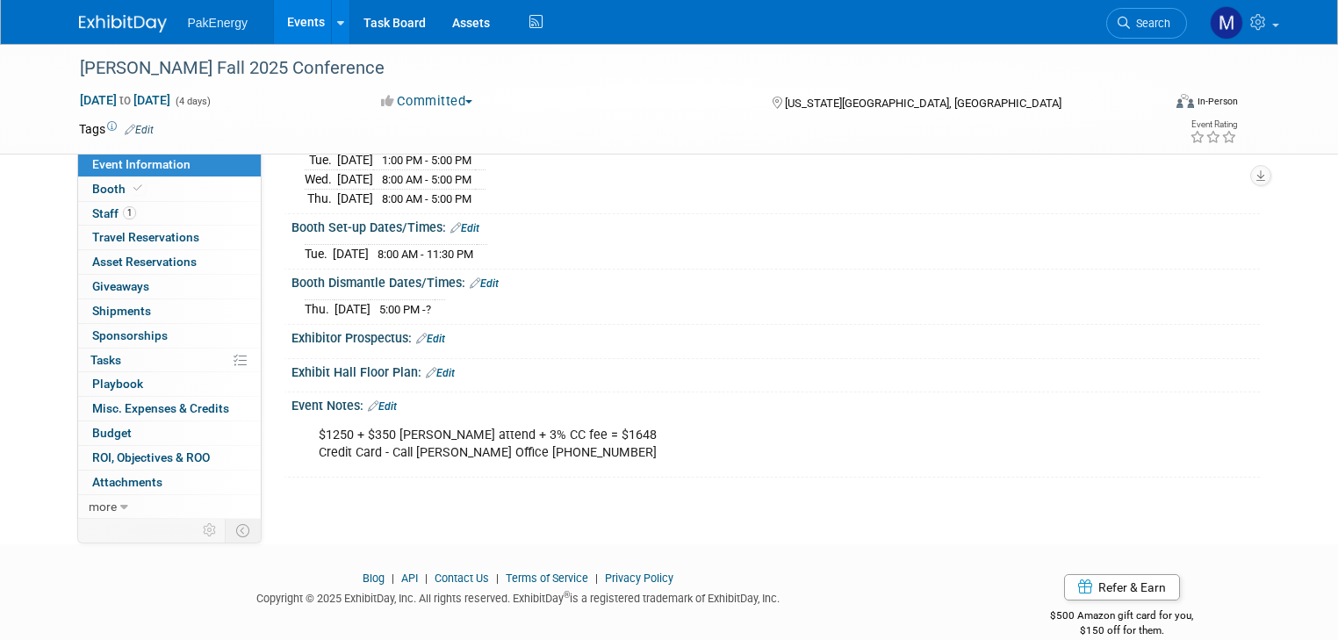
click at [930, 346] on div at bounding box center [775, 350] width 968 height 8
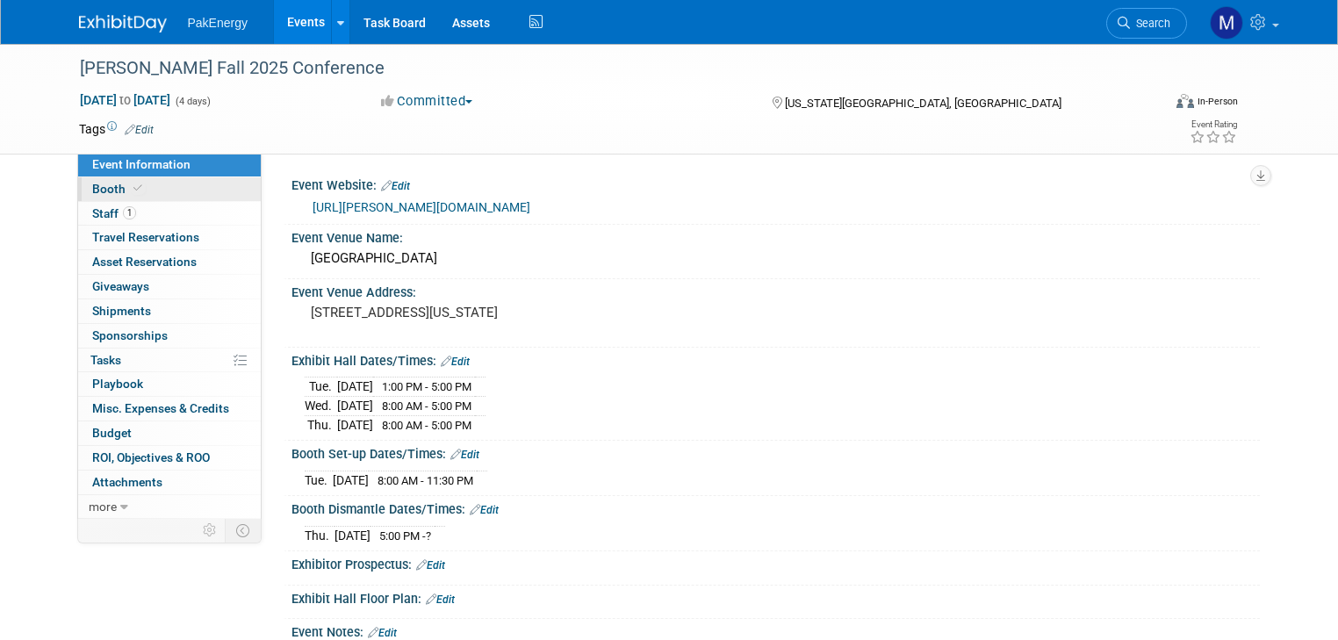
click at [92, 188] on span "Booth" at bounding box center [119, 189] width 54 height 14
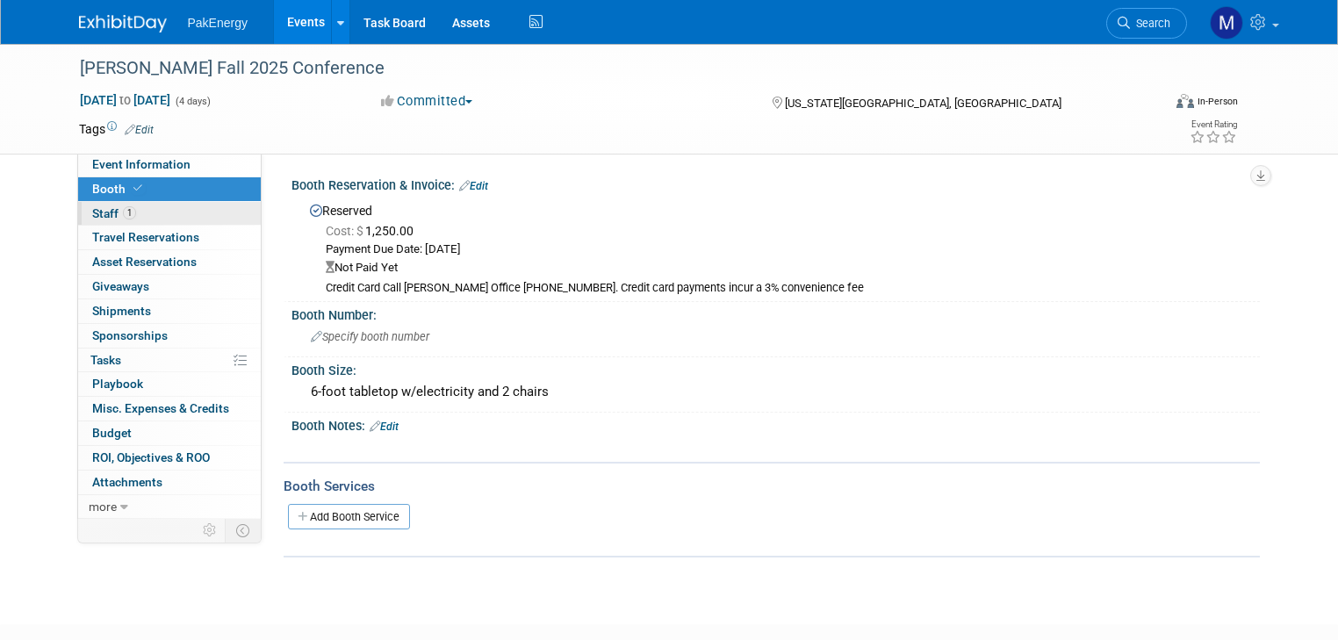
click at [92, 206] on span "Staff 1" at bounding box center [114, 213] width 44 height 14
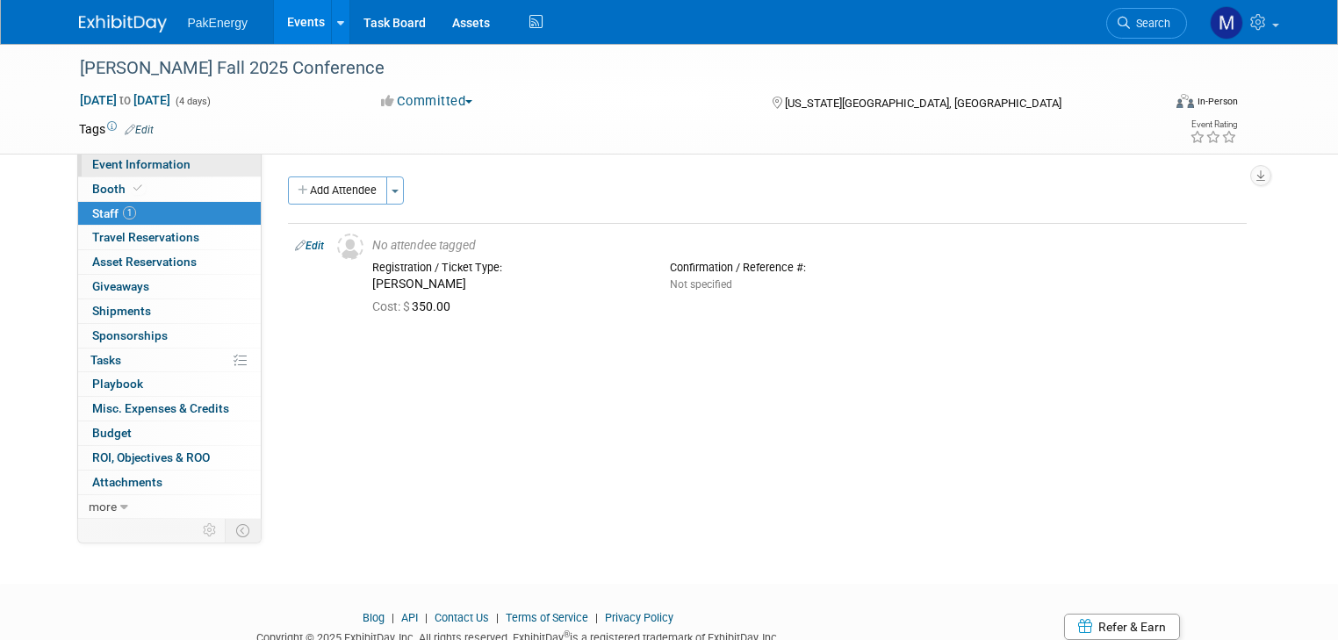
click at [102, 161] on span "Event Information" at bounding box center [141, 164] width 98 height 14
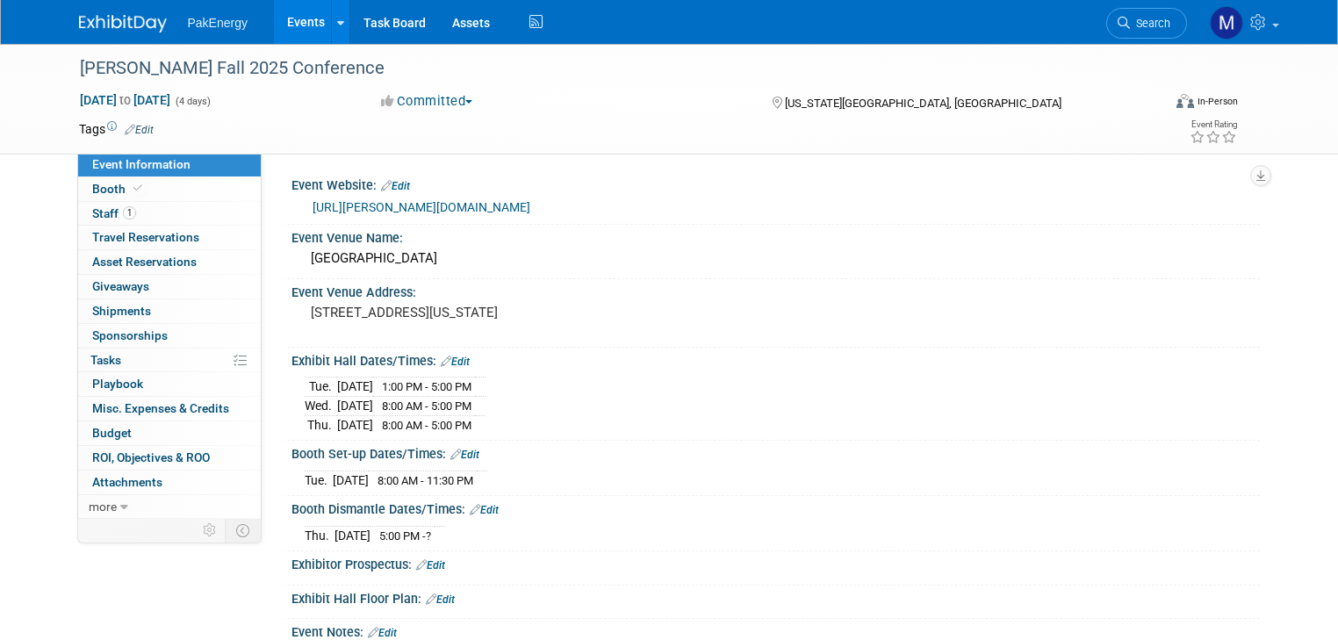
click at [279, 16] on link "Events" at bounding box center [306, 22] width 64 height 44
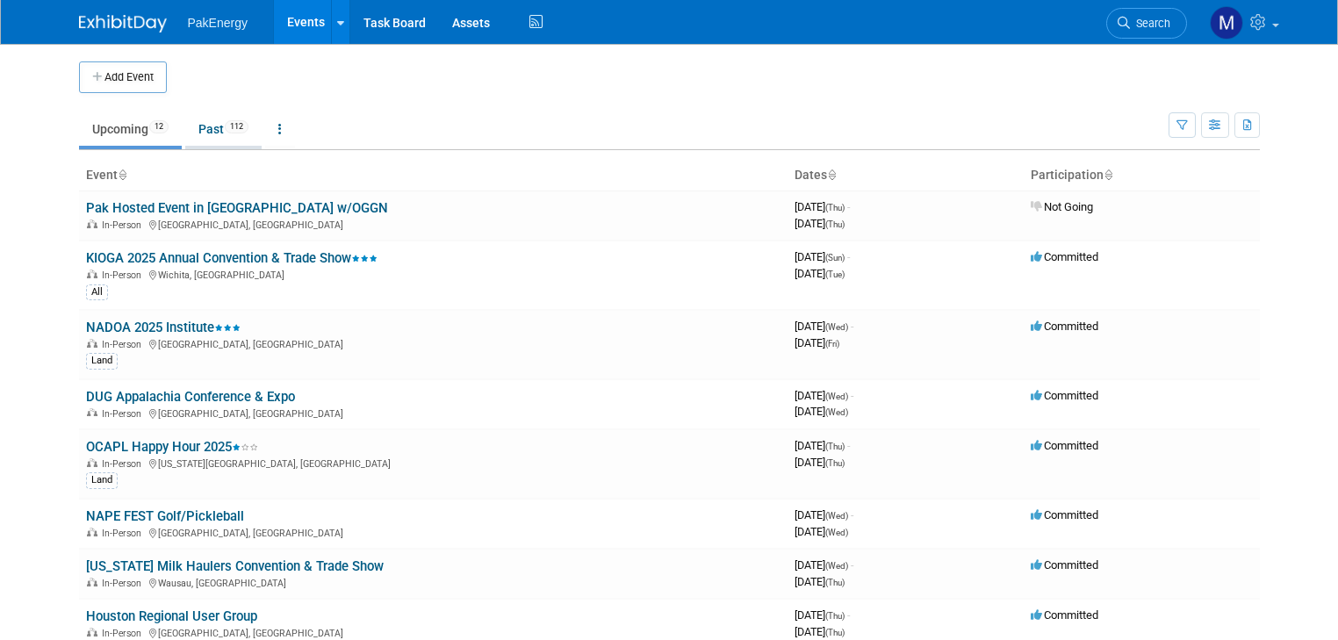
click at [202, 126] on link "Past 112" at bounding box center [223, 128] width 76 height 33
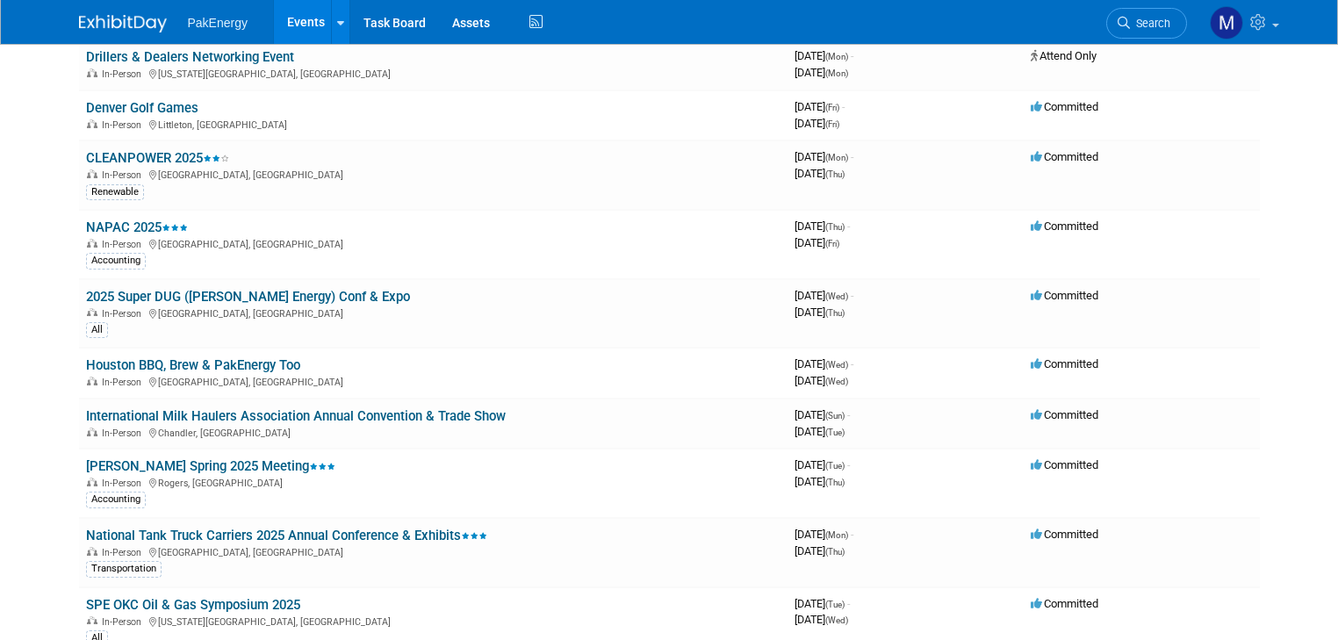
scroll to position [850, 0]
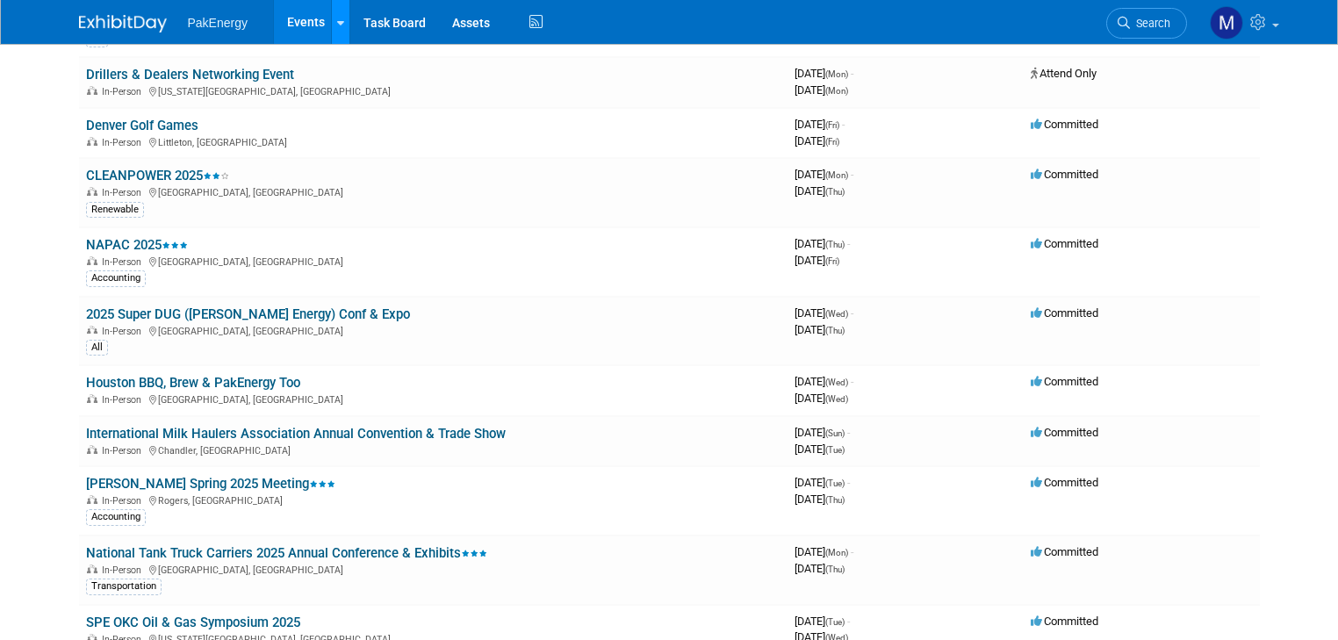
click at [331, 14] on link at bounding box center [340, 22] width 18 height 44
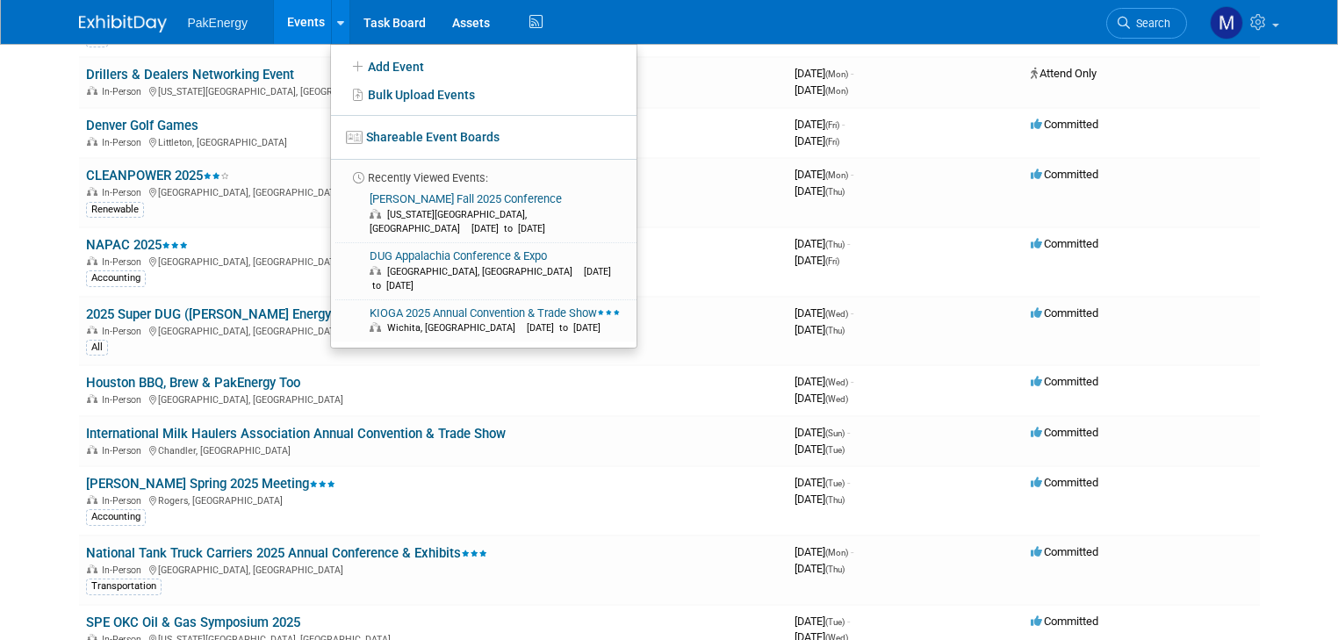
click at [288, 18] on link "Events" at bounding box center [306, 22] width 64 height 44
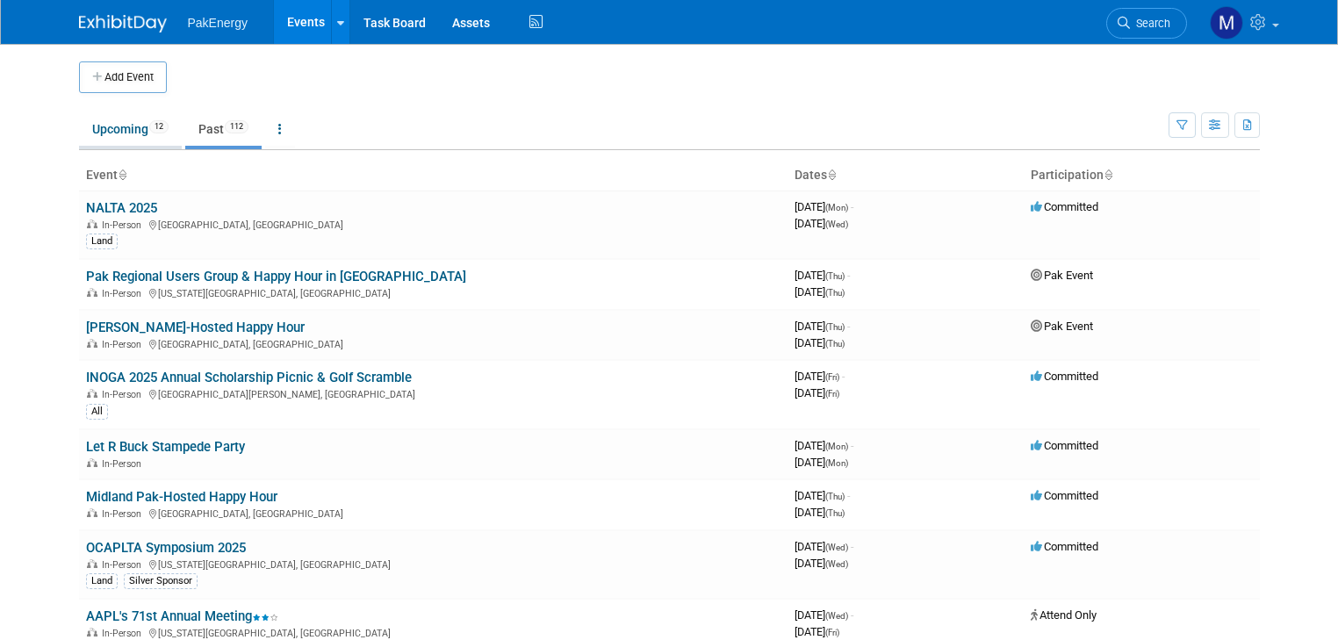
click at [98, 125] on link "Upcoming 12" at bounding box center [130, 128] width 103 height 33
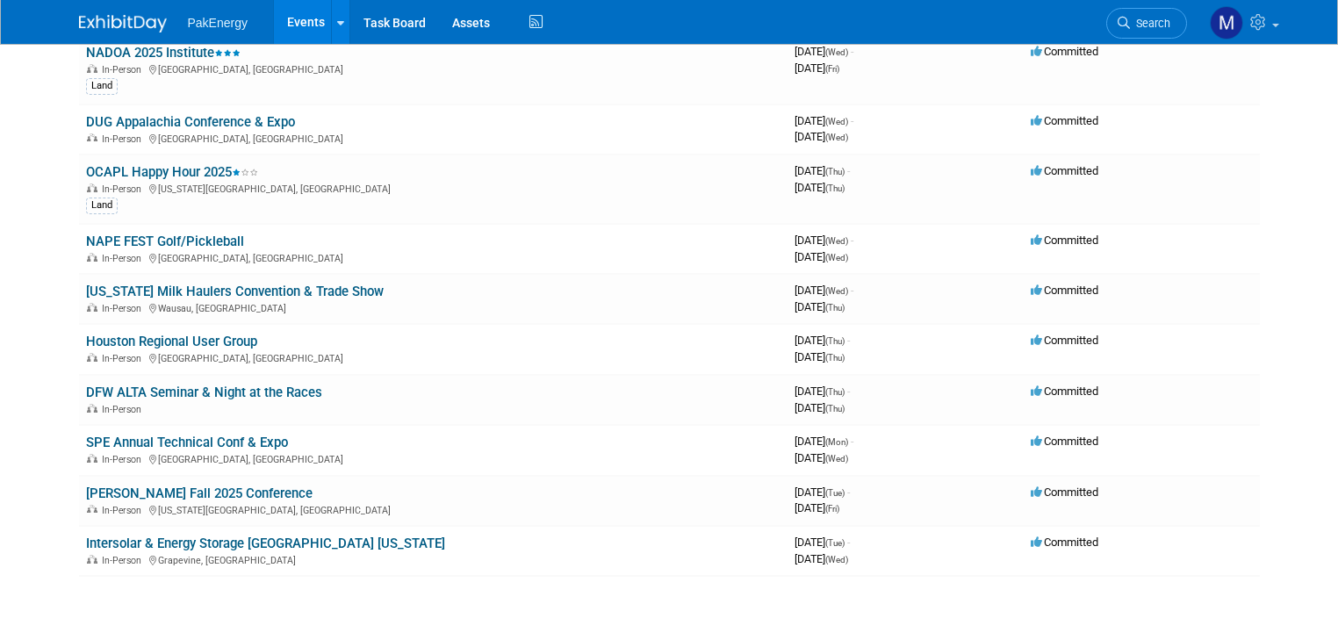
scroll to position [288, 0]
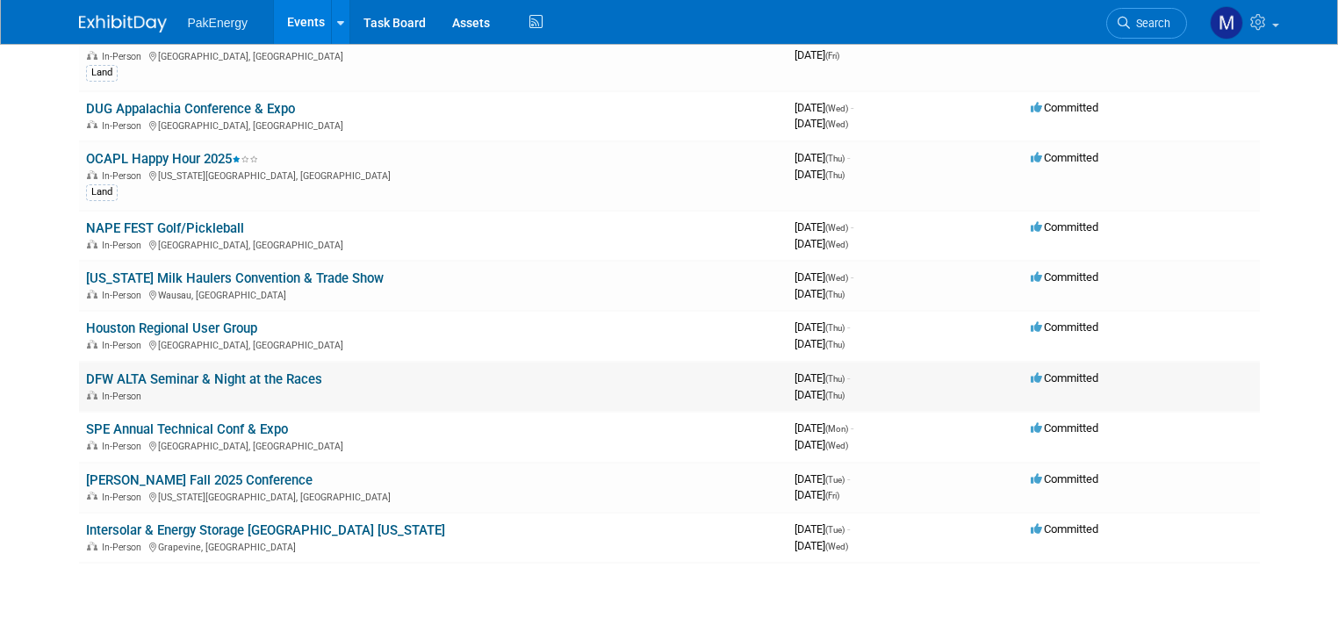
click at [261, 371] on link "DFW ALTA Seminar & Night at the Races" at bounding box center [204, 379] width 236 height 16
